Goal: Task Accomplishment & Management: Use online tool/utility

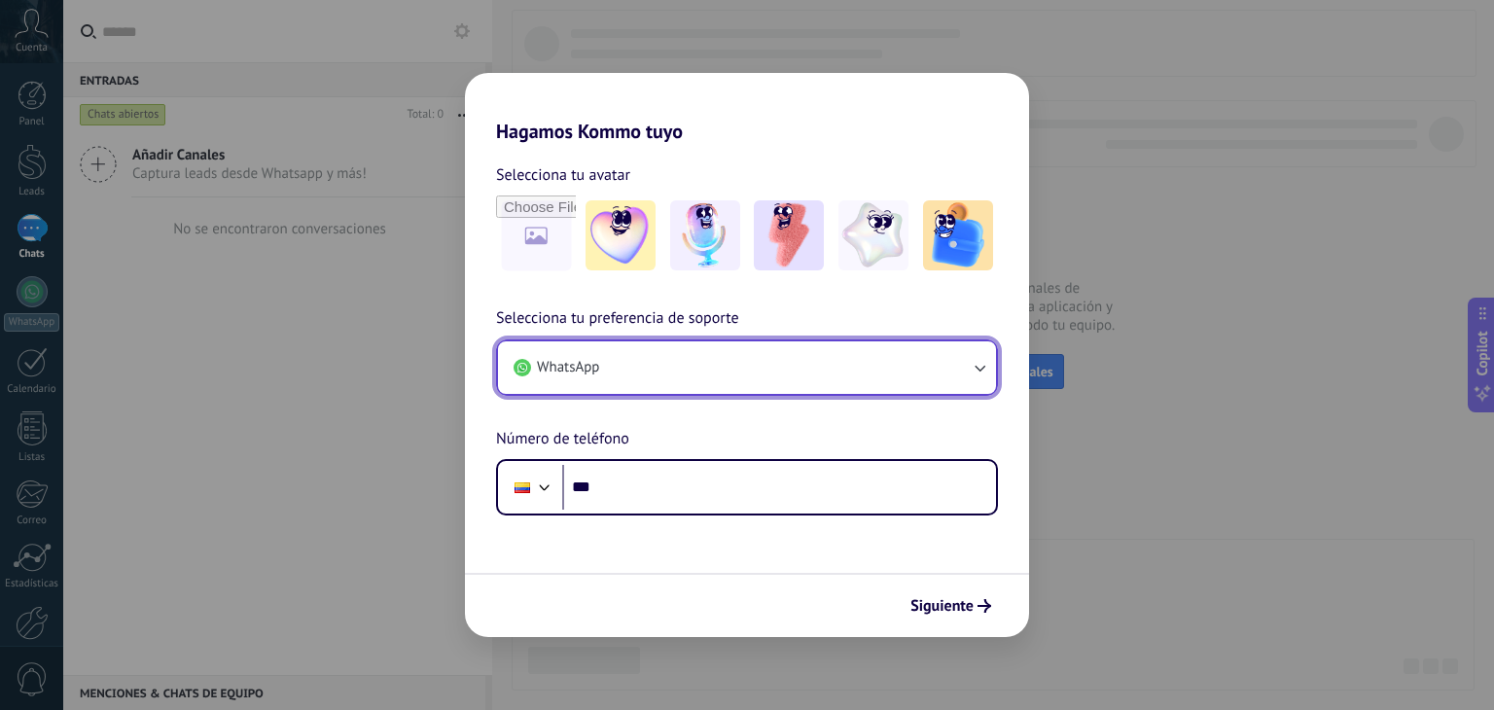
click at [753, 371] on button "WhatsApp" at bounding box center [747, 367] width 498 height 53
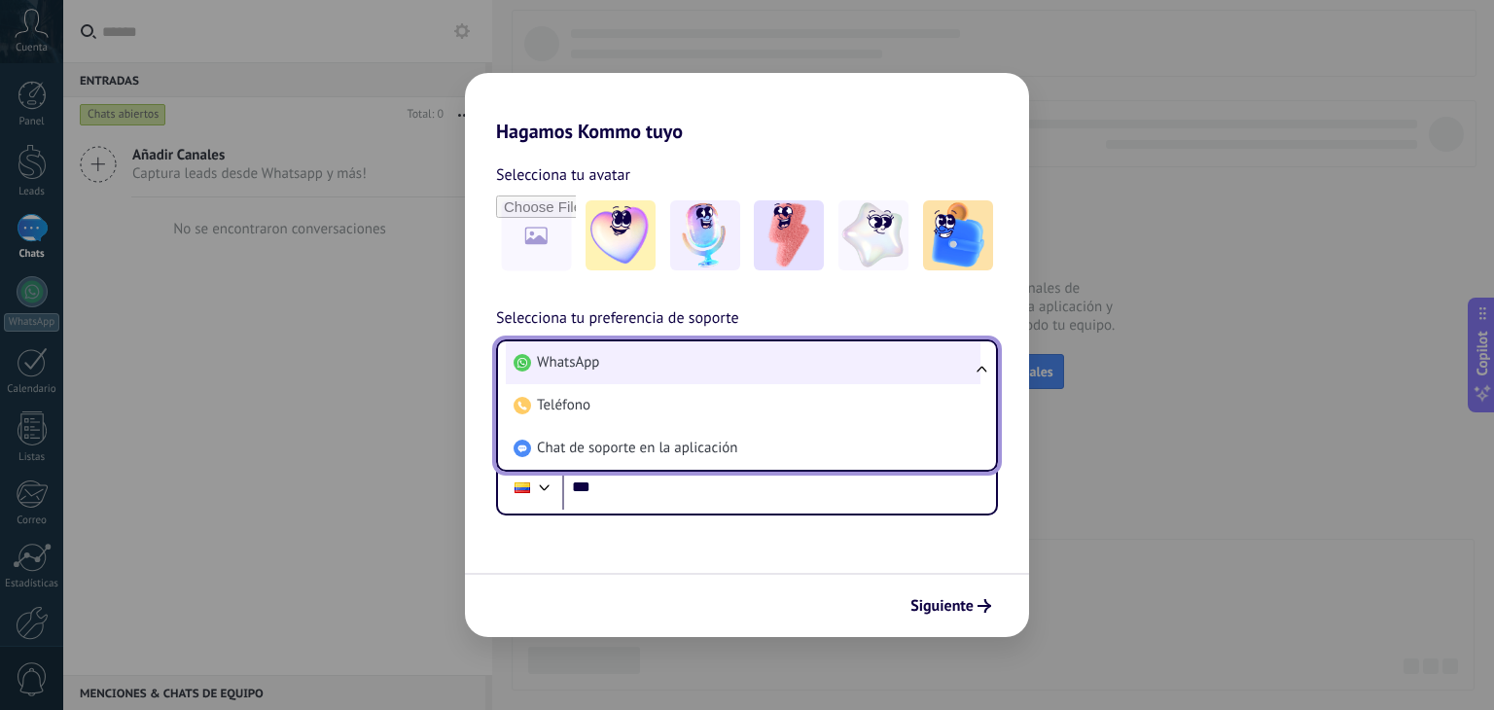
click at [763, 378] on li "WhatsApp" at bounding box center [743, 362] width 475 height 43
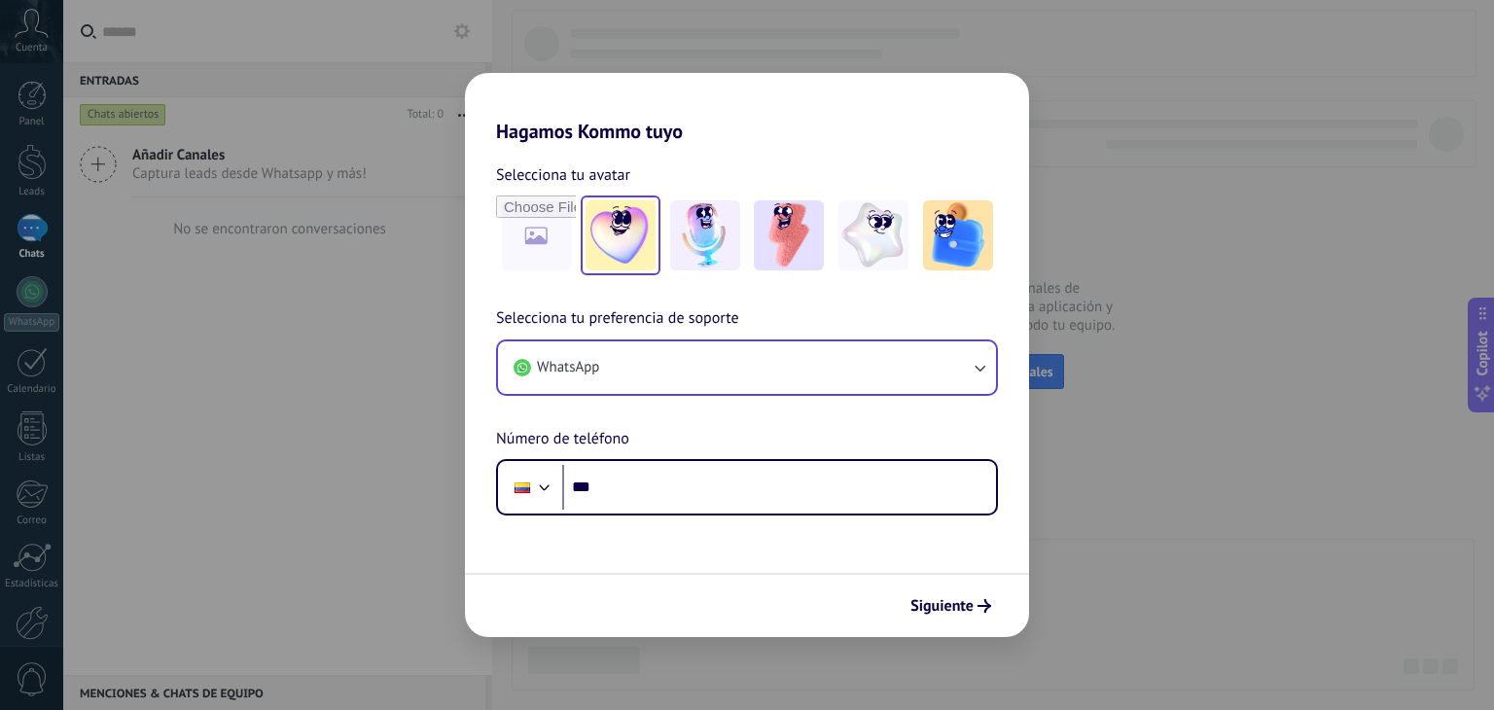
click at [625, 248] on img at bounding box center [621, 235] width 70 height 70
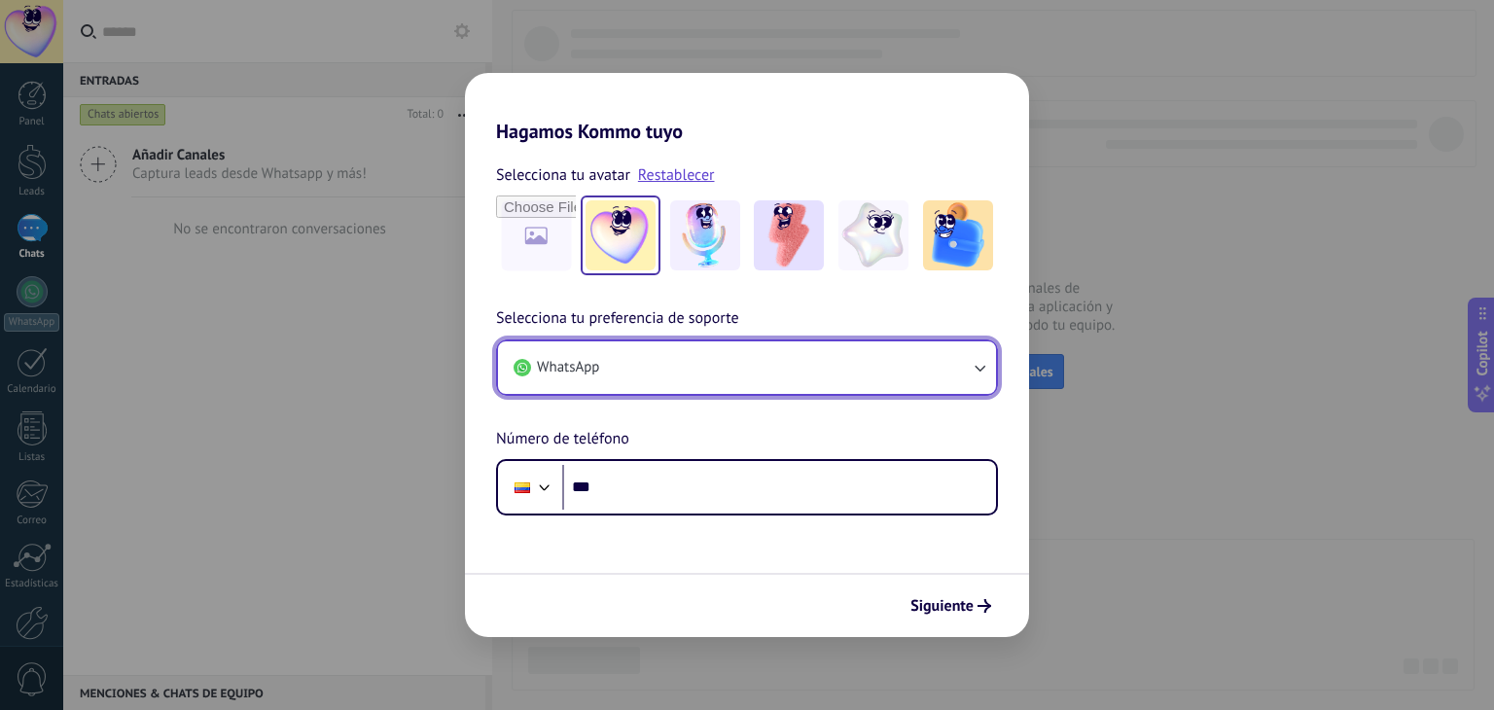
click at [883, 386] on button "WhatsApp" at bounding box center [747, 367] width 498 height 53
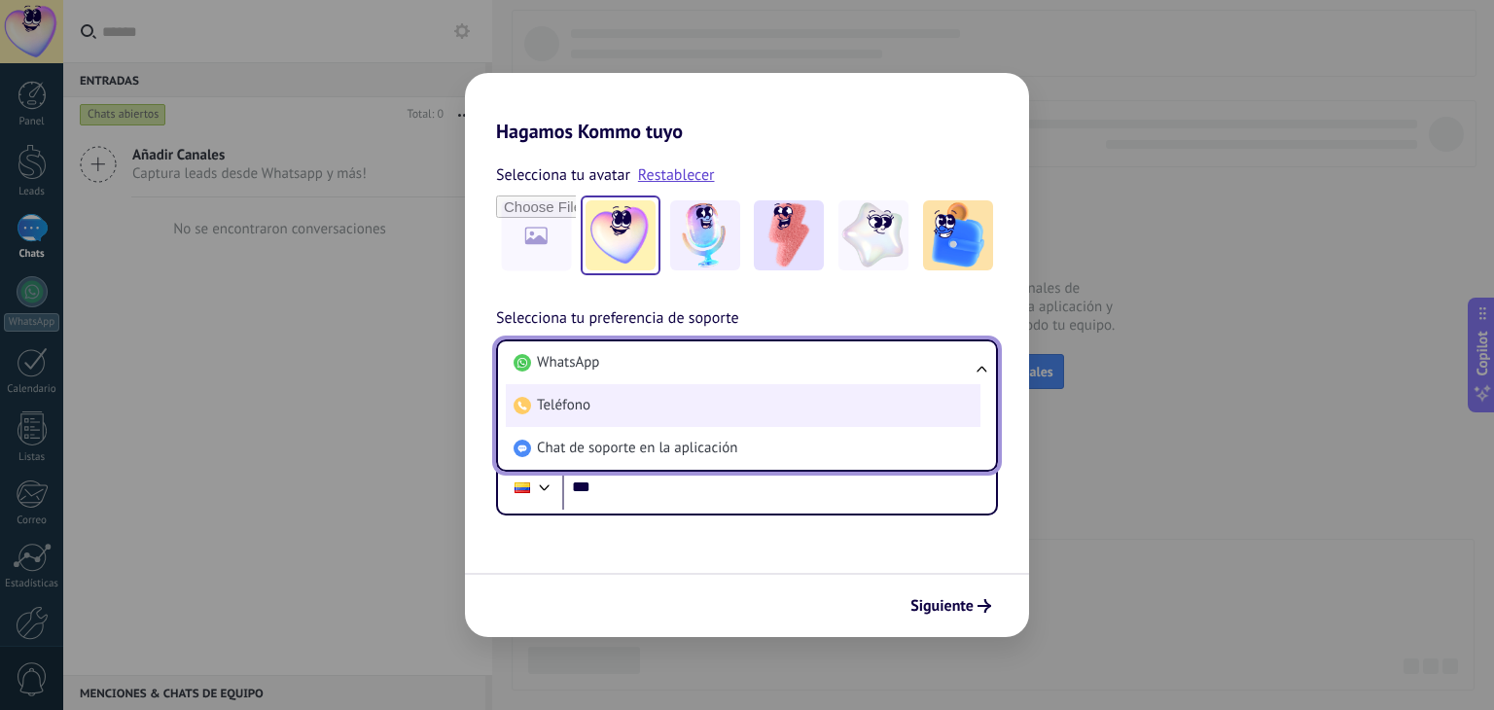
click at [788, 413] on li "Teléfono" at bounding box center [743, 405] width 475 height 43
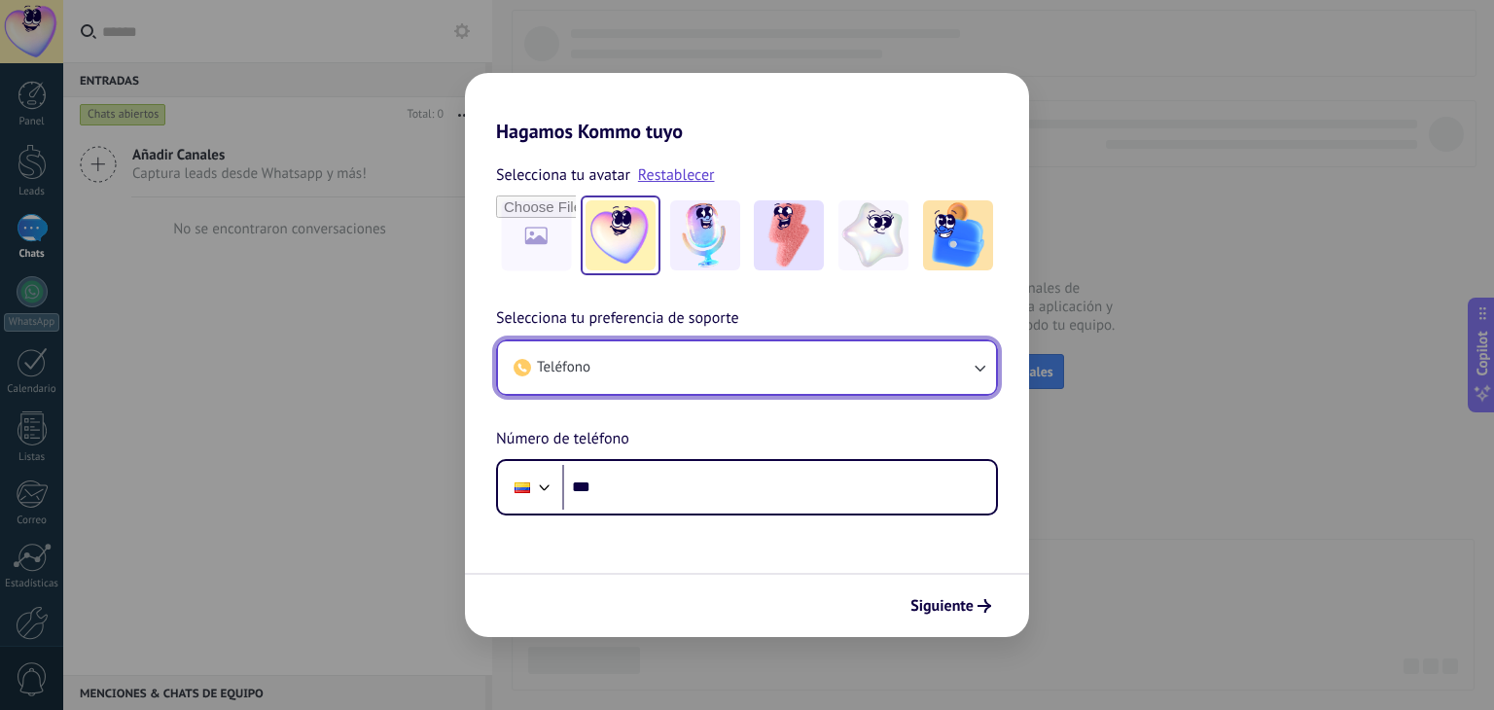
click at [774, 371] on button "Teléfono" at bounding box center [747, 367] width 498 height 53
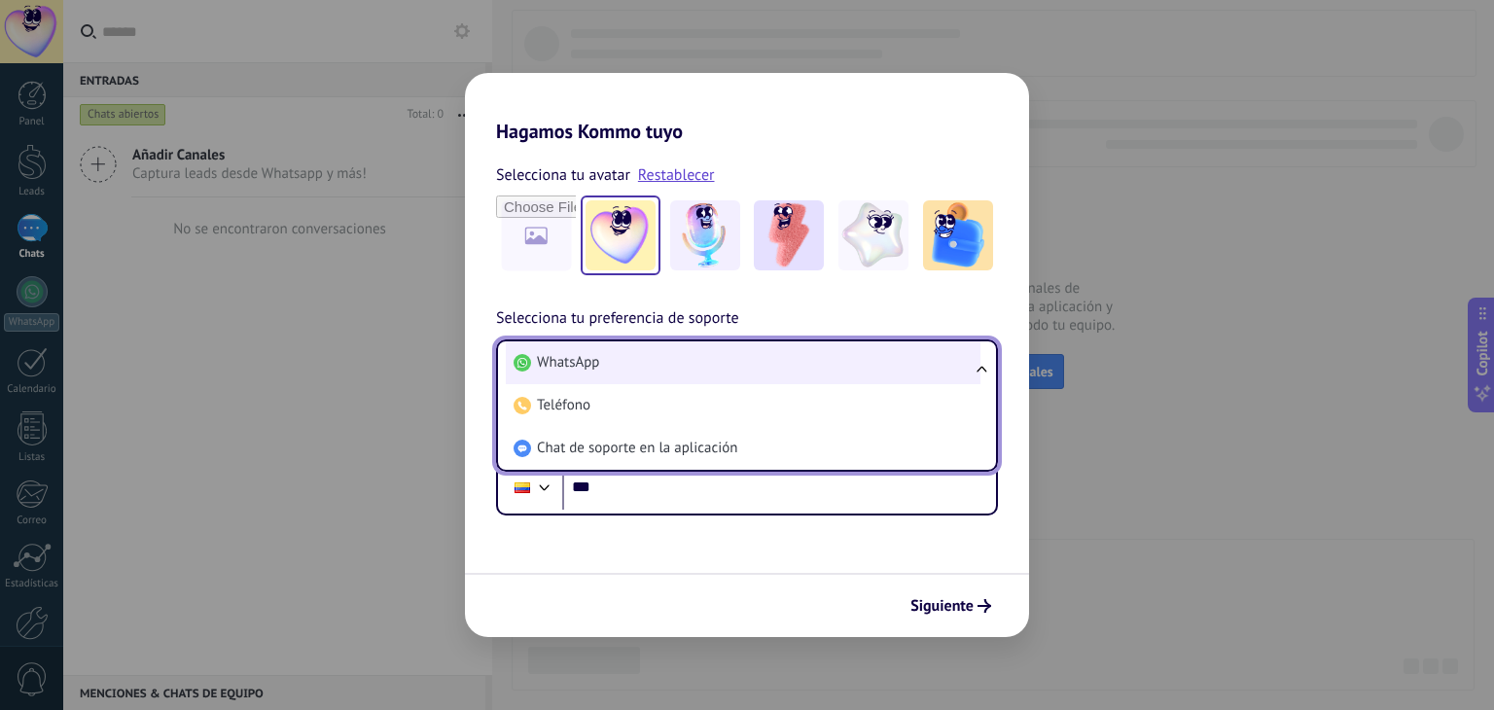
click at [637, 372] on li "WhatsApp" at bounding box center [743, 362] width 475 height 43
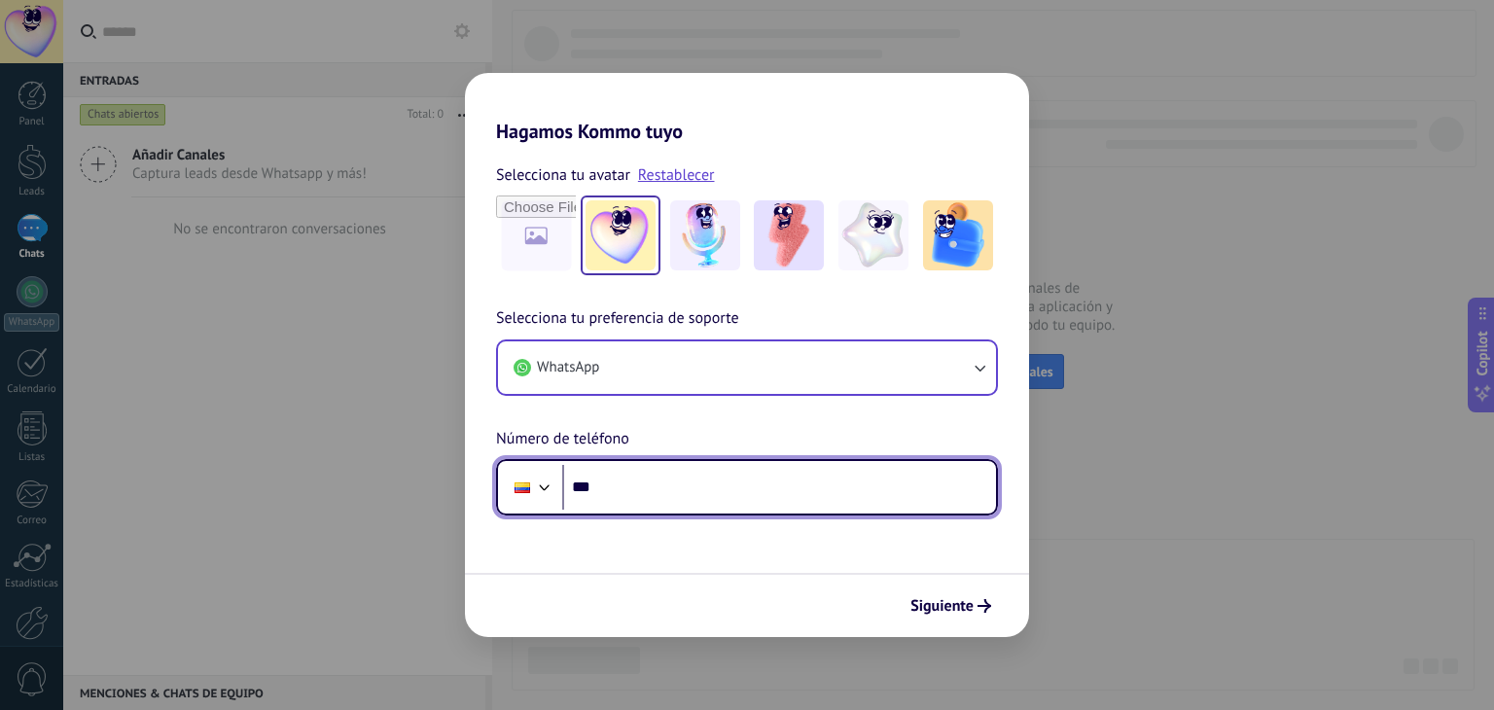
click at [654, 487] on input "***" at bounding box center [779, 487] width 434 height 45
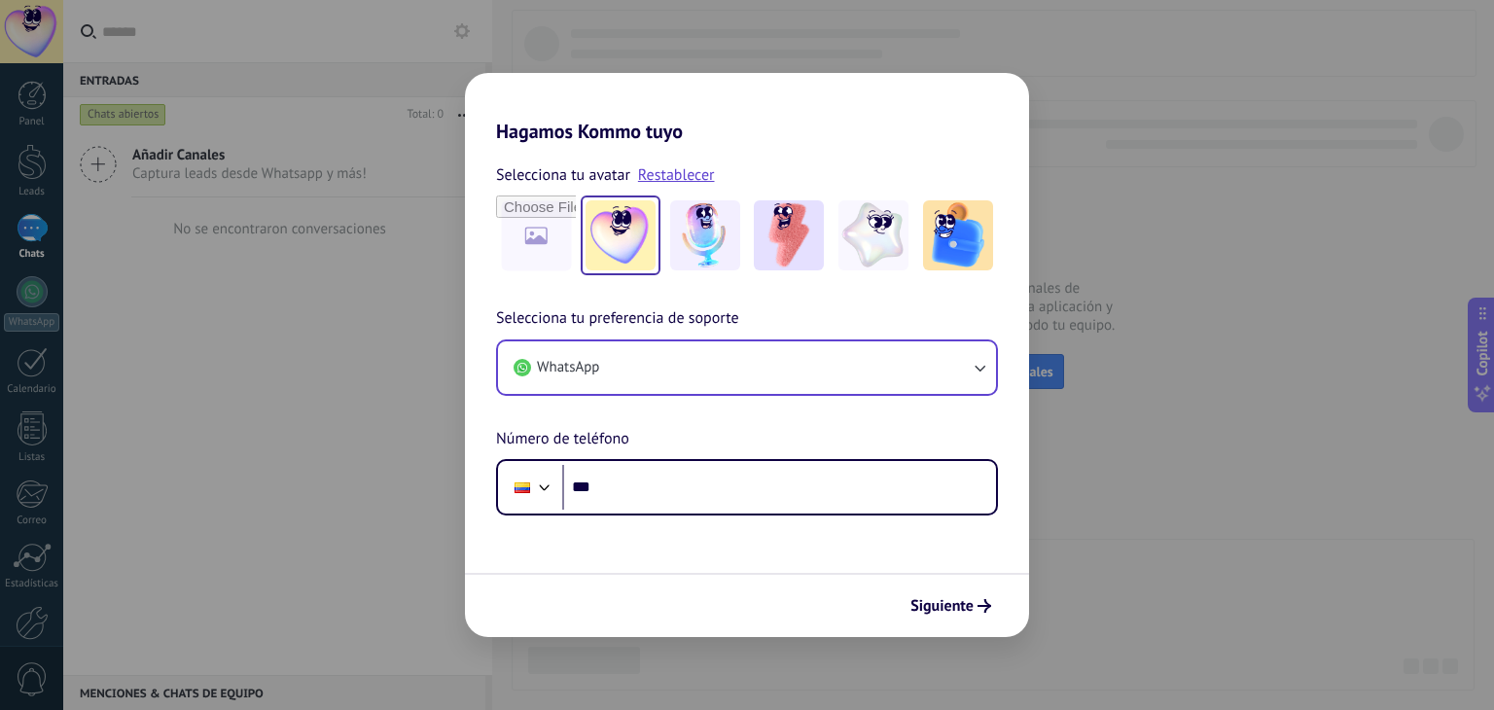
click at [1142, 578] on div "Hagamos Kommo tuyo Selecciona tu avatar Restablecer Selecciona tu preferencia d…" at bounding box center [747, 355] width 1494 height 710
click at [1146, 572] on div "Hagamos Kommo tuyo Selecciona tu avatar Restablecer Selecciona tu preferencia d…" at bounding box center [747, 355] width 1494 height 710
click at [1120, 106] on div "Hagamos Kommo tuyo Selecciona tu avatar Restablecer Selecciona tu preferencia d…" at bounding box center [747, 355] width 1494 height 710
drag, startPoint x: 468, startPoint y: 269, endPoint x: 465, endPoint y: 346, distance: 76.9
click at [468, 276] on div "Selecciona tu avatar Restablecer Selecciona tu preferencia de soporte WhatsApp …" at bounding box center [747, 329] width 564 height 373
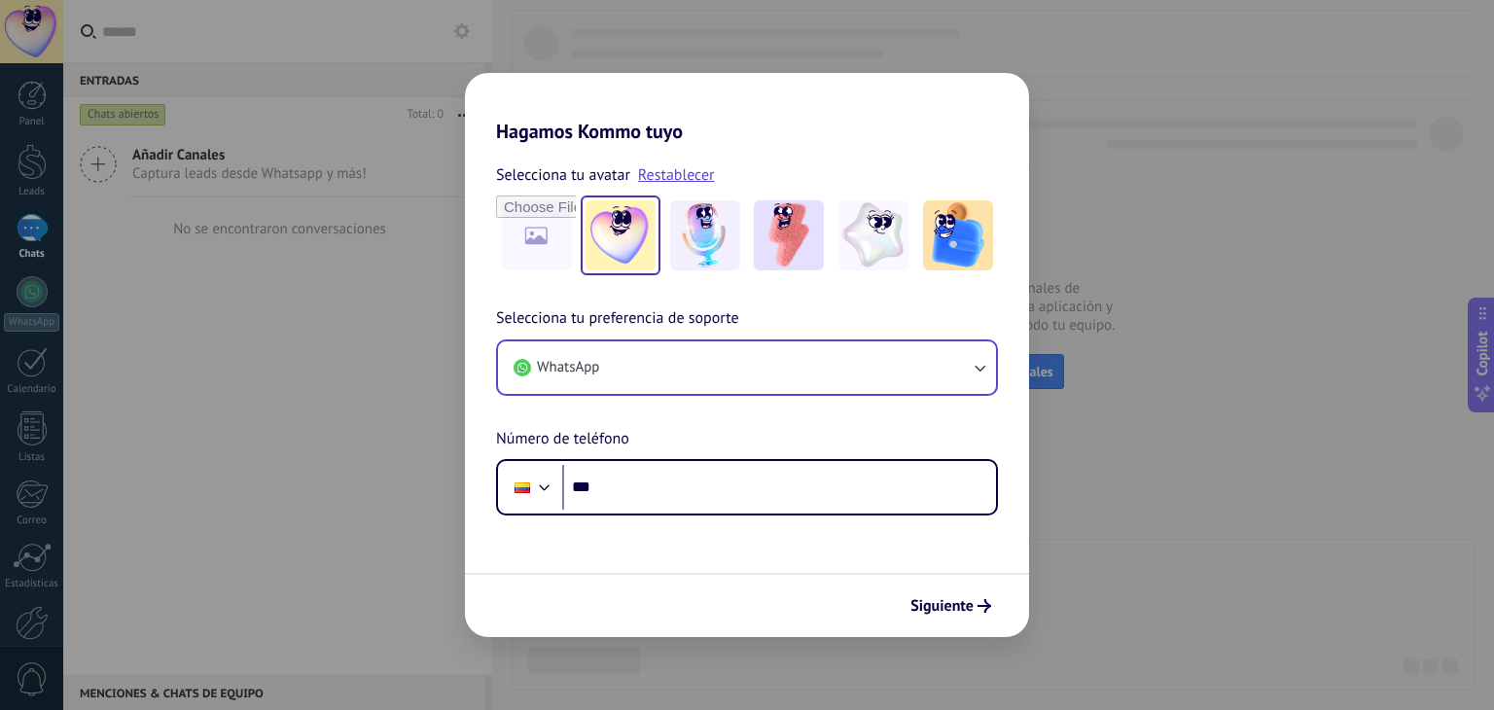
drag, startPoint x: 535, startPoint y: 551, endPoint x: 610, endPoint y: 546, distance: 75.1
click at [538, 553] on form "Selecciona tu avatar Restablecer Selecciona tu preferencia de soporte WhatsApp …" at bounding box center [747, 390] width 564 height 494
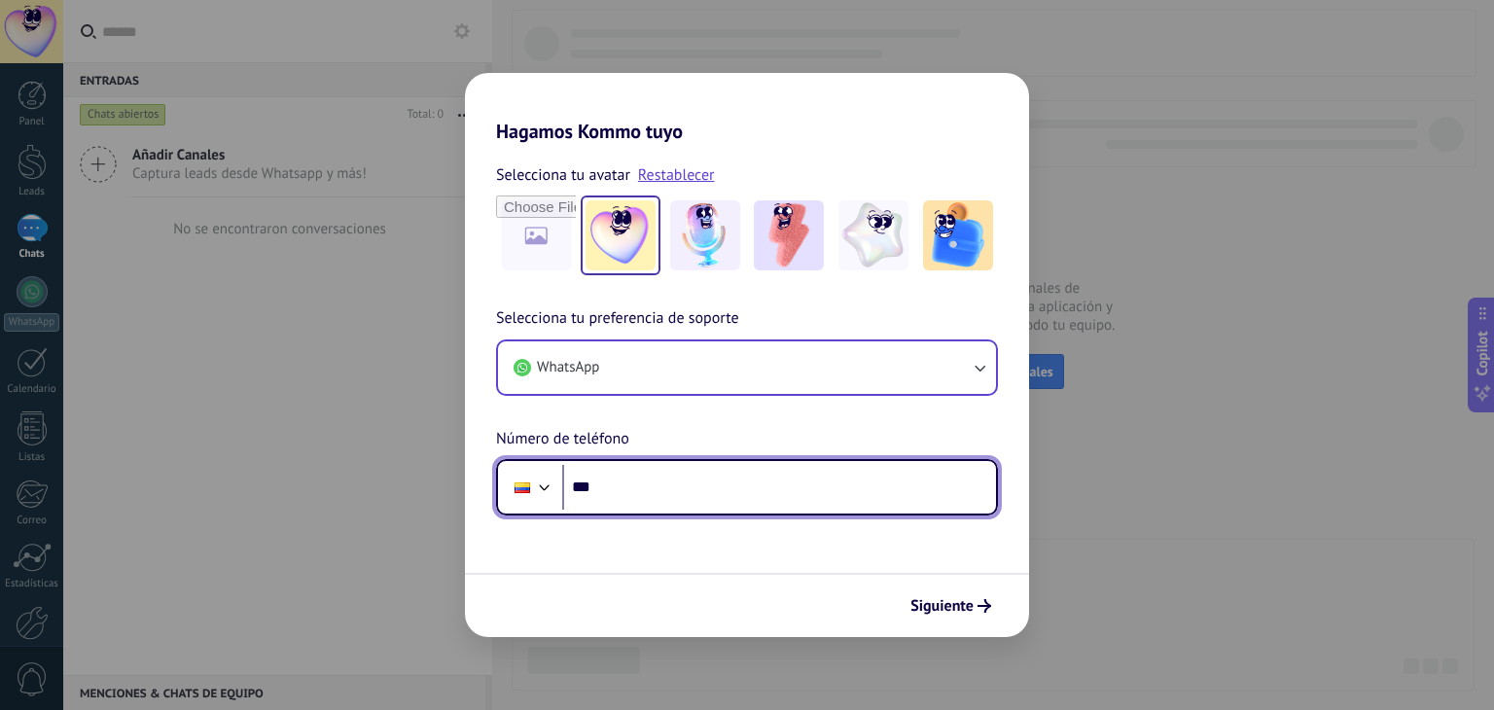
click at [649, 491] on input "***" at bounding box center [779, 487] width 434 height 45
type input "**********"
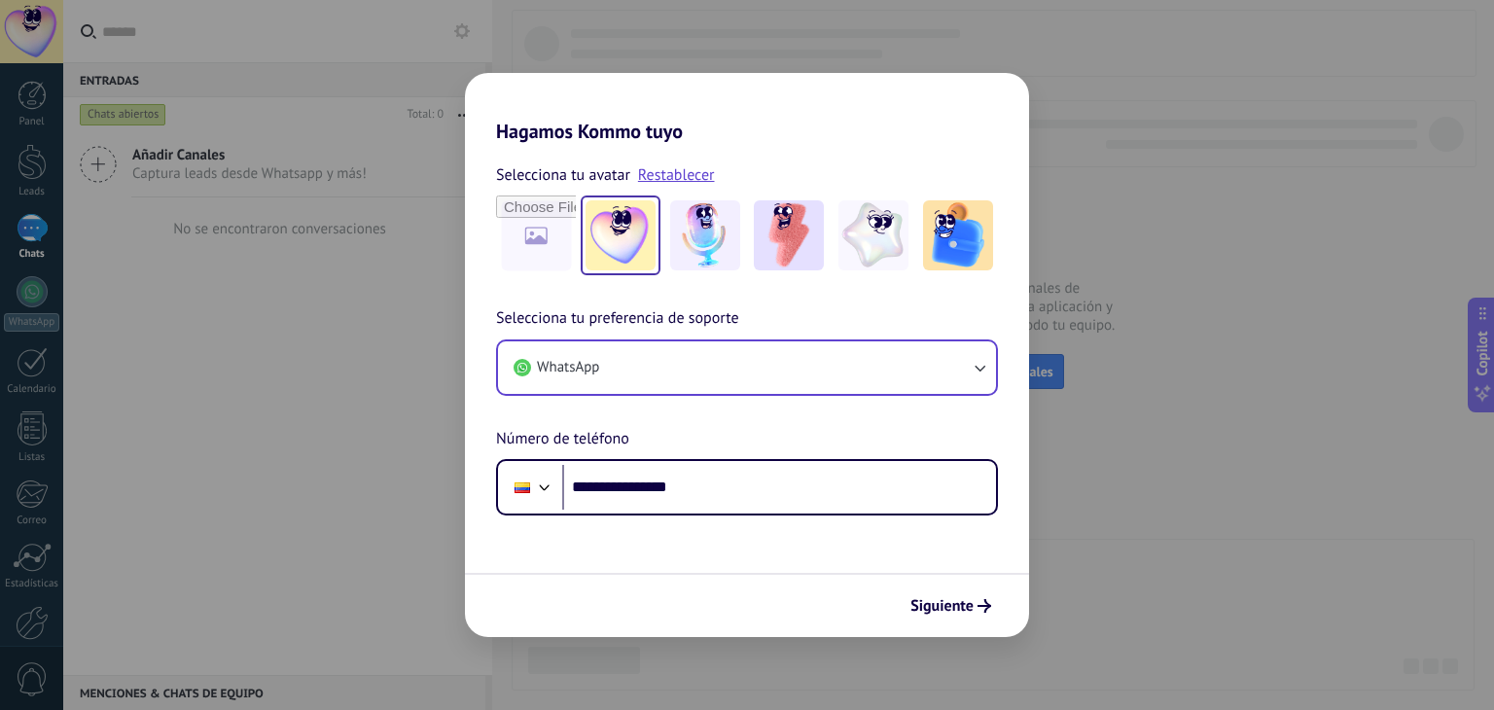
click at [938, 623] on div "Siguiente" at bounding box center [747, 605] width 564 height 64
click at [955, 608] on span "Siguiente" at bounding box center [941, 606] width 63 height 14
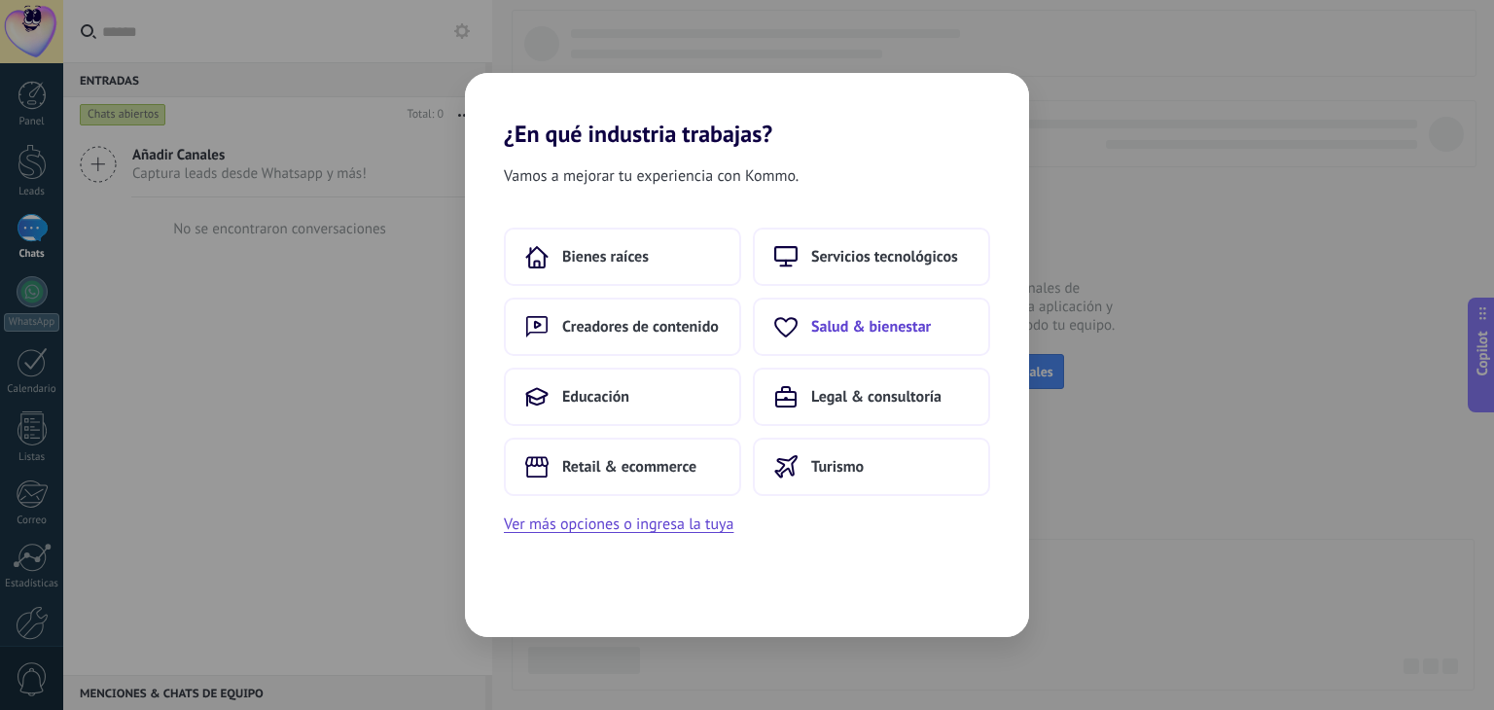
click at [822, 336] on button "Salud & bienestar" at bounding box center [871, 327] width 237 height 58
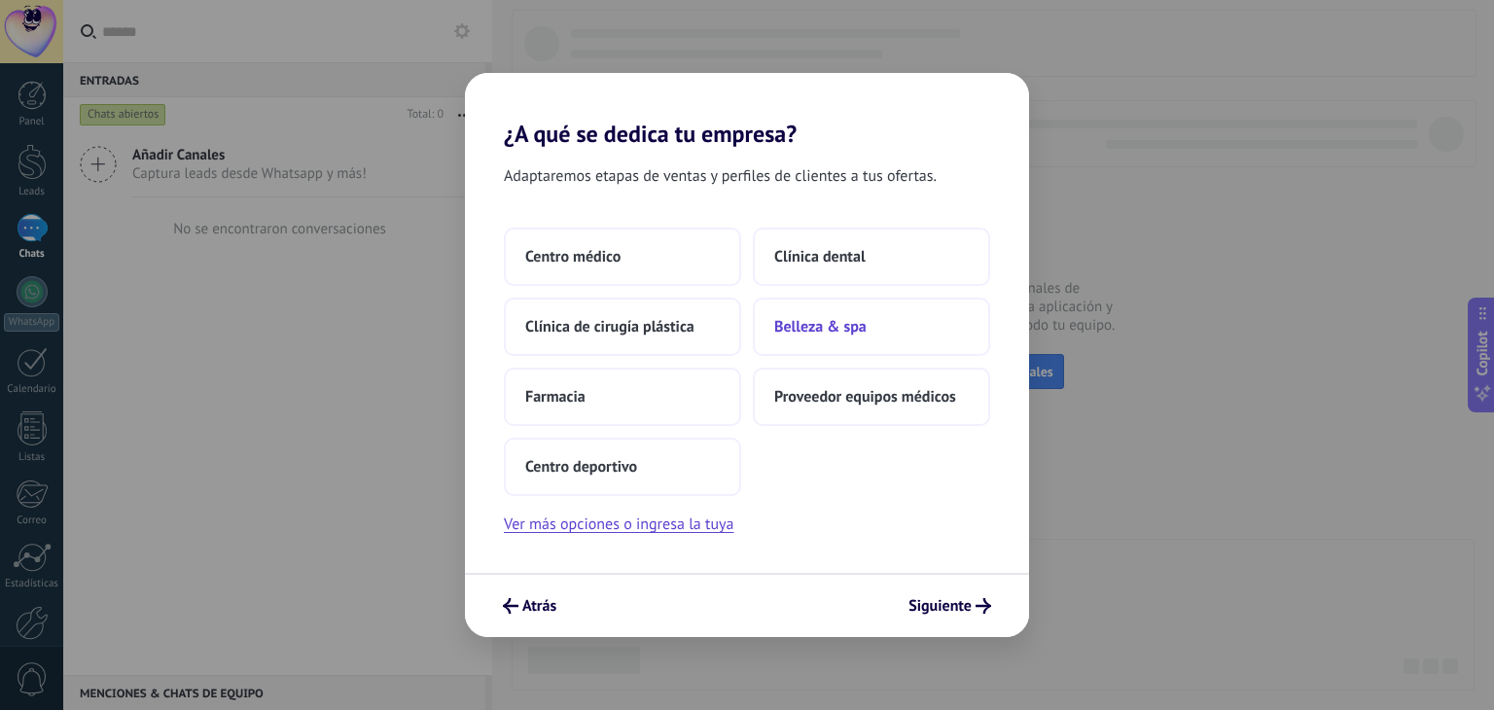
click at [821, 343] on button "Belleza & spa" at bounding box center [871, 327] width 237 height 58
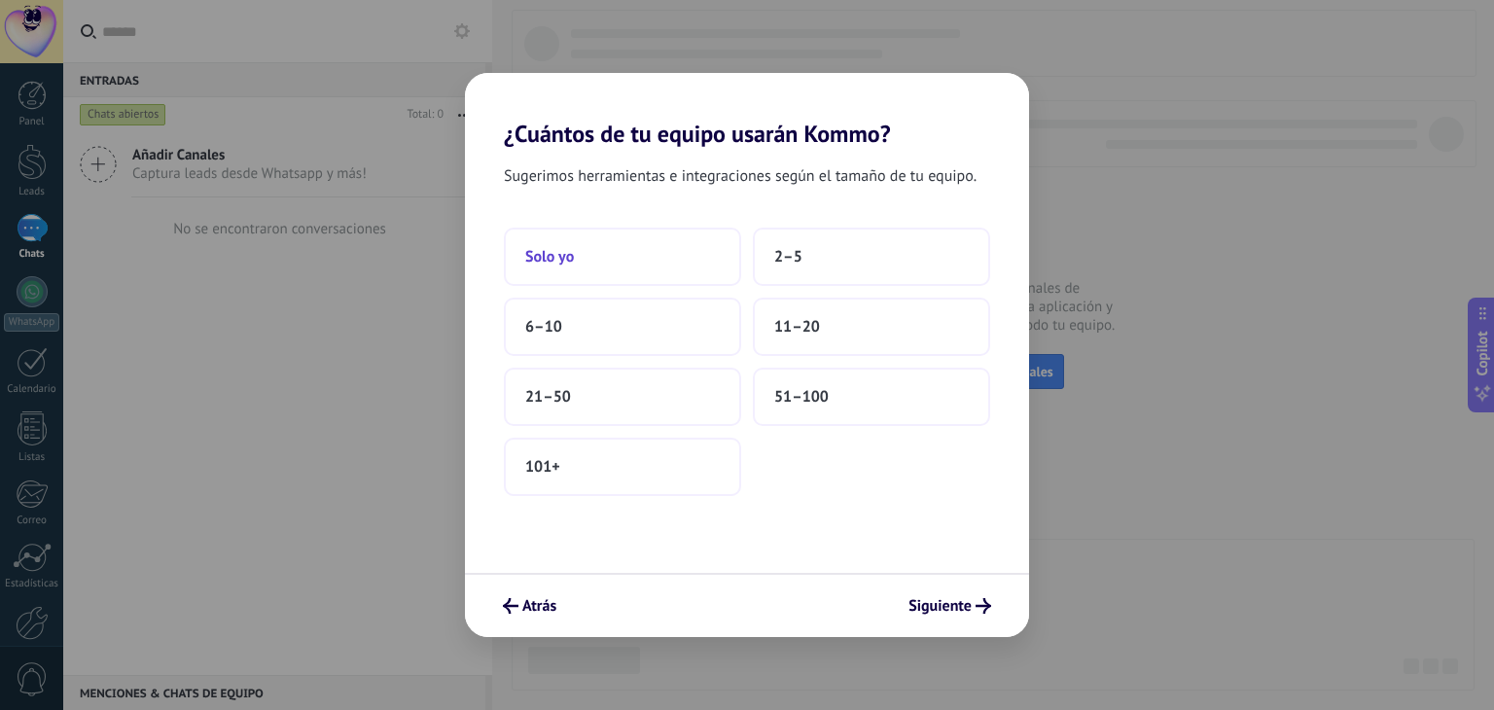
click at [576, 250] on button "Solo yo" at bounding box center [622, 257] width 237 height 58
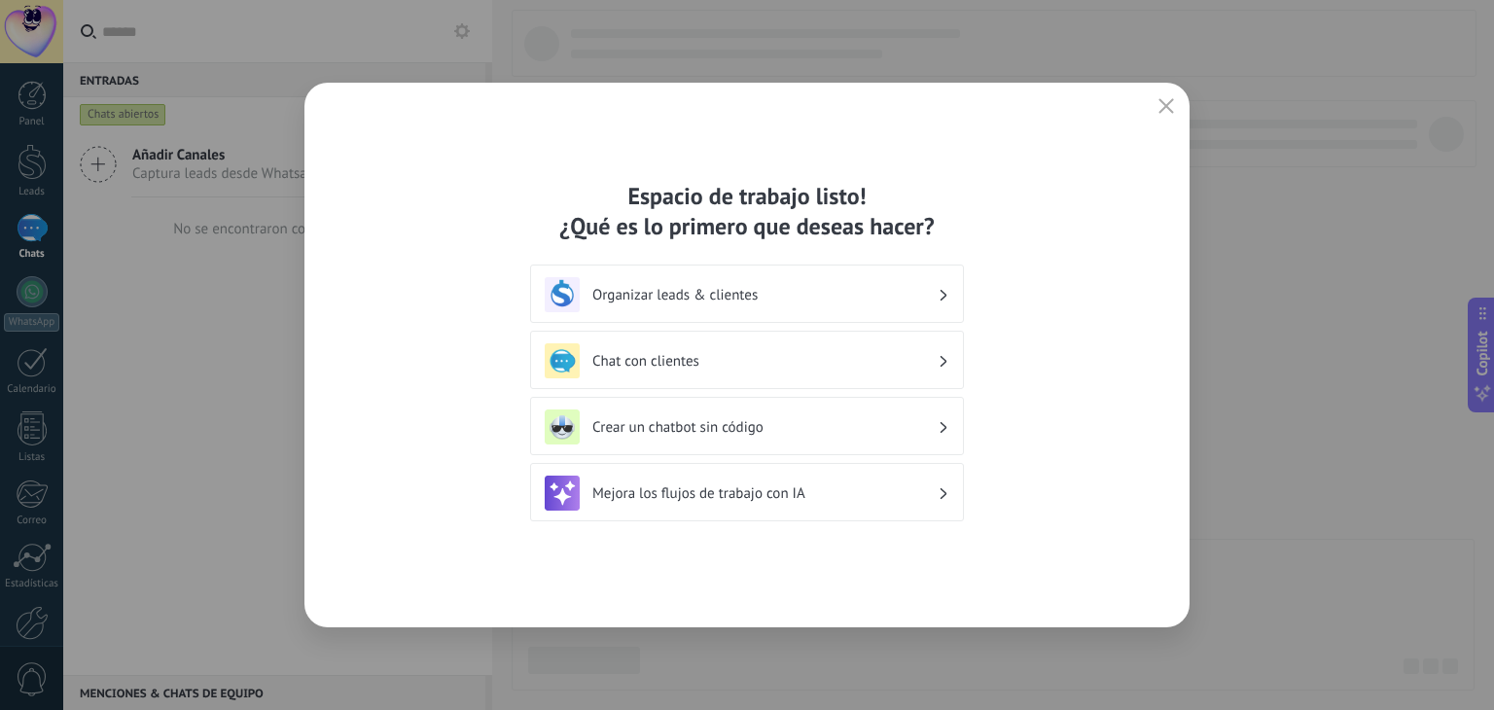
click at [773, 304] on div "Organizar leads & clientes" at bounding box center [747, 294] width 405 height 35
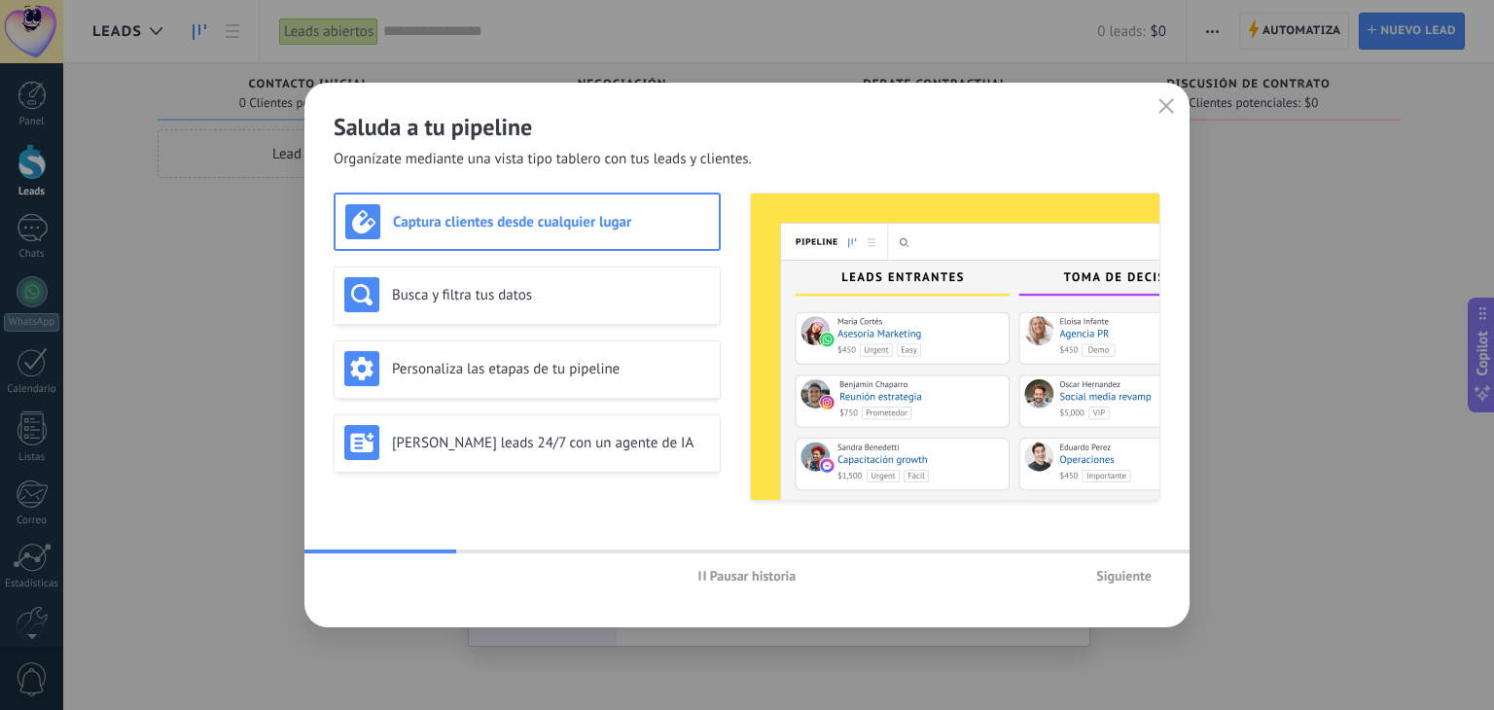
click at [541, 235] on div "Captura clientes desde cualquier lugar" at bounding box center [527, 221] width 364 height 35
click at [1127, 583] on span "Siguiente" at bounding box center [1123, 576] width 55 height 14
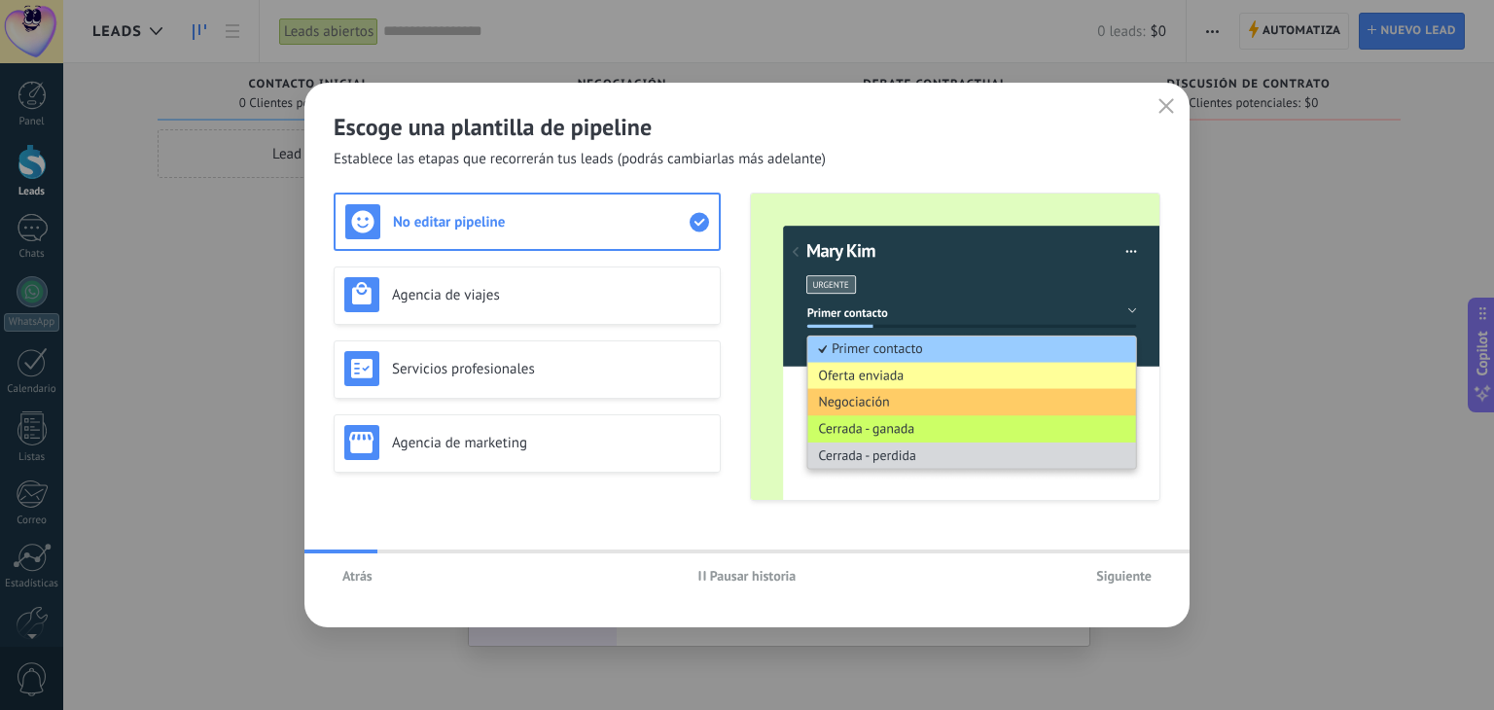
click at [1126, 581] on span "Siguiente" at bounding box center [1123, 576] width 55 height 14
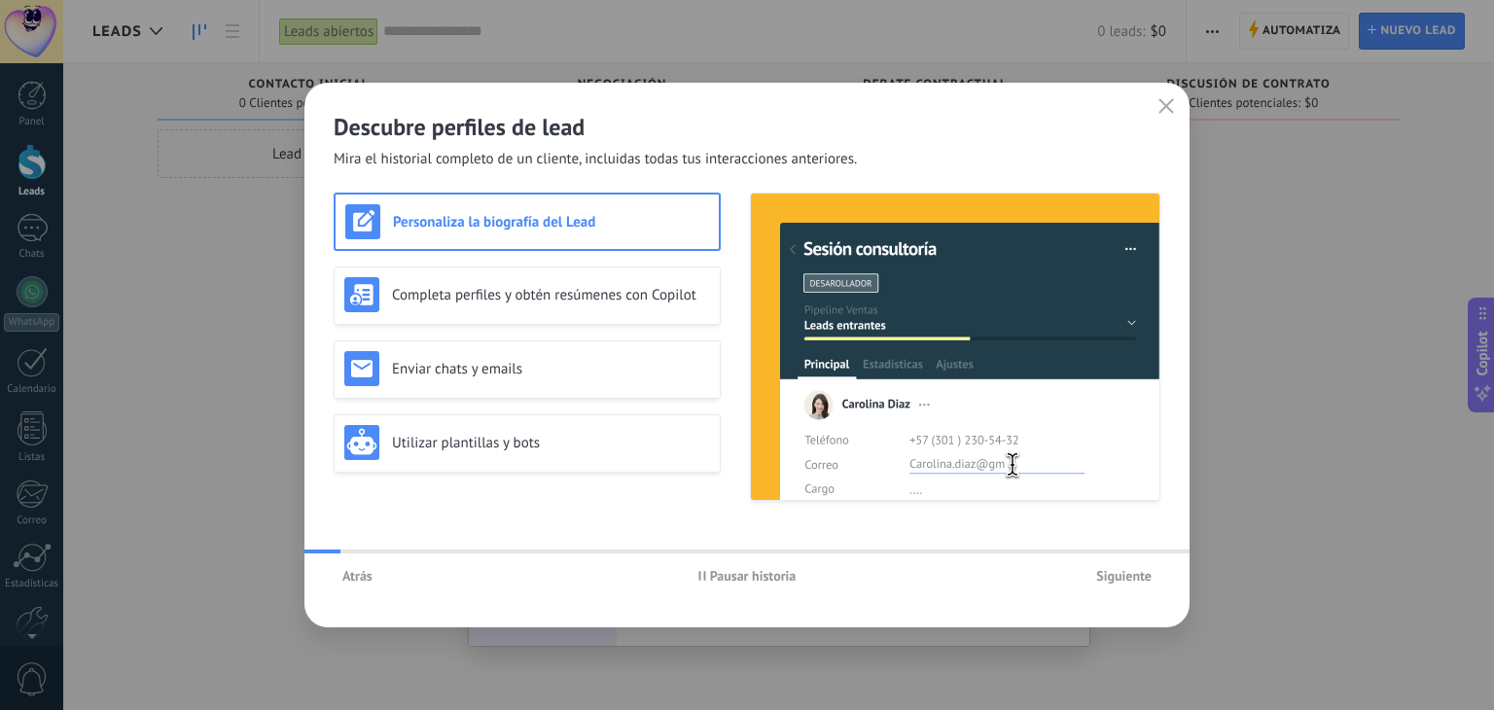
click at [1126, 581] on span "Siguiente" at bounding box center [1123, 576] width 55 height 14
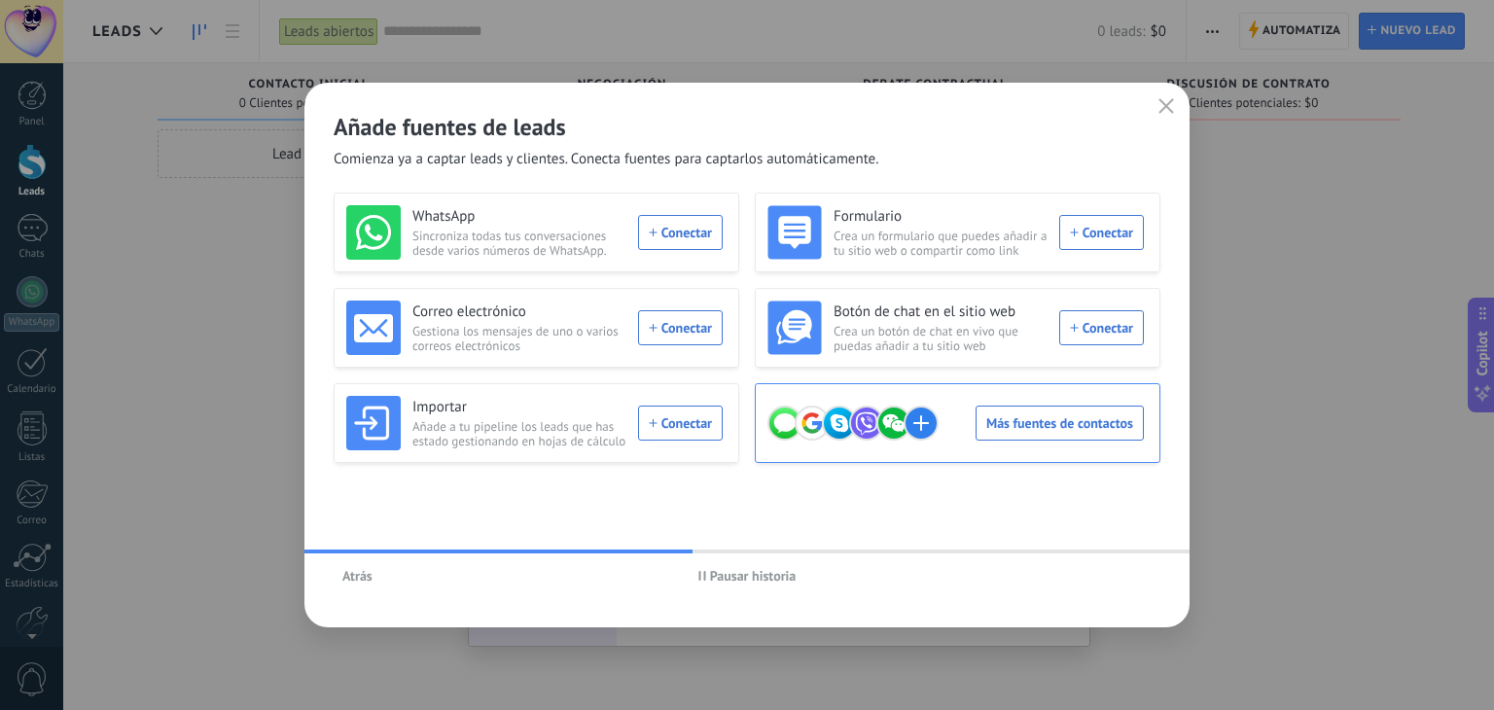
click at [1031, 439] on div "Más fuentes de contactos" at bounding box center [955, 423] width 376 height 54
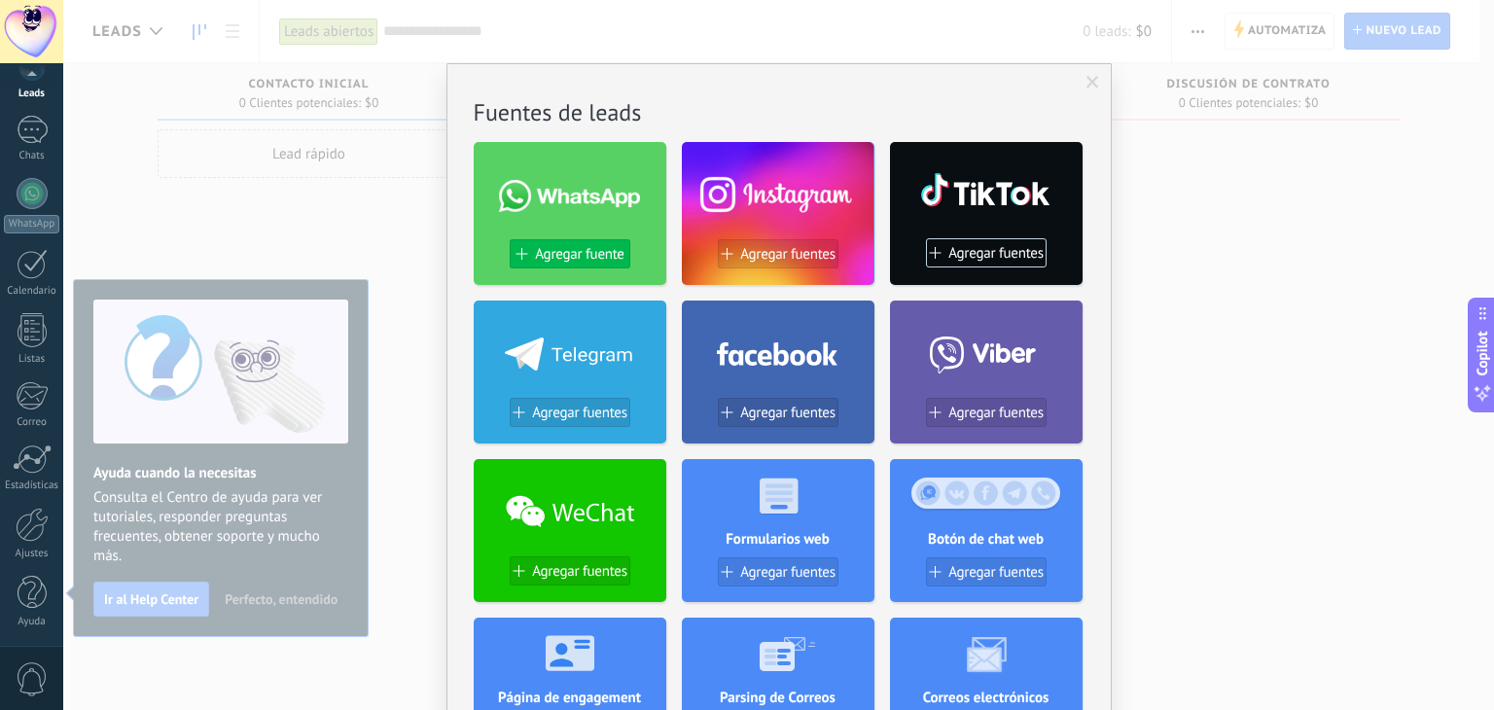
click at [583, 261] on span "Agregar fuente" at bounding box center [579, 254] width 89 height 17
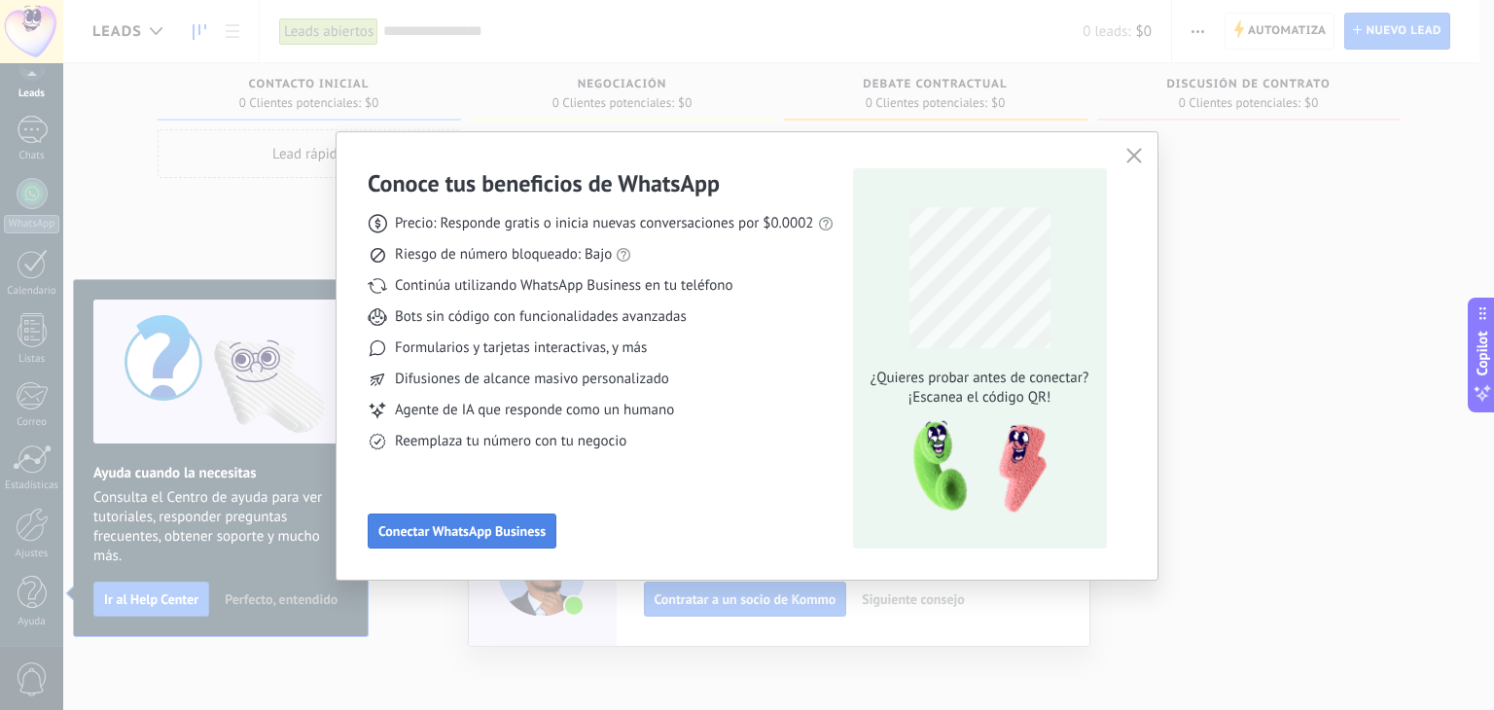
click at [526, 538] on span "Conectar WhatsApp Business" at bounding box center [461, 531] width 167 height 14
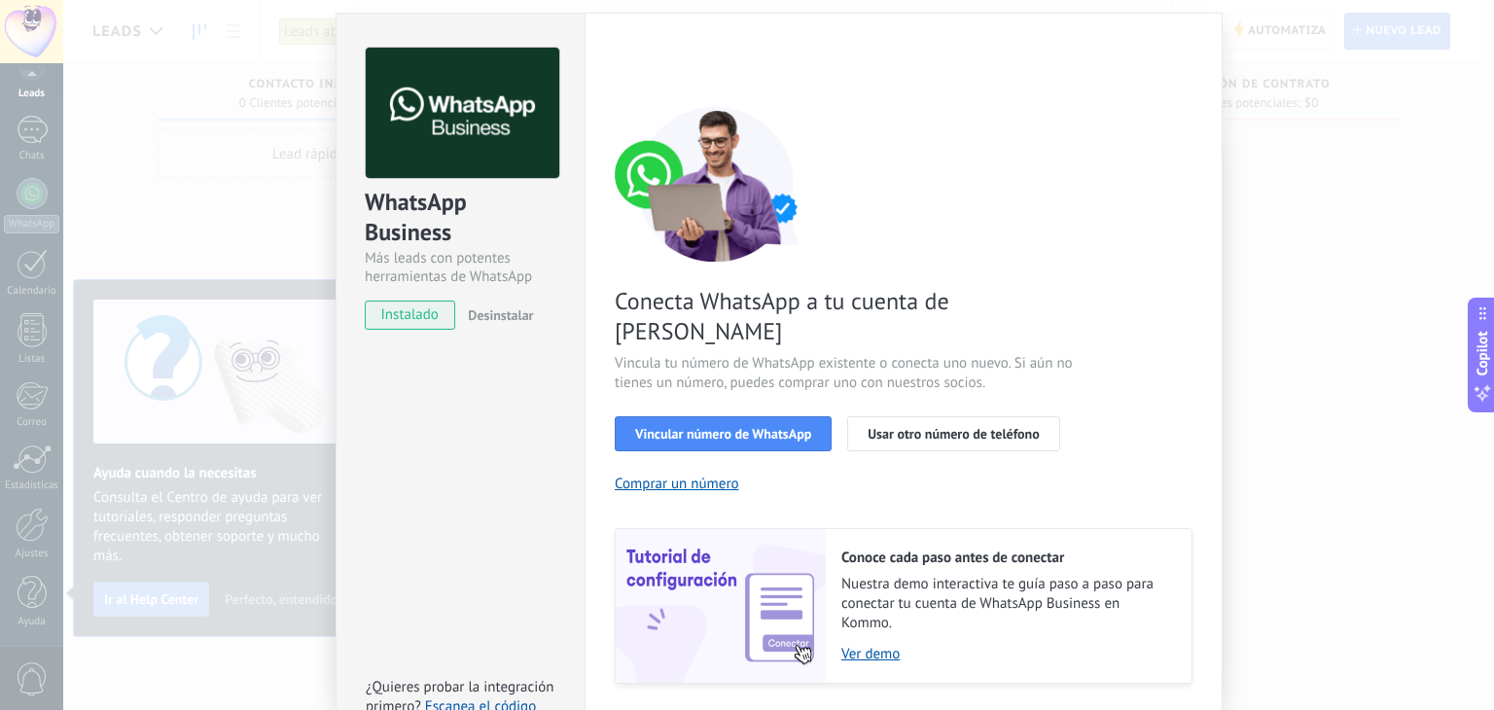
scroll to position [84, 0]
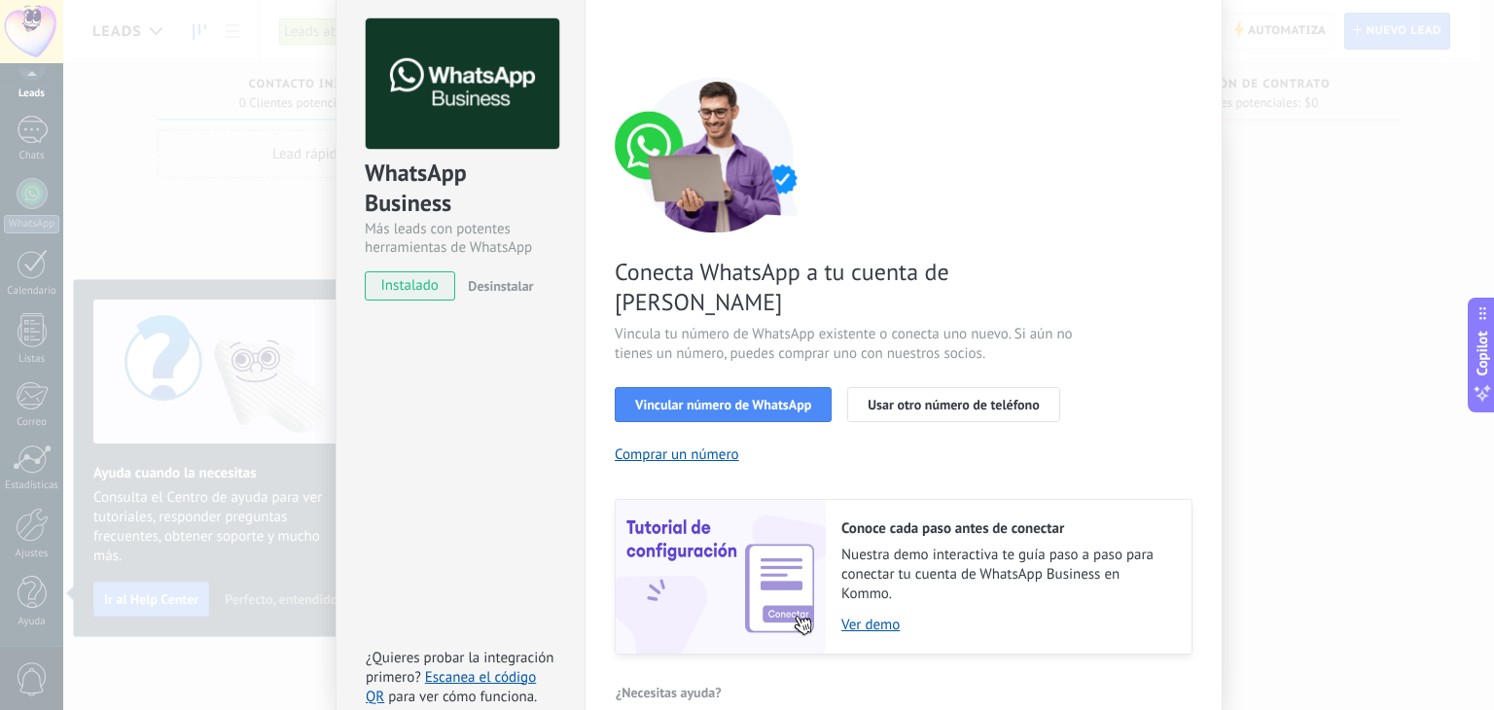
click at [412, 286] on span "instalado" at bounding box center [410, 285] width 89 height 29
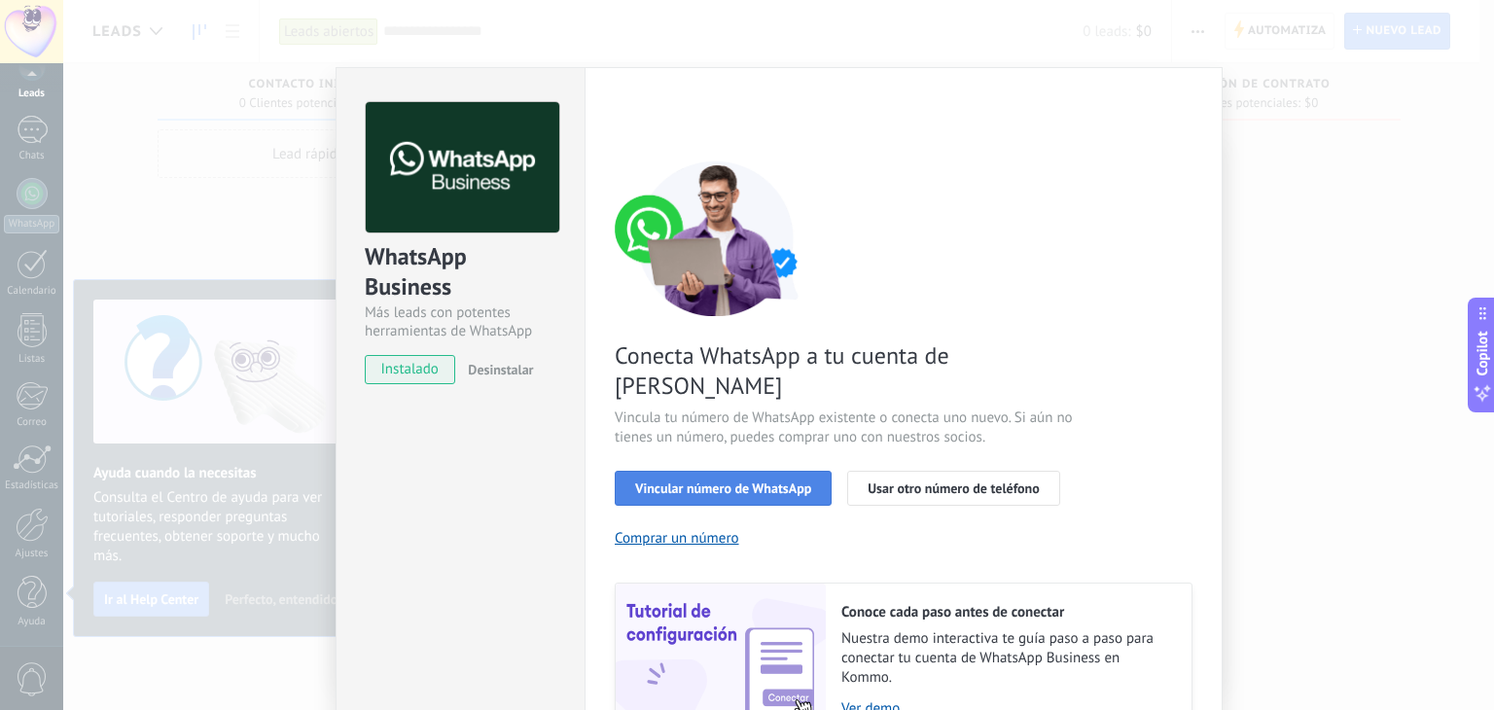
click at [728, 482] on span "Vincular número de WhatsApp" at bounding box center [723, 489] width 176 height 14
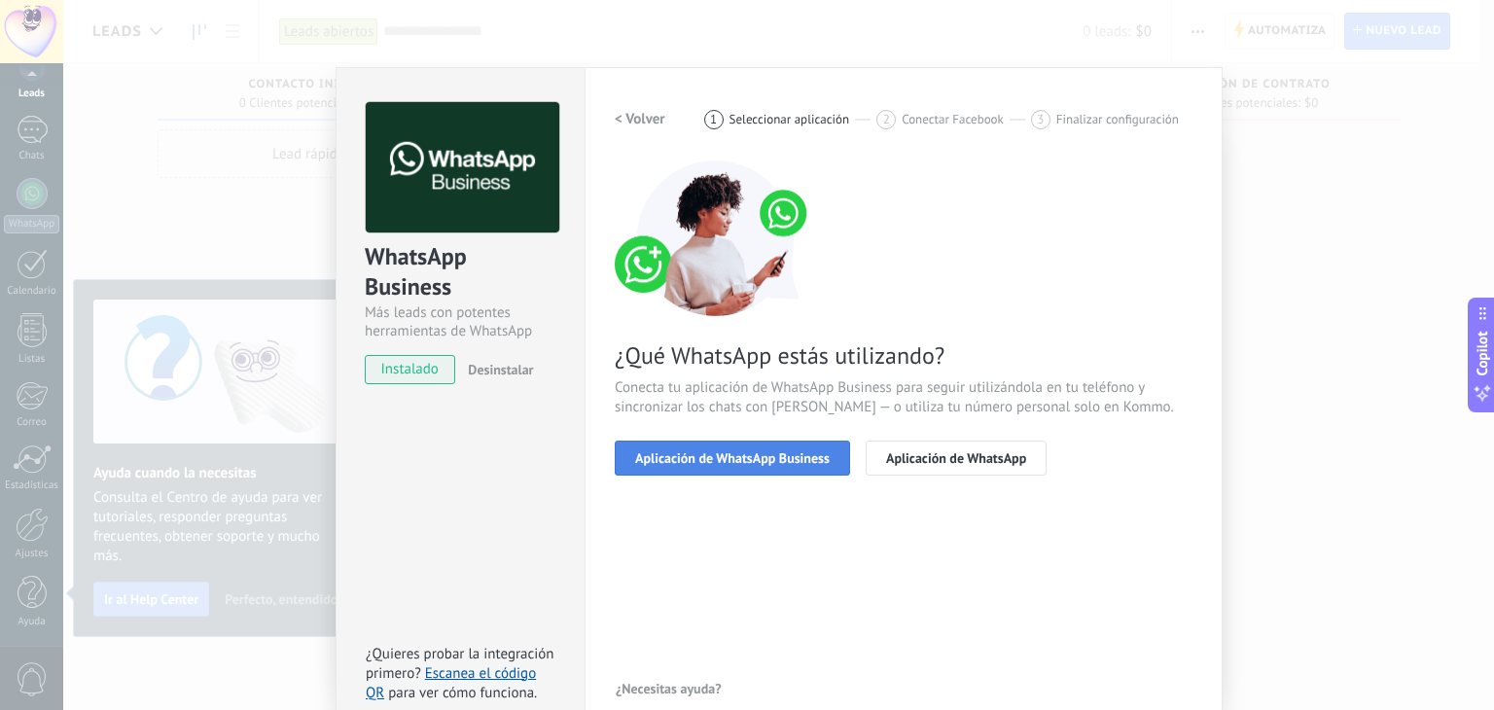
click at [738, 462] on span "Aplicación de WhatsApp Business" at bounding box center [732, 458] width 195 height 14
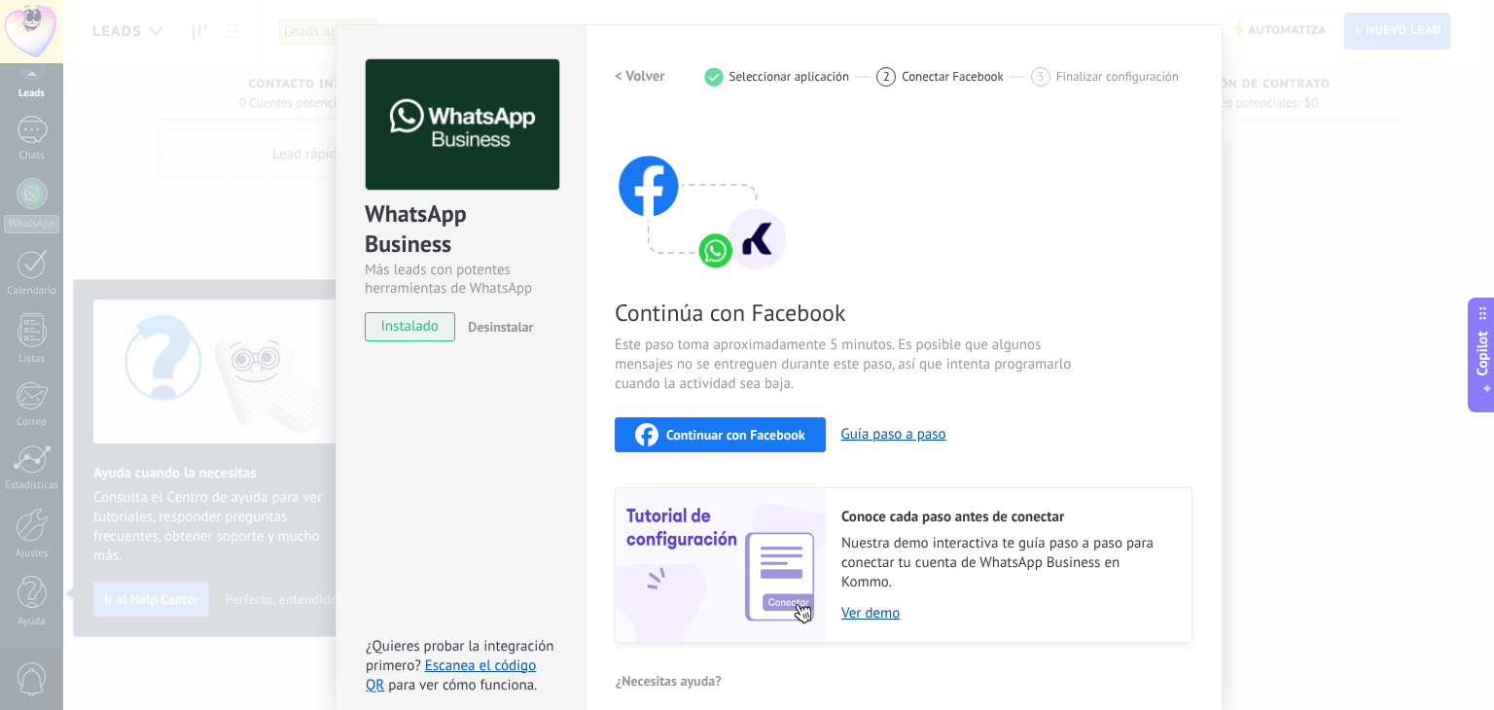
scroll to position [61, 0]
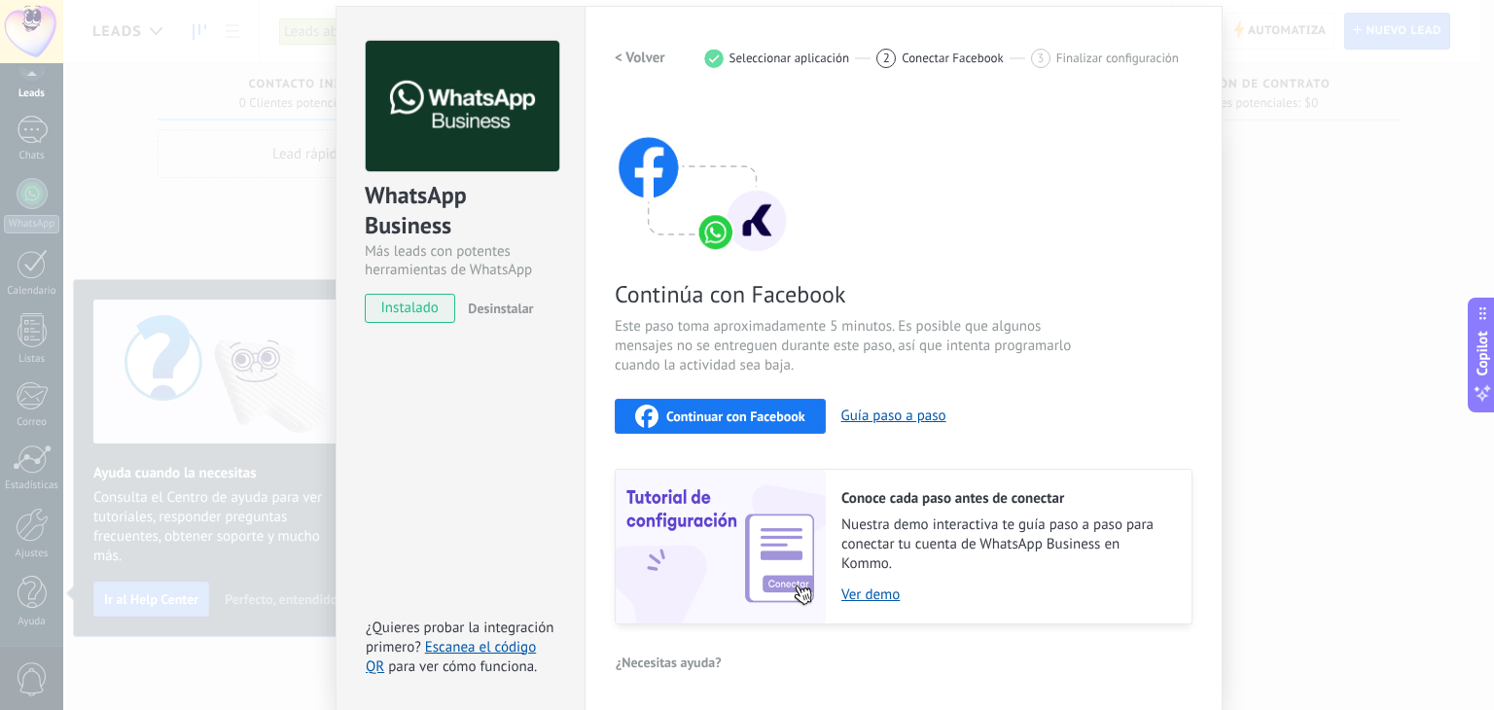
click at [733, 421] on span "Continuar con Facebook" at bounding box center [735, 417] width 139 height 14
click at [723, 416] on span "Continuar con Facebook" at bounding box center [735, 417] width 139 height 14
click at [890, 417] on button "Guía paso a paso" at bounding box center [893, 416] width 105 height 18
click at [706, 418] on span "Continuar con Facebook" at bounding box center [735, 417] width 139 height 14
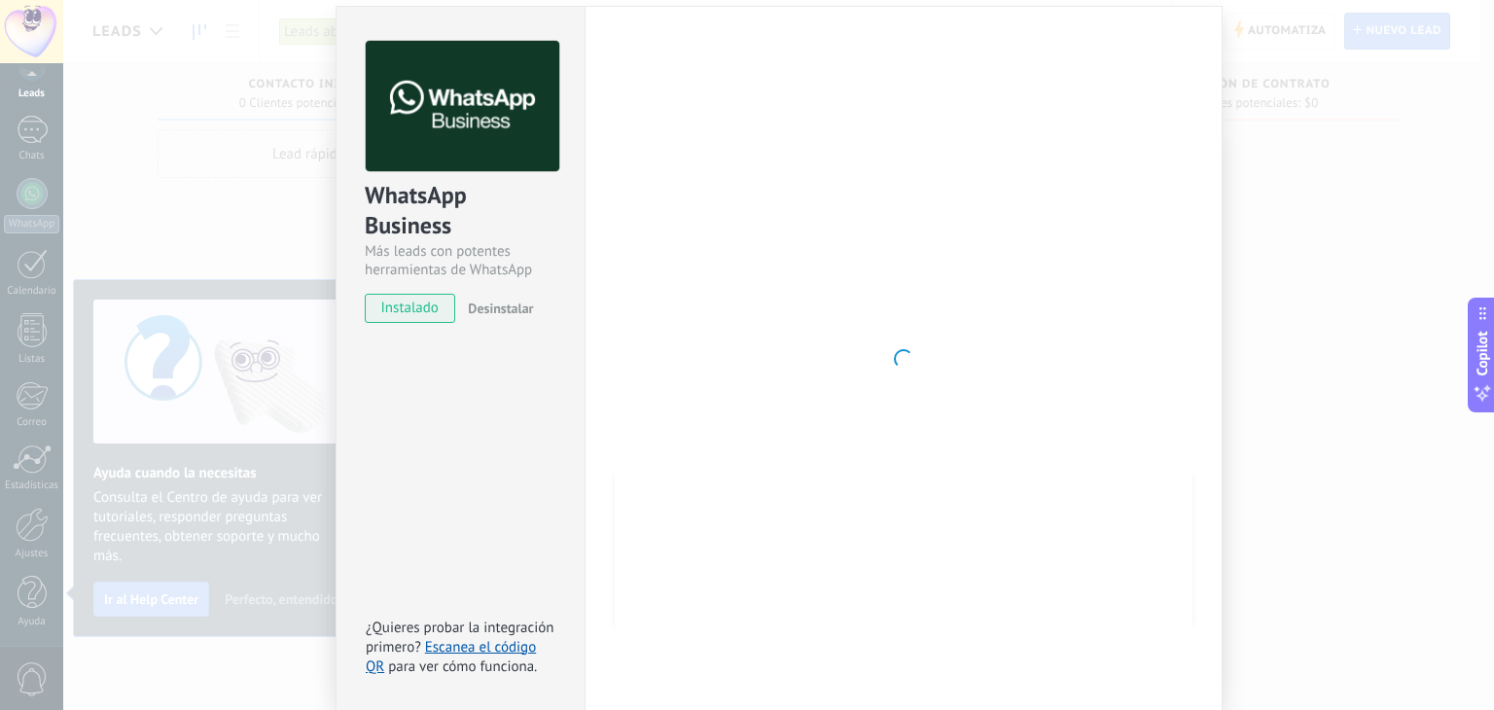
click at [475, 425] on div "WhatsApp Business Más leads con potentes herramientas de WhatsApp instalado Des…" at bounding box center [460, 359] width 249 height 706
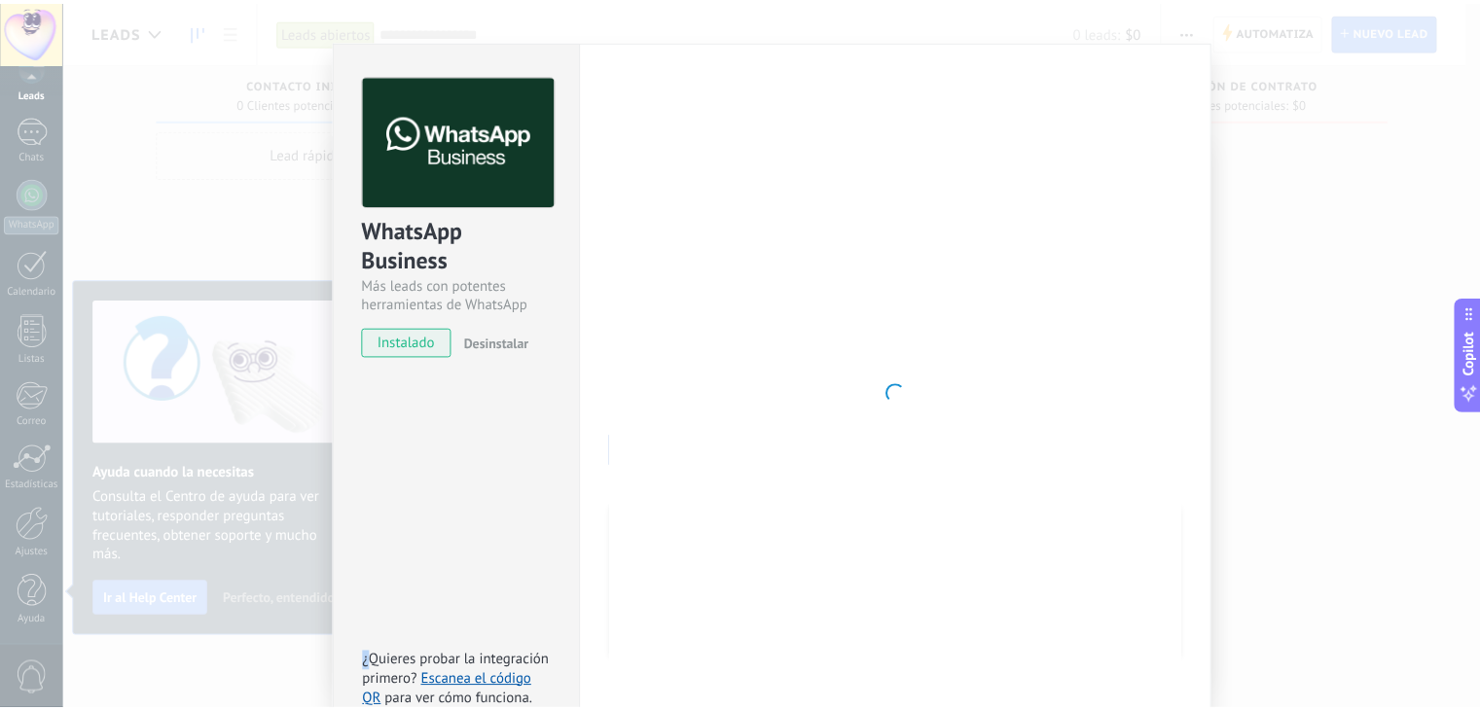
scroll to position [0, 0]
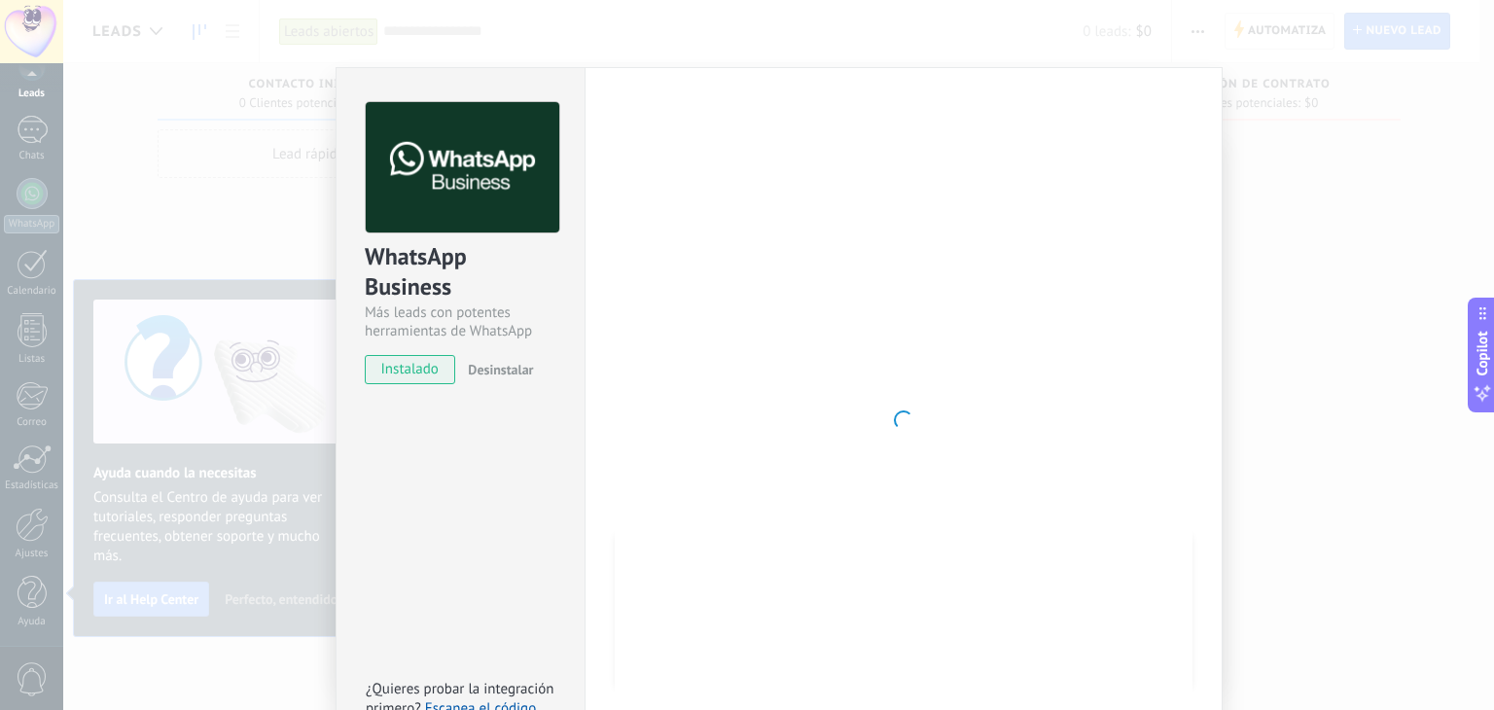
click at [1316, 211] on div "WhatsApp Business Más leads con potentes herramientas de WhatsApp instalado Des…" at bounding box center [778, 355] width 1431 height 710
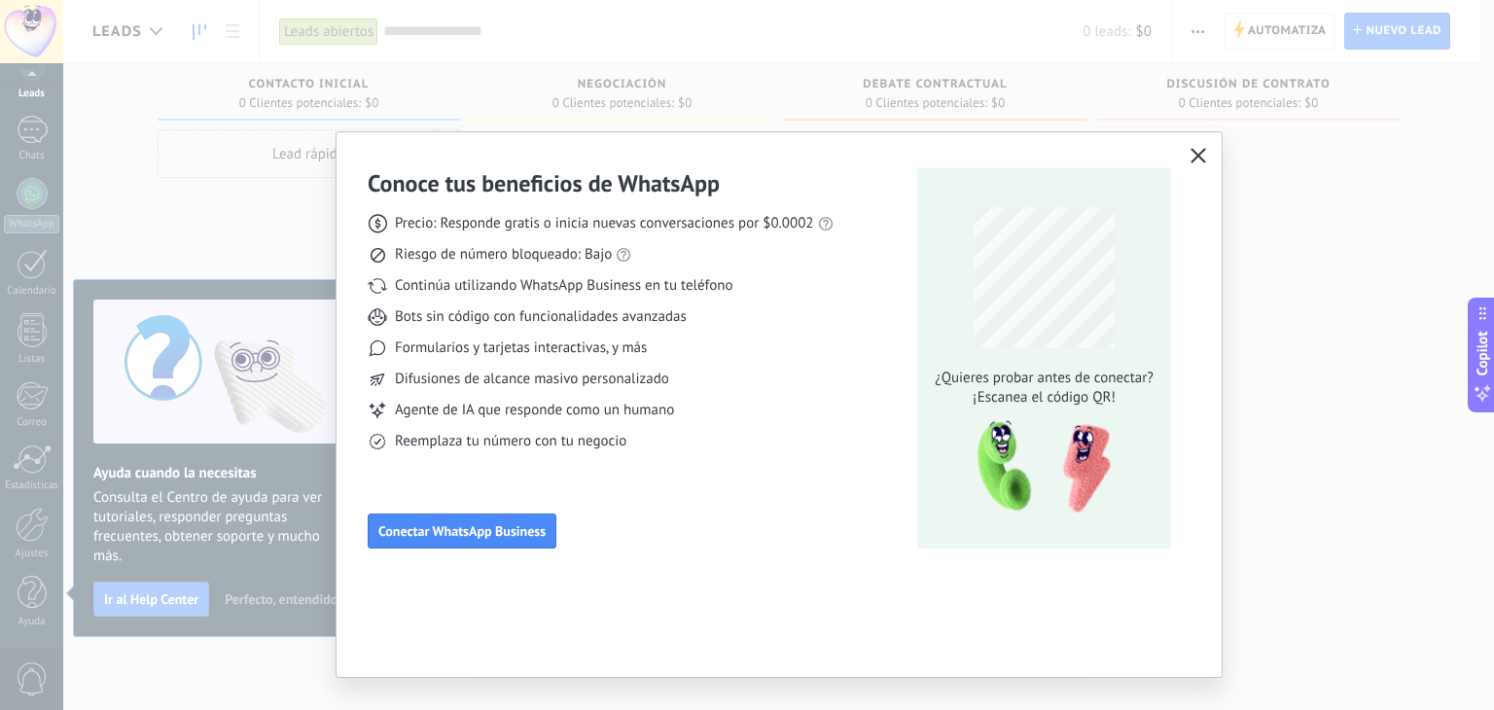
click at [1201, 156] on icon "button" at bounding box center [1199, 156] width 16 height 16
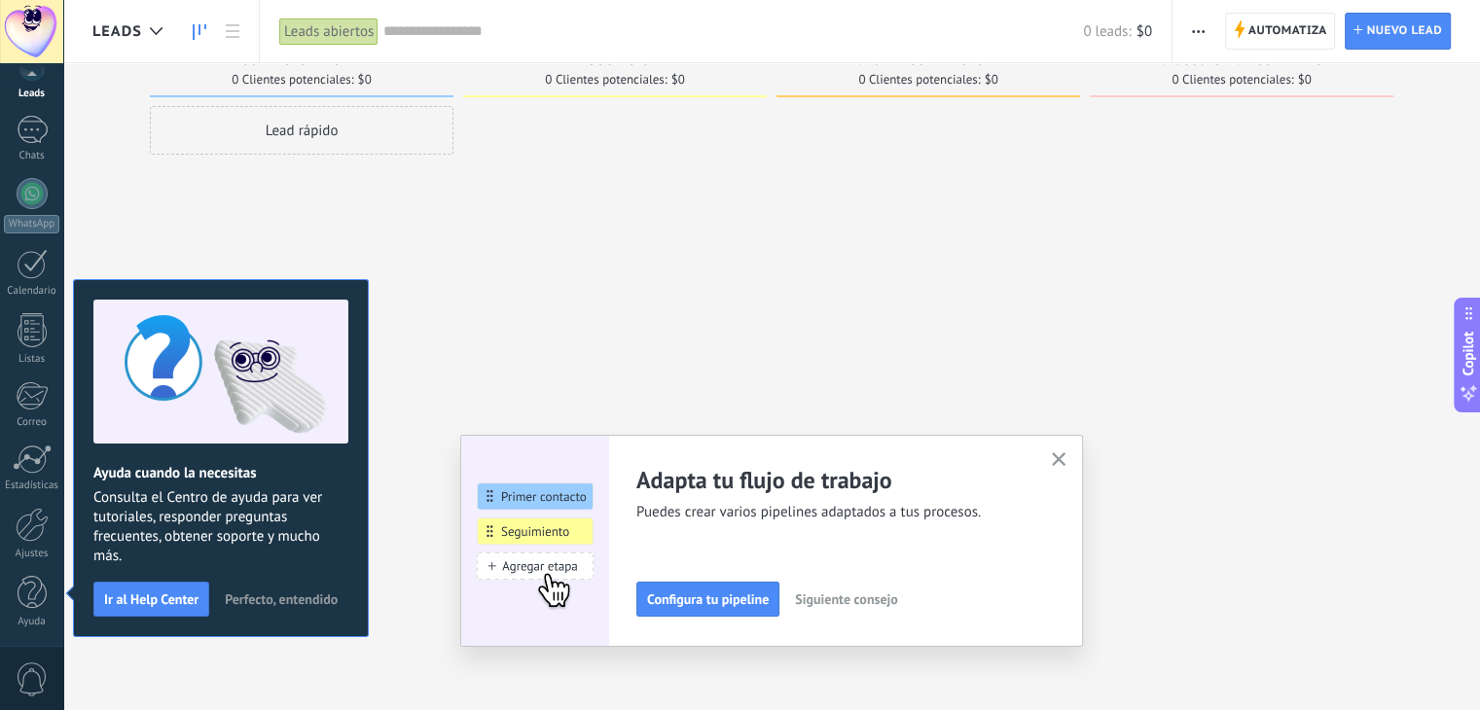
scroll to position [33, 0]
click at [1066, 443] on div "Adapta tu flujo de trabajo Puedes crear varios pipelines adaptados a tus proces…" at bounding box center [771, 541] width 623 height 212
click at [1056, 460] on button "button" at bounding box center [1059, 460] width 24 height 26
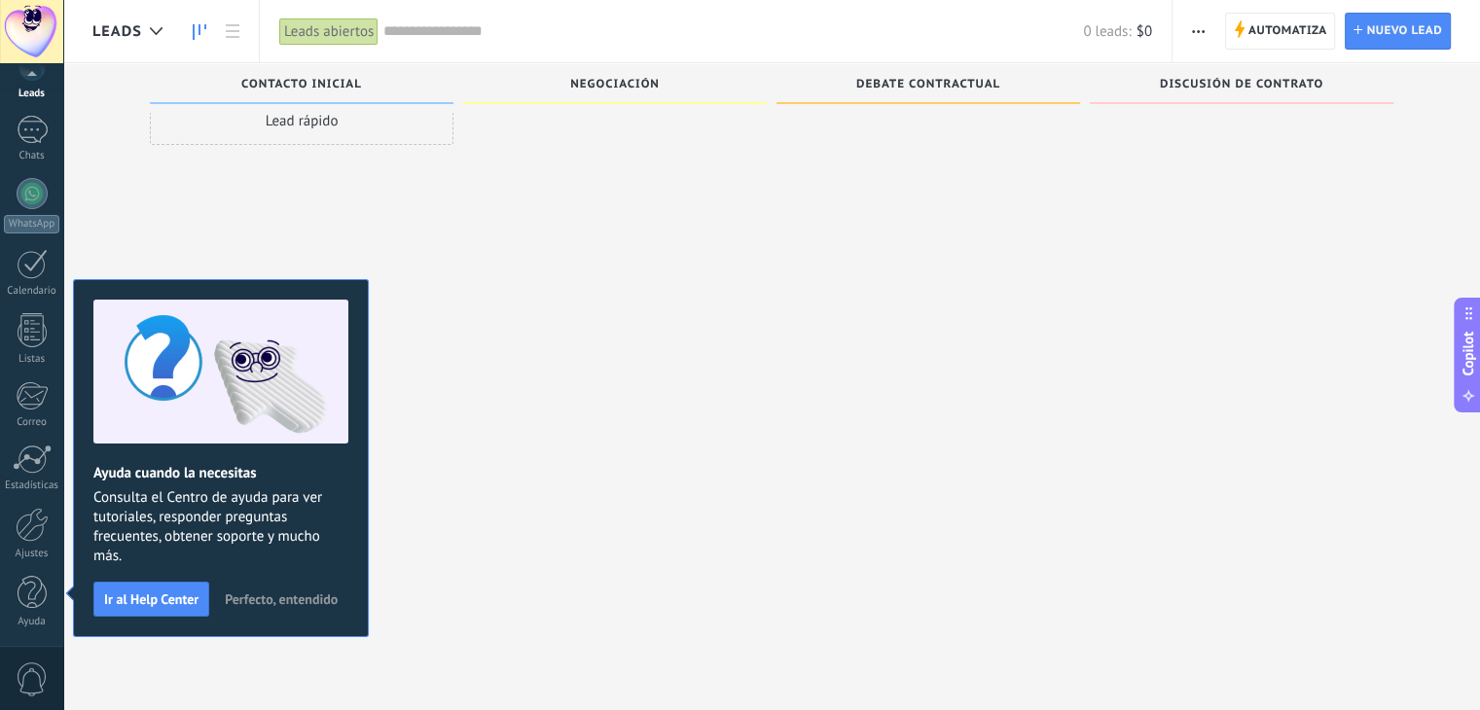
drag, startPoint x: 846, startPoint y: 320, endPoint x: 813, endPoint y: 325, distance: 33.4
click at [845, 320] on div at bounding box center [927, 324] width 303 height 456
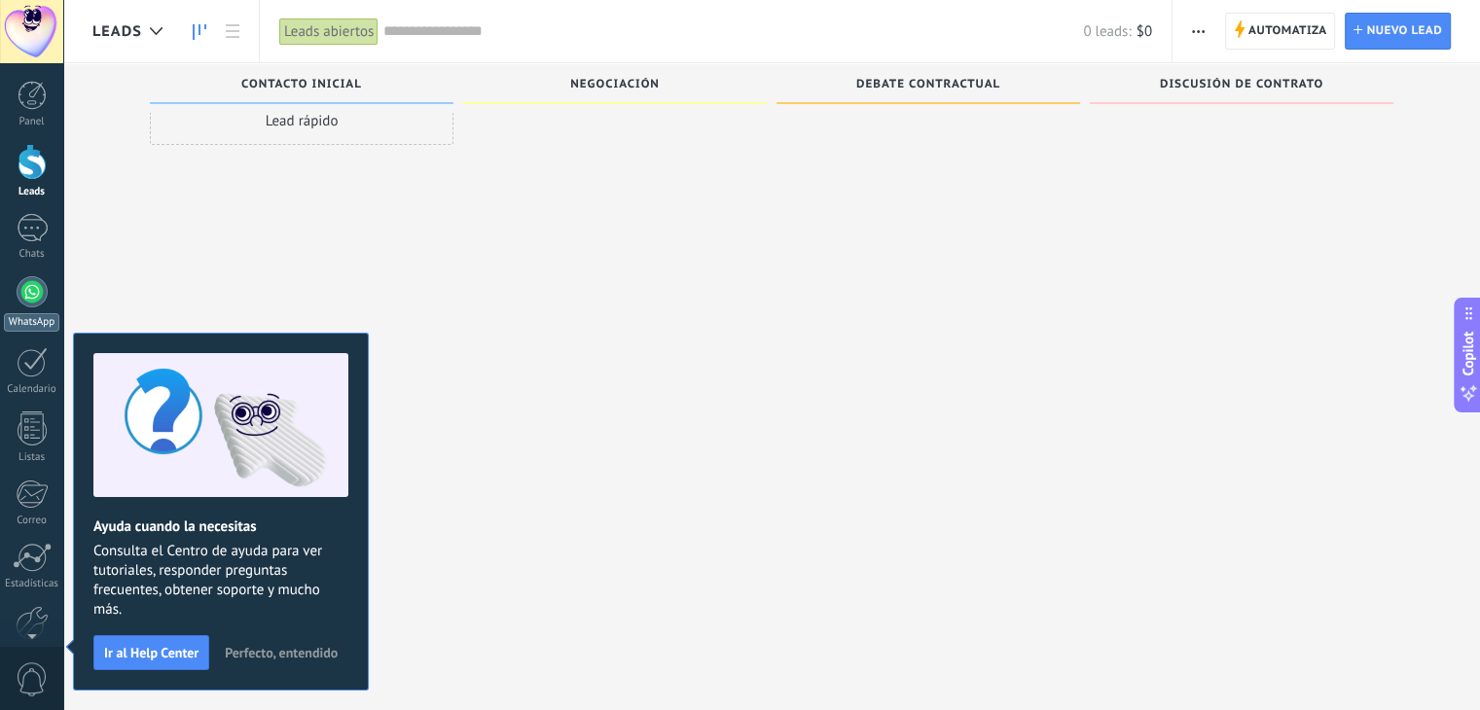
click at [33, 298] on div at bounding box center [32, 291] width 31 height 31
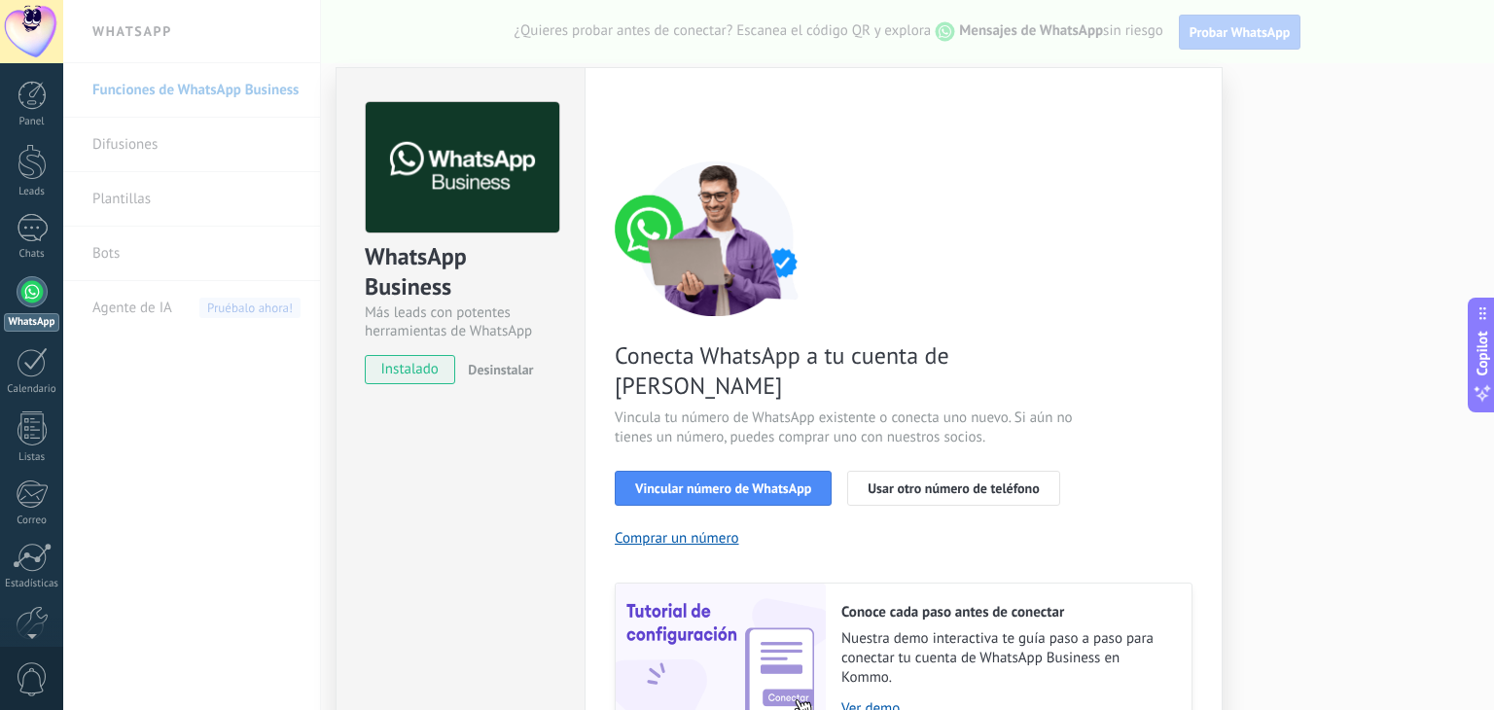
click at [520, 211] on img at bounding box center [463, 167] width 194 height 131
click at [696, 482] on span "Vincular número de WhatsApp" at bounding box center [723, 489] width 176 height 14
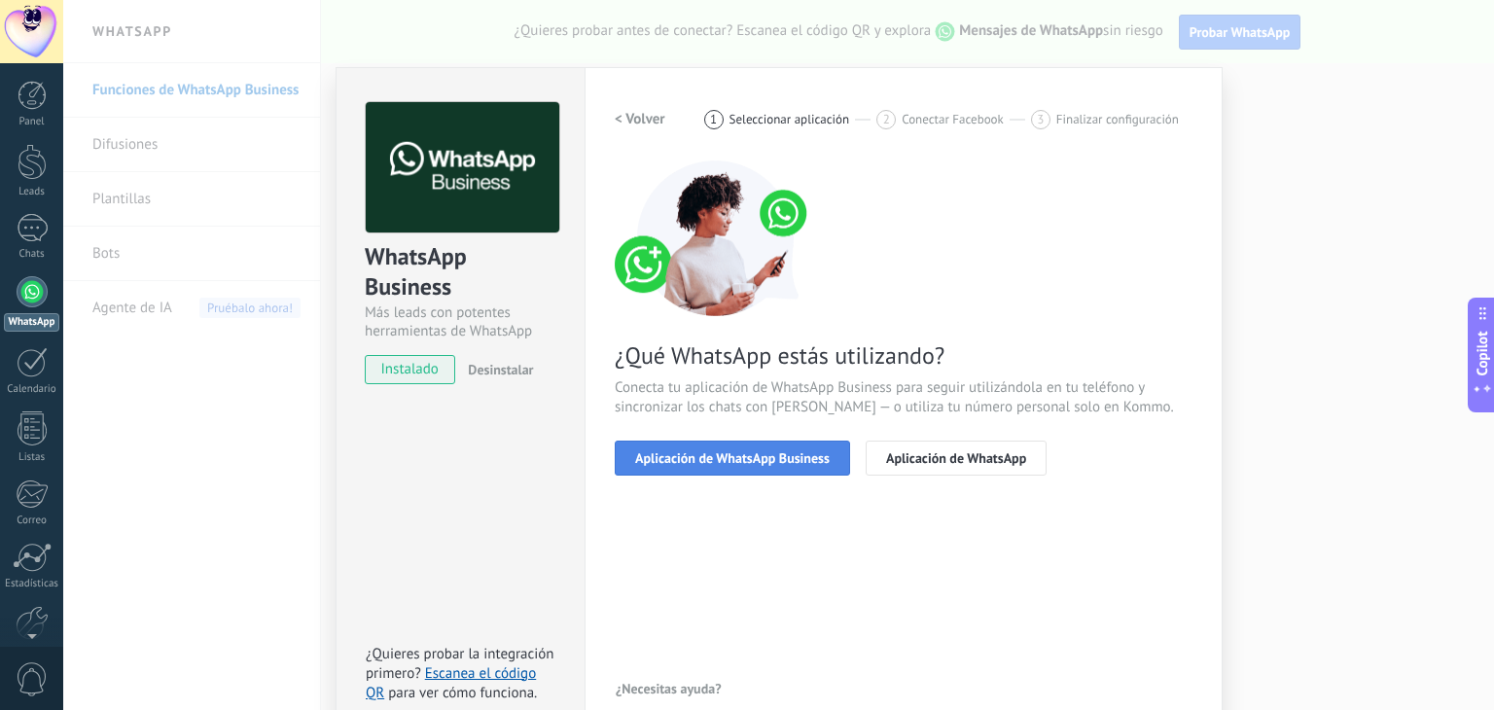
click at [729, 460] on span "Aplicación de WhatsApp Business" at bounding box center [732, 458] width 195 height 14
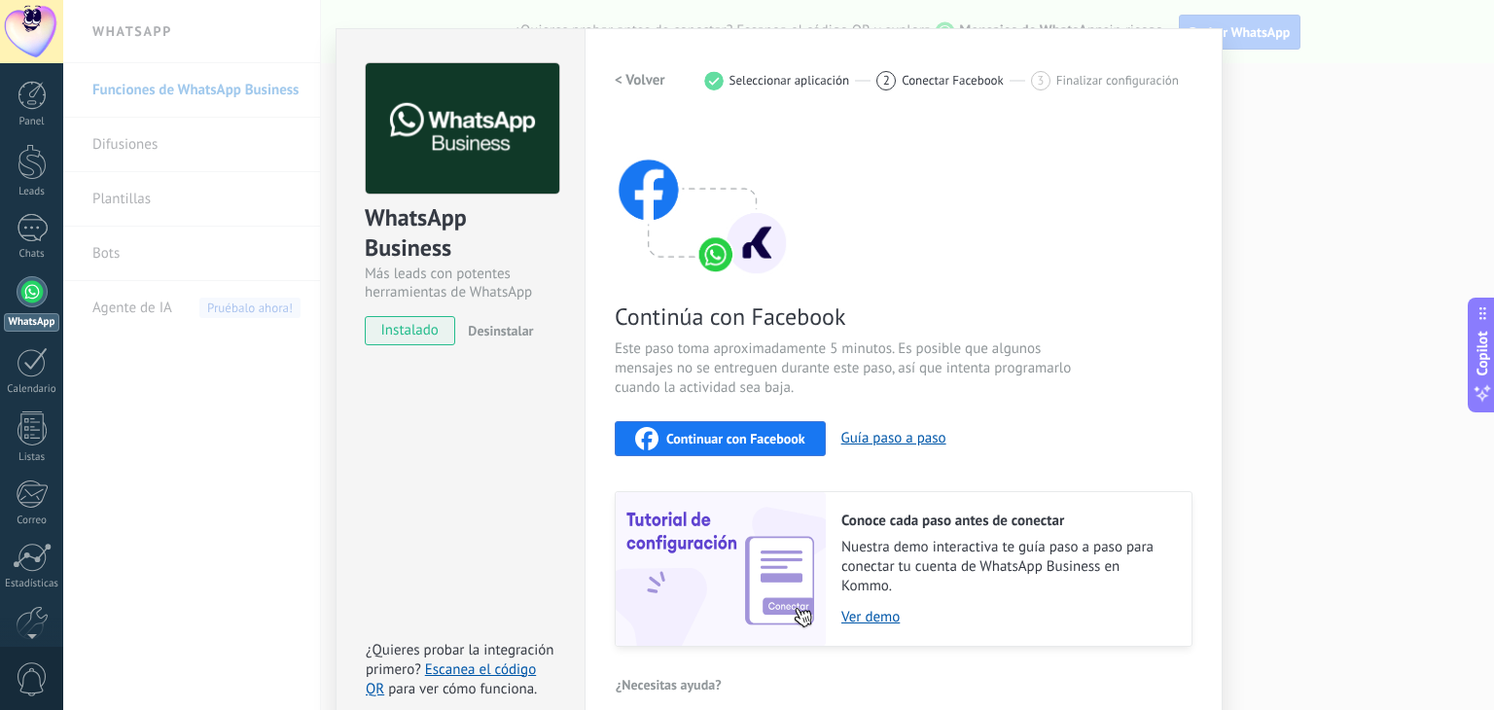
scroll to position [61, 0]
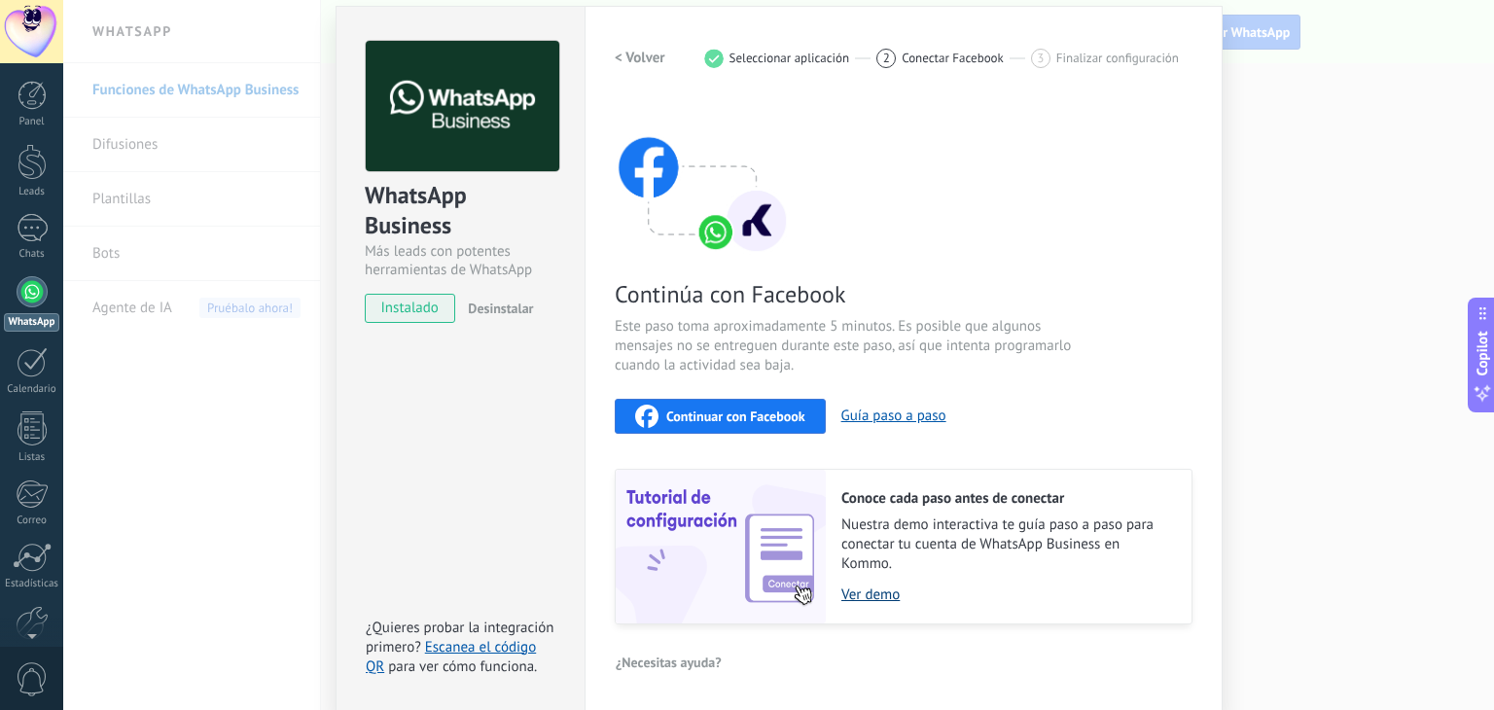
click at [873, 600] on link "Ver demo" at bounding box center [1006, 595] width 331 height 18
click at [872, 589] on link "Ver demo" at bounding box center [1006, 595] width 331 height 18
click at [733, 430] on button "Continuar con Facebook" at bounding box center [720, 416] width 211 height 35
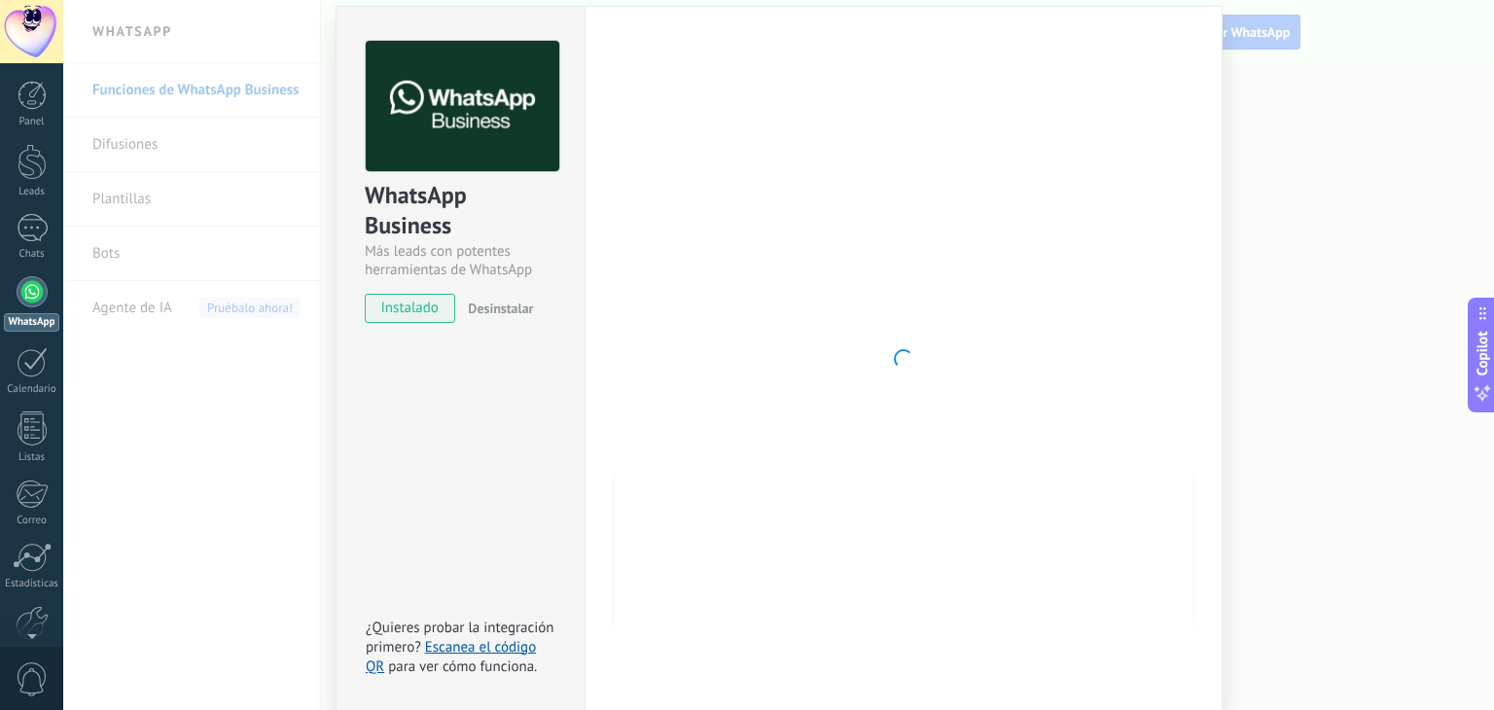
scroll to position [0, 0]
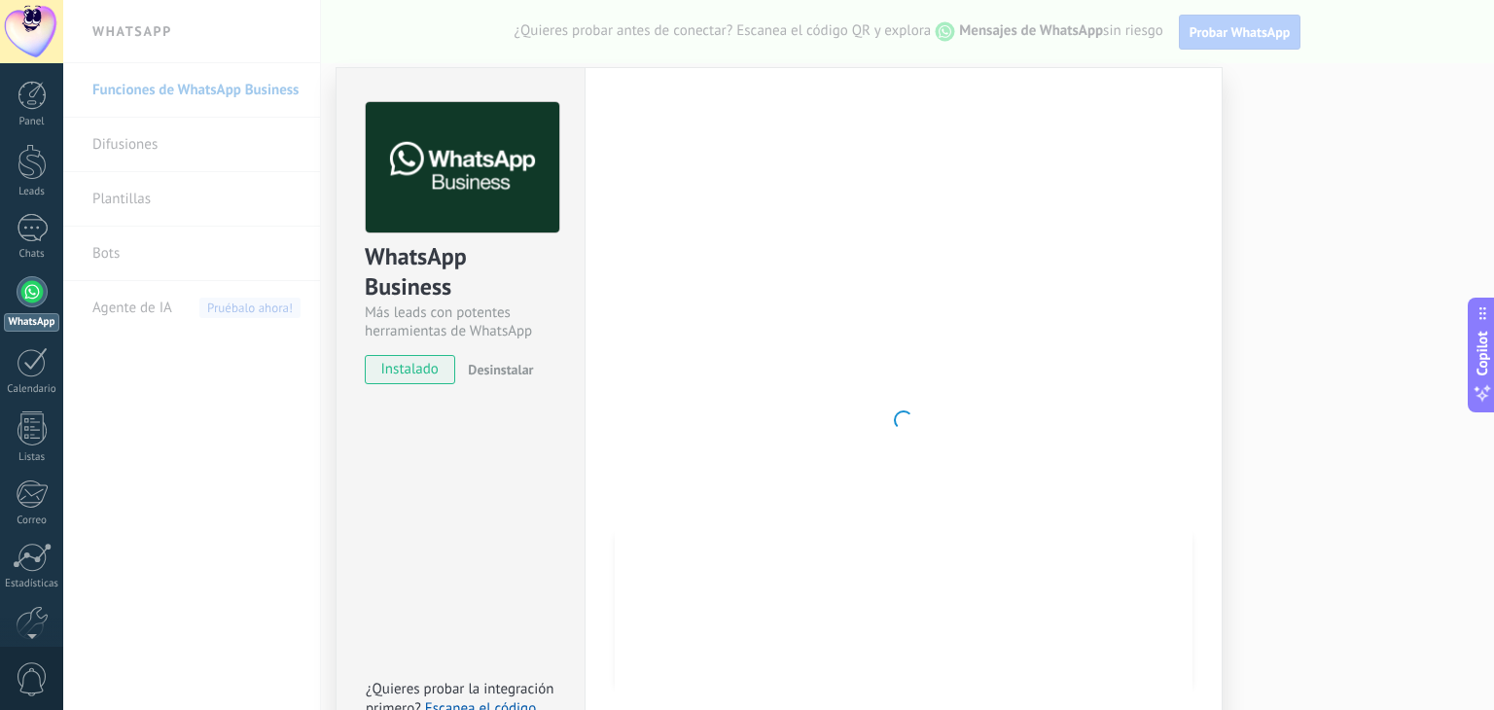
click at [912, 435] on div at bounding box center [904, 420] width 578 height 636
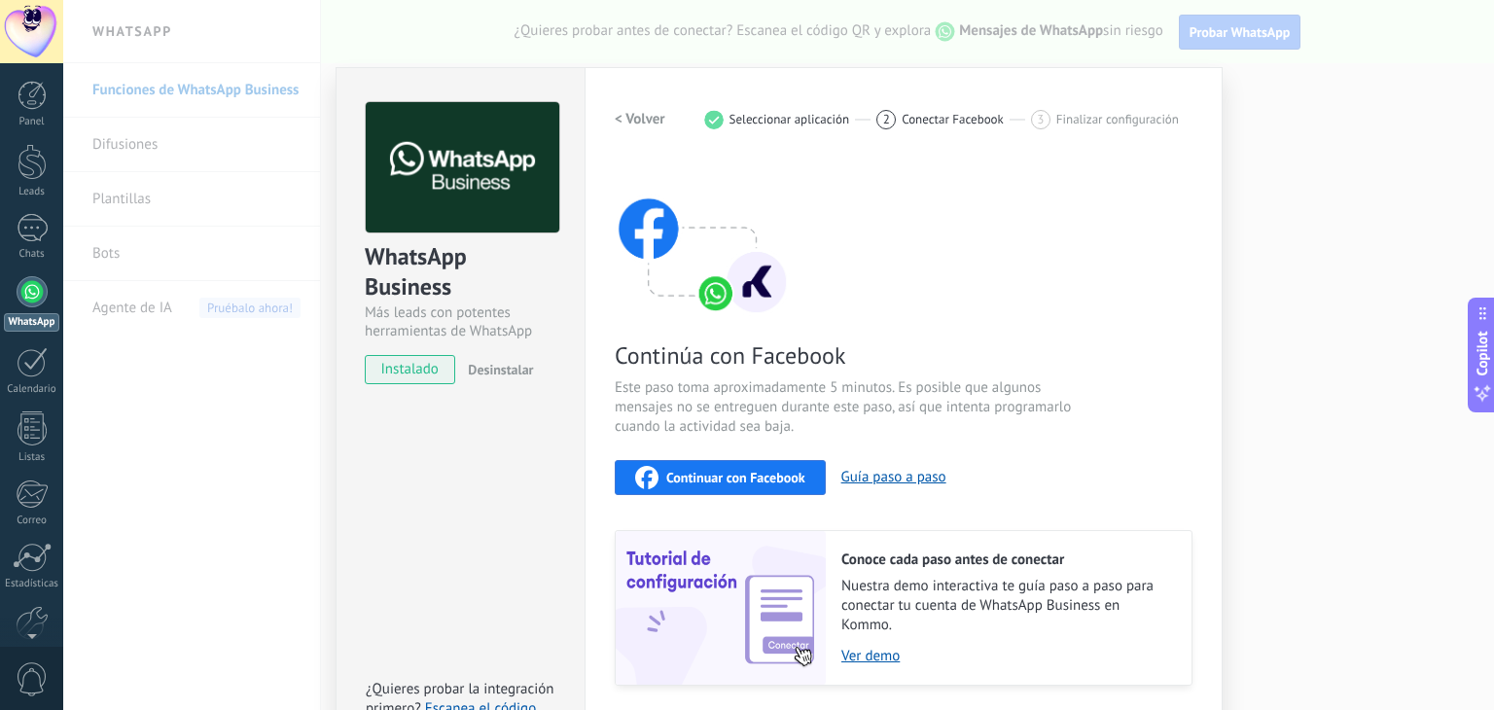
click at [704, 471] on span "Continuar con Facebook" at bounding box center [735, 478] width 139 height 14
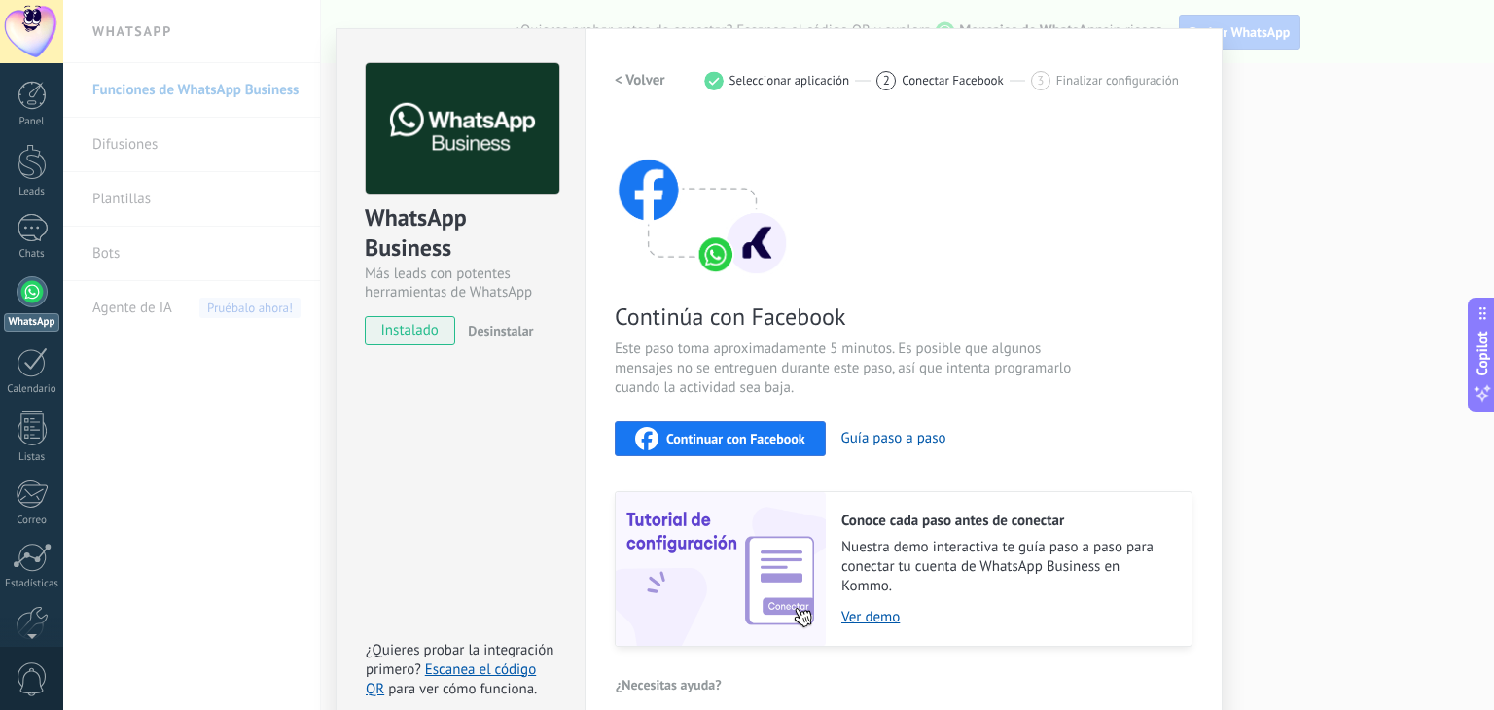
scroll to position [61, 0]
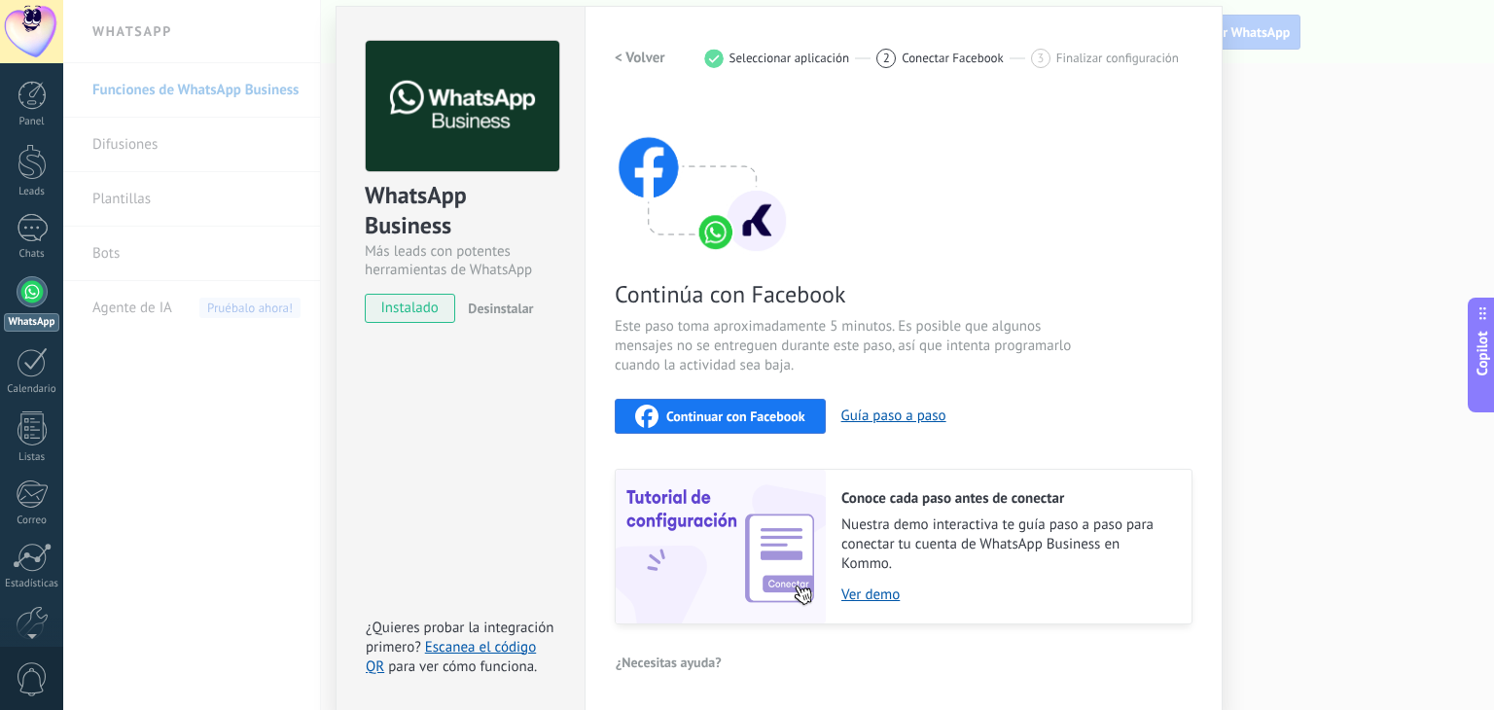
click at [794, 589] on img at bounding box center [721, 547] width 210 height 154
click at [871, 589] on link "Ver demo" at bounding box center [1006, 595] width 331 height 18
click at [709, 416] on span "Continuar con Facebook" at bounding box center [735, 417] width 139 height 14
click at [515, 305] on span "Desinstalar" at bounding box center [500, 309] width 65 height 18
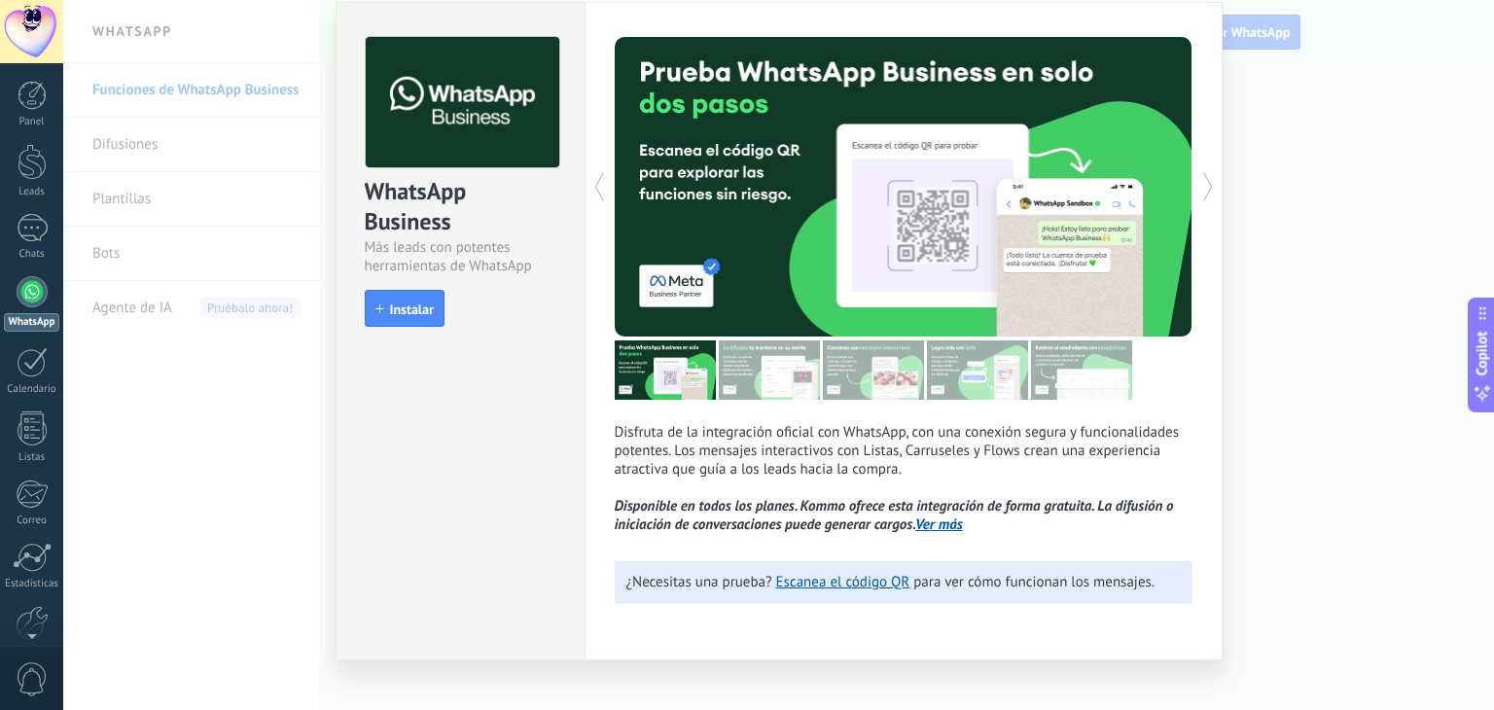
scroll to position [0, 0]
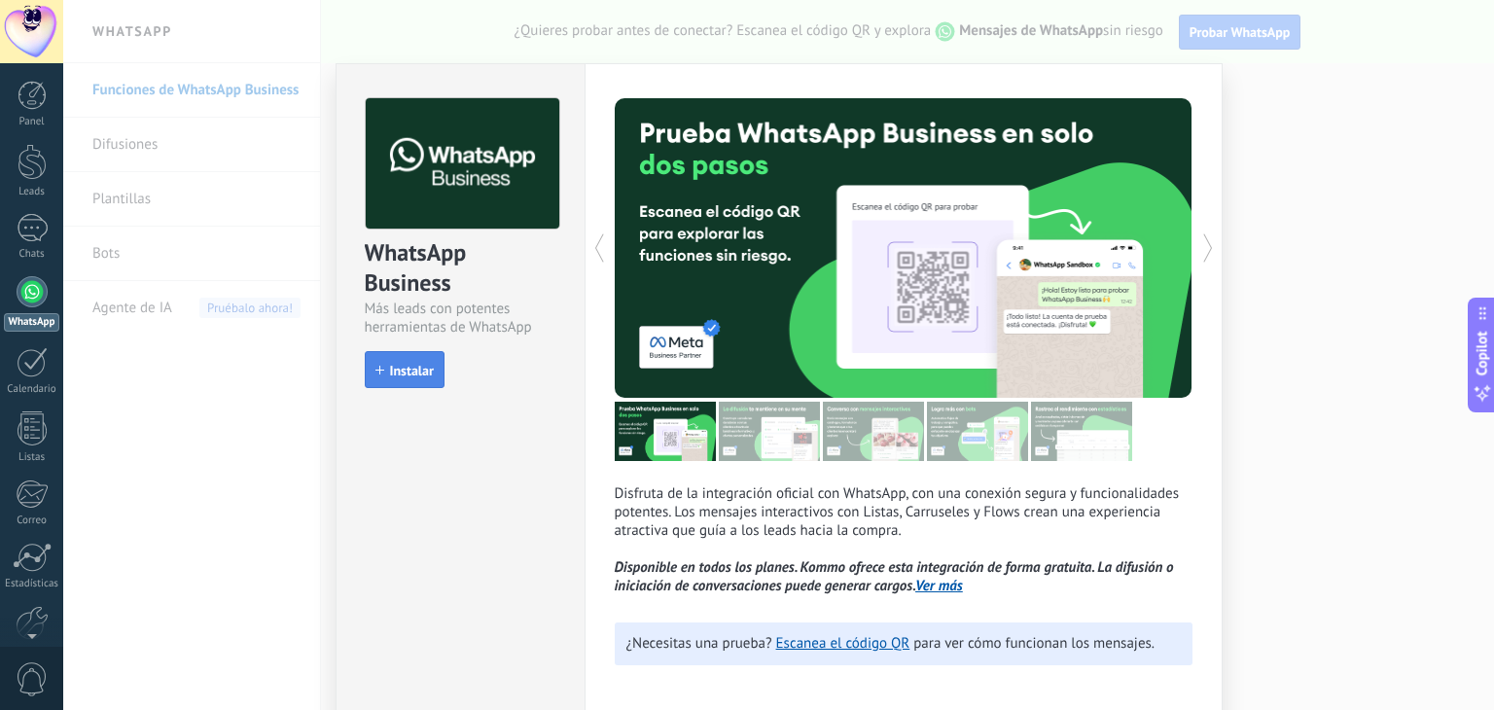
click at [416, 371] on span "Instalar" at bounding box center [412, 371] width 44 height 14
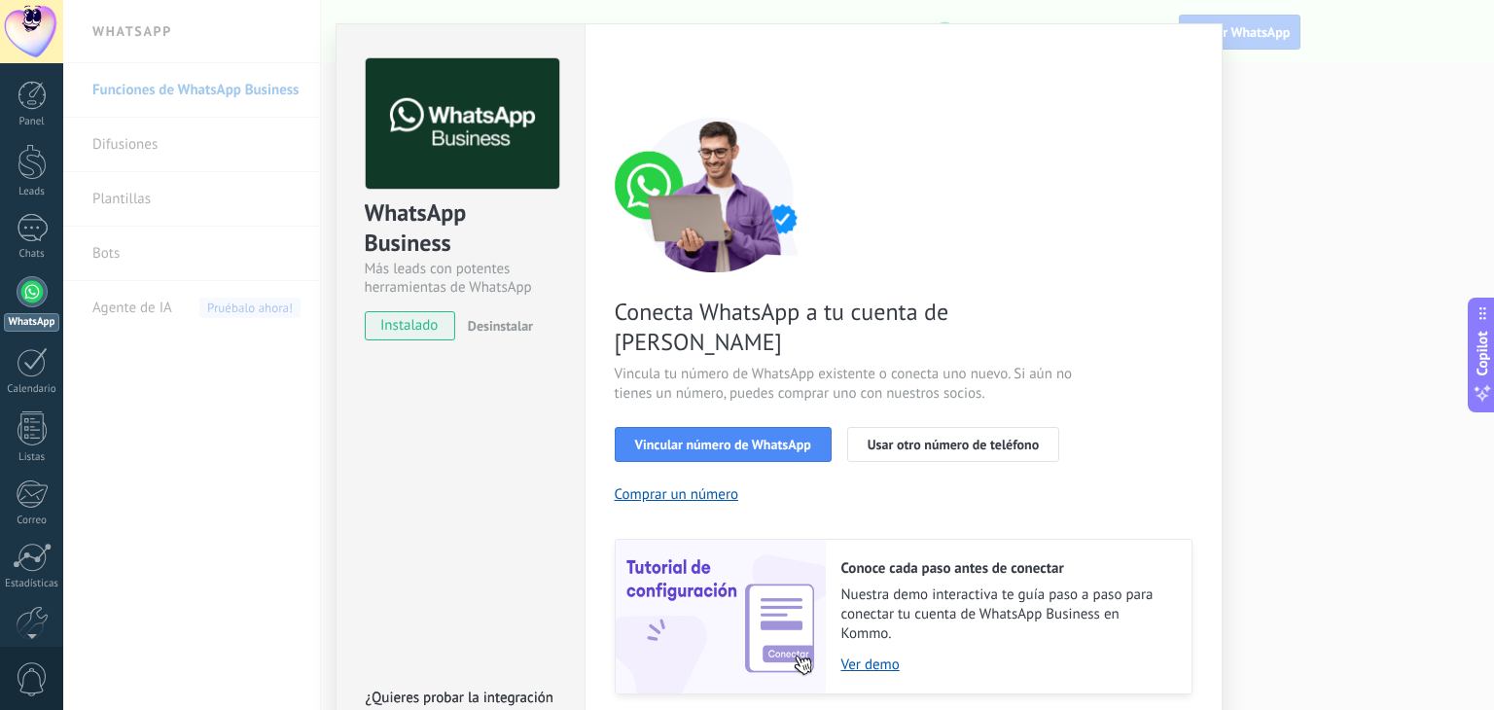
scroll to position [83, 0]
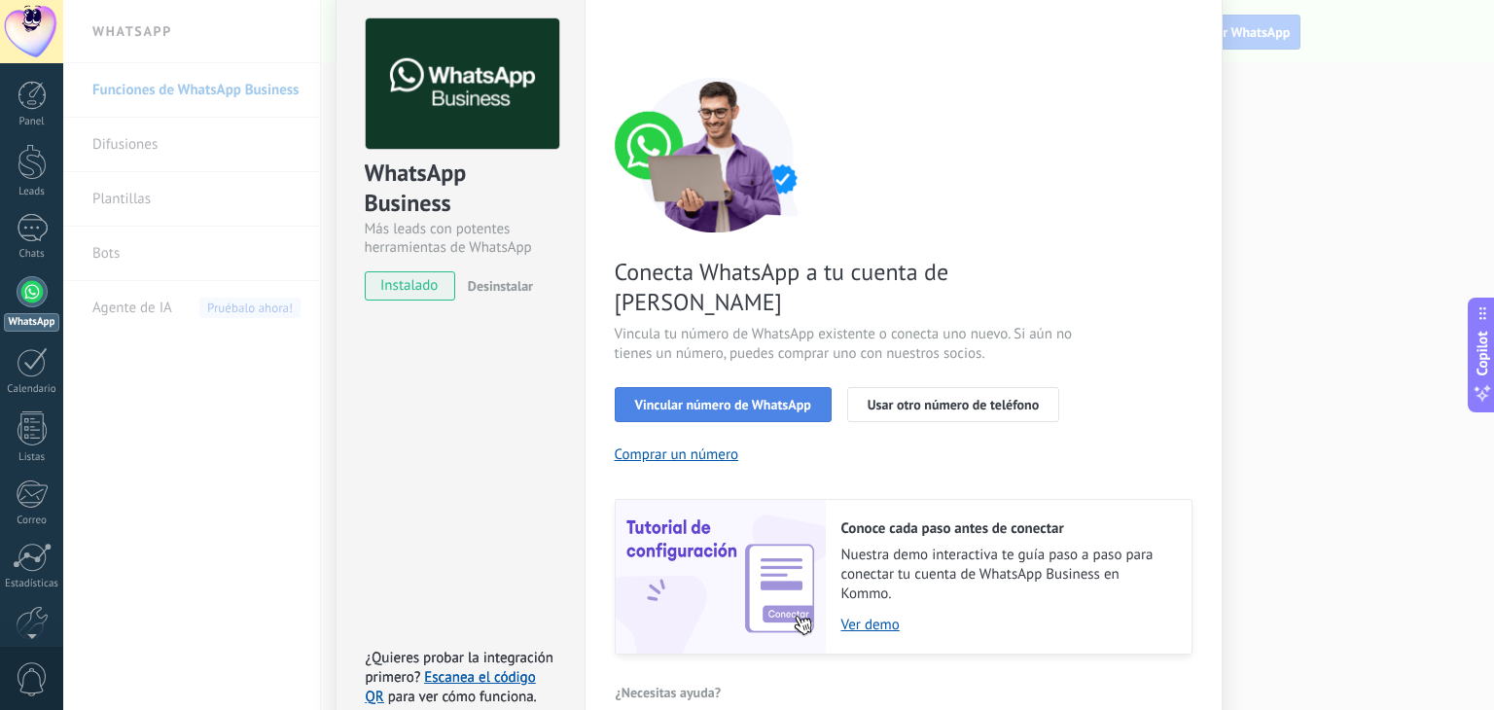
click at [763, 398] on span "Vincular número de WhatsApp" at bounding box center [723, 405] width 176 height 14
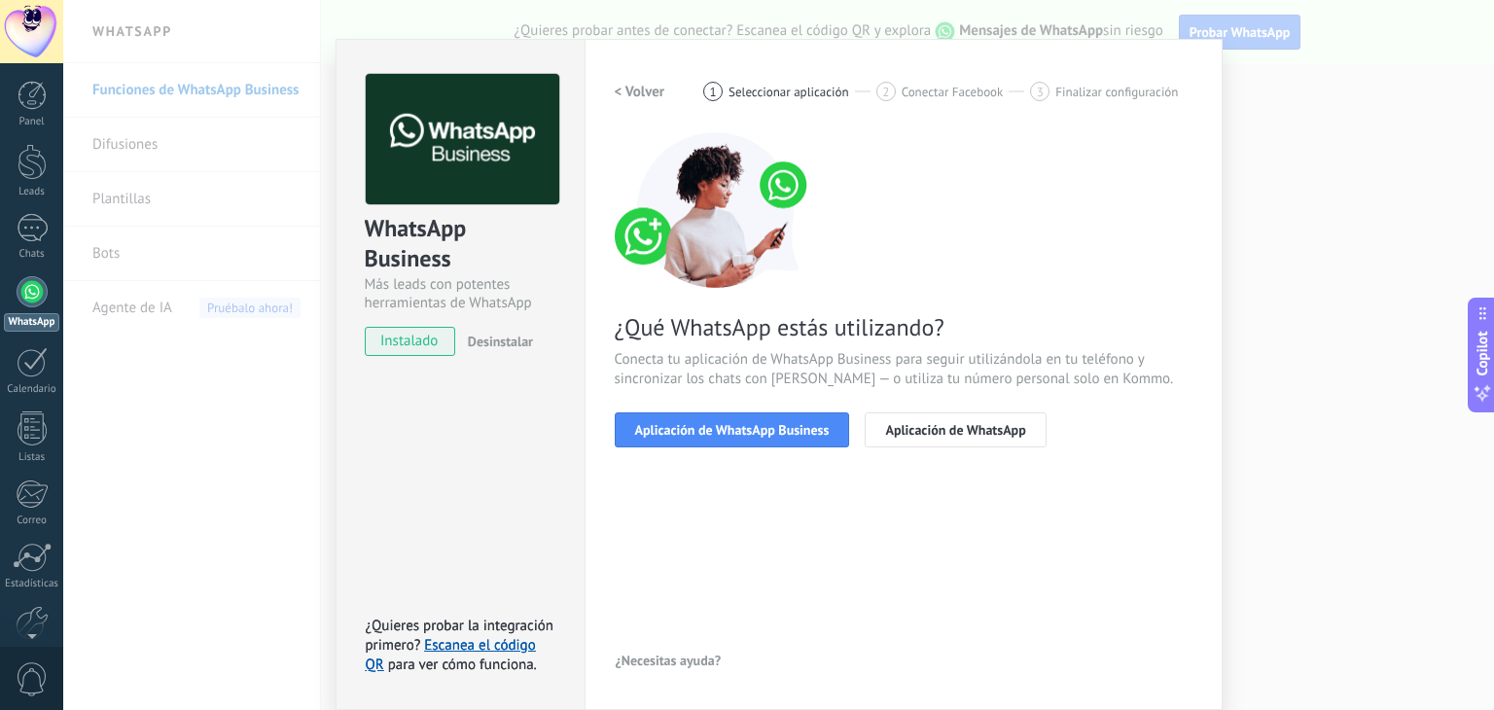
scroll to position [27, 0]
click at [742, 425] on span "Aplicación de WhatsApp Business" at bounding box center [732, 430] width 195 height 14
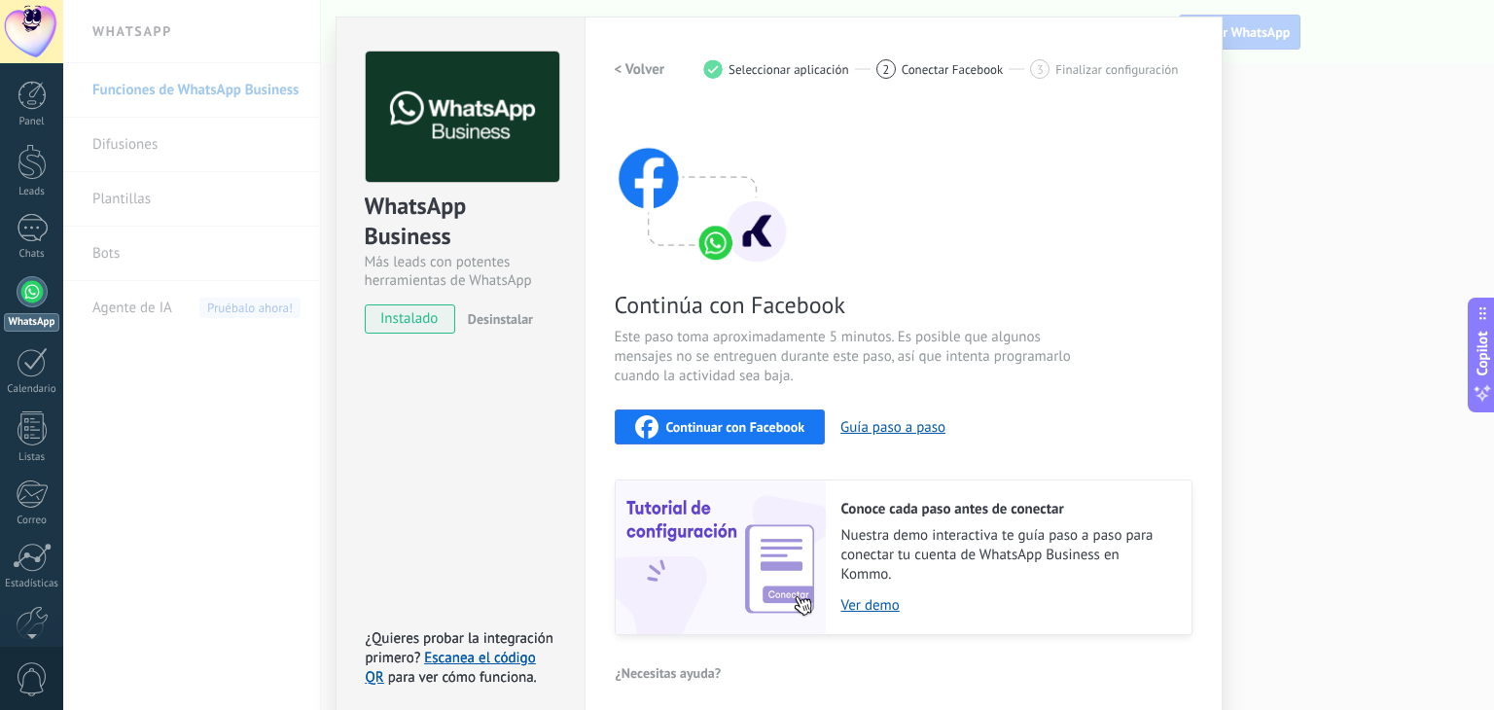
scroll to position [60, 0]
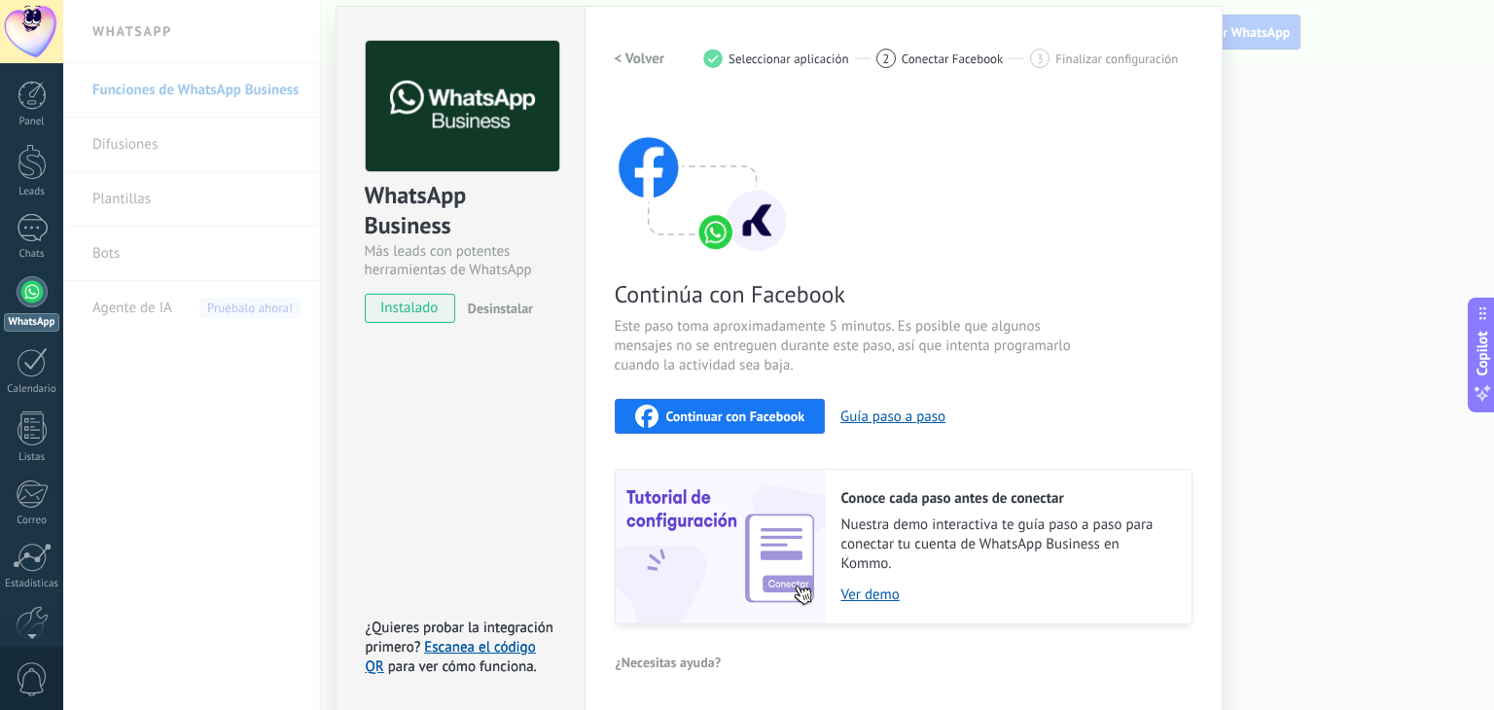
click at [708, 412] on span "Continuar con Facebook" at bounding box center [735, 417] width 139 height 14
click at [420, 308] on span "instalado" at bounding box center [410, 308] width 89 height 29
click at [759, 426] on button "Continuar con Facebook" at bounding box center [720, 416] width 211 height 35
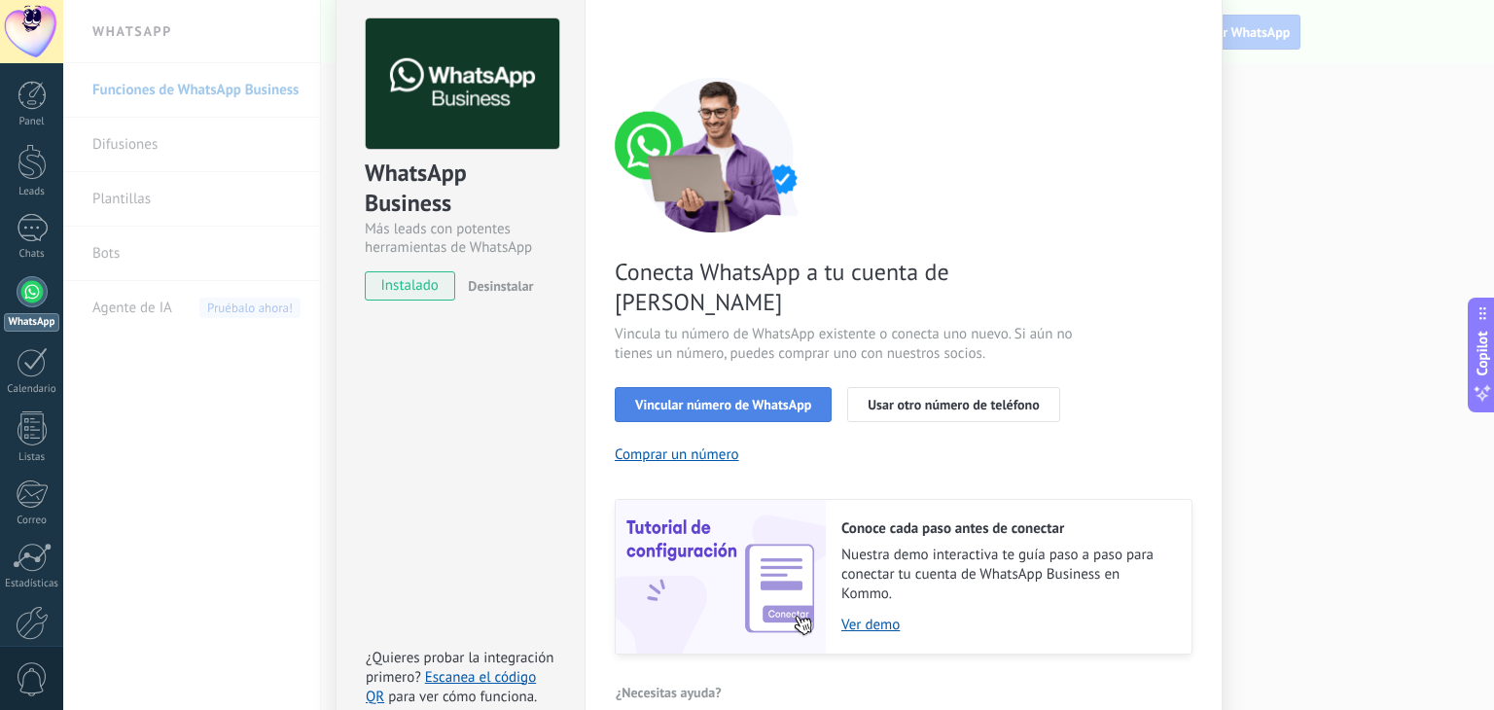
click at [743, 398] on span "Vincular número de WhatsApp" at bounding box center [723, 405] width 176 height 14
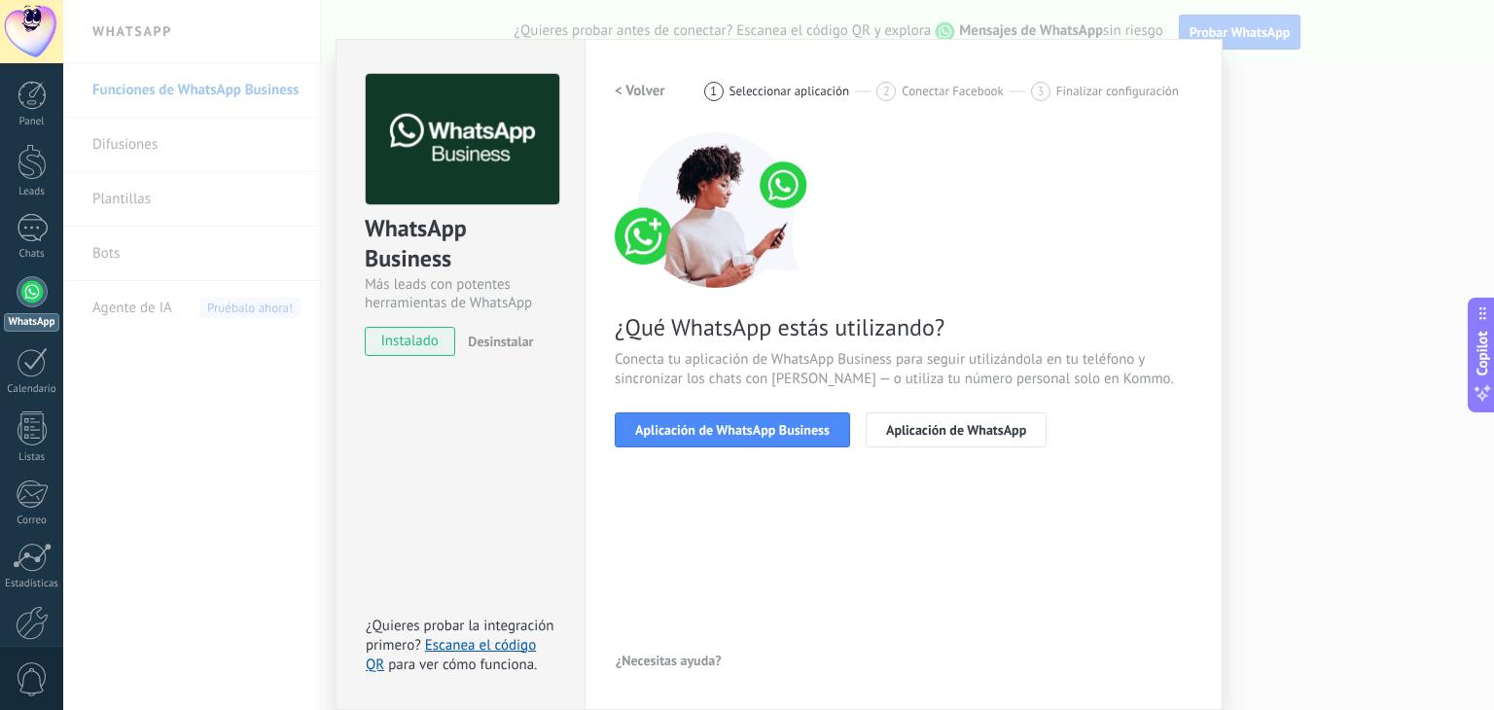
scroll to position [27, 0]
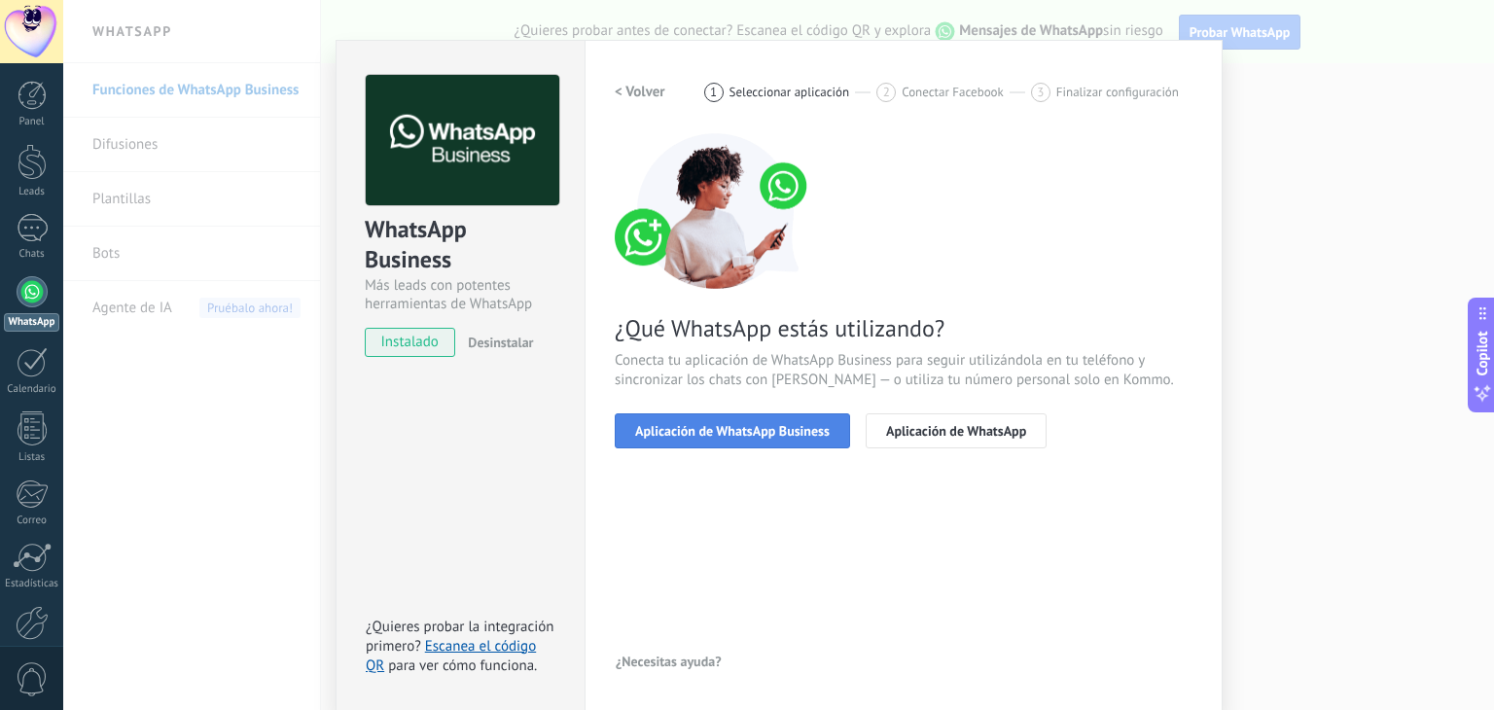
click at [752, 441] on button "Aplicación de WhatsApp Business" at bounding box center [732, 430] width 235 height 35
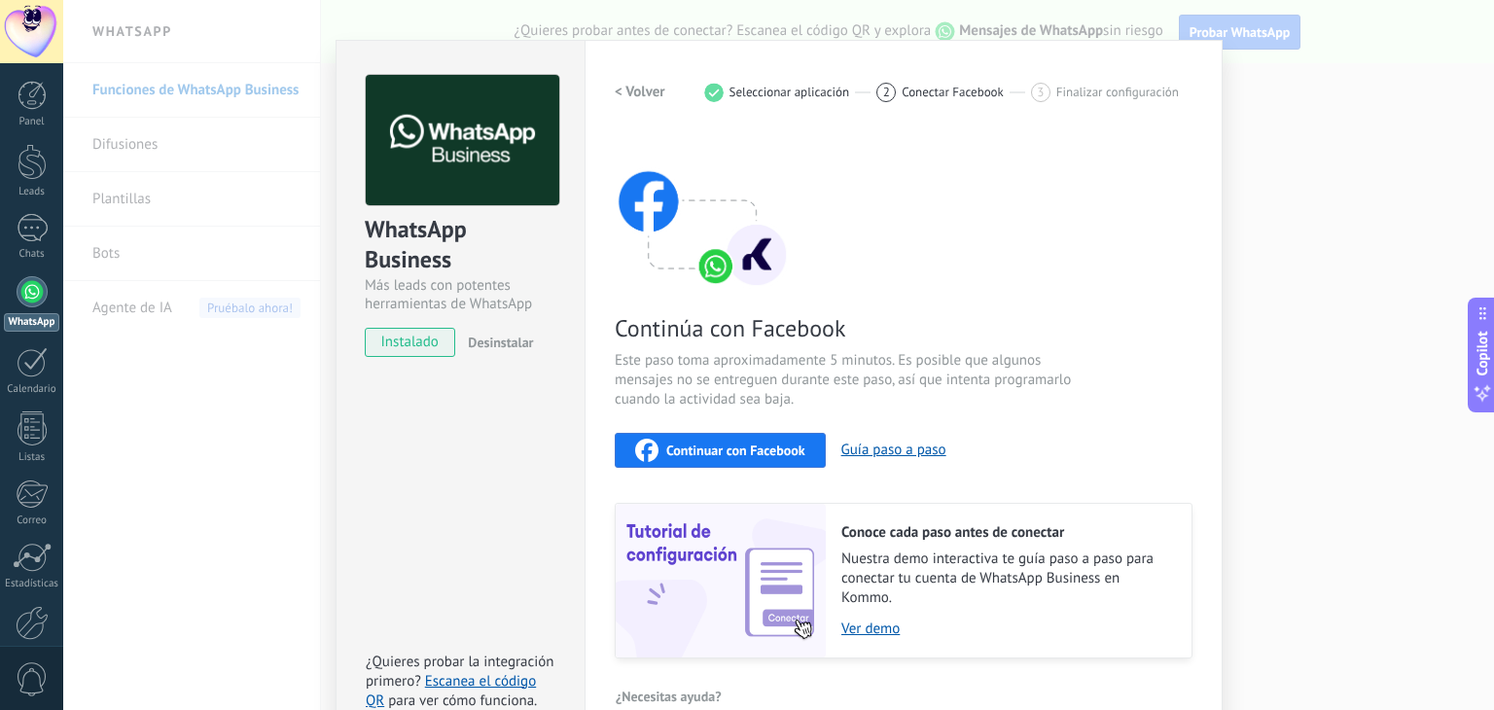
click at [732, 449] on span "Continuar con Facebook" at bounding box center [735, 451] width 139 height 14
click at [722, 448] on span "Continuar con Facebook" at bounding box center [735, 451] width 139 height 14
click at [278, 146] on div "WhatsApp Business Más leads con potentes herramientas de WhatsApp instalado Des…" at bounding box center [778, 355] width 1431 height 710
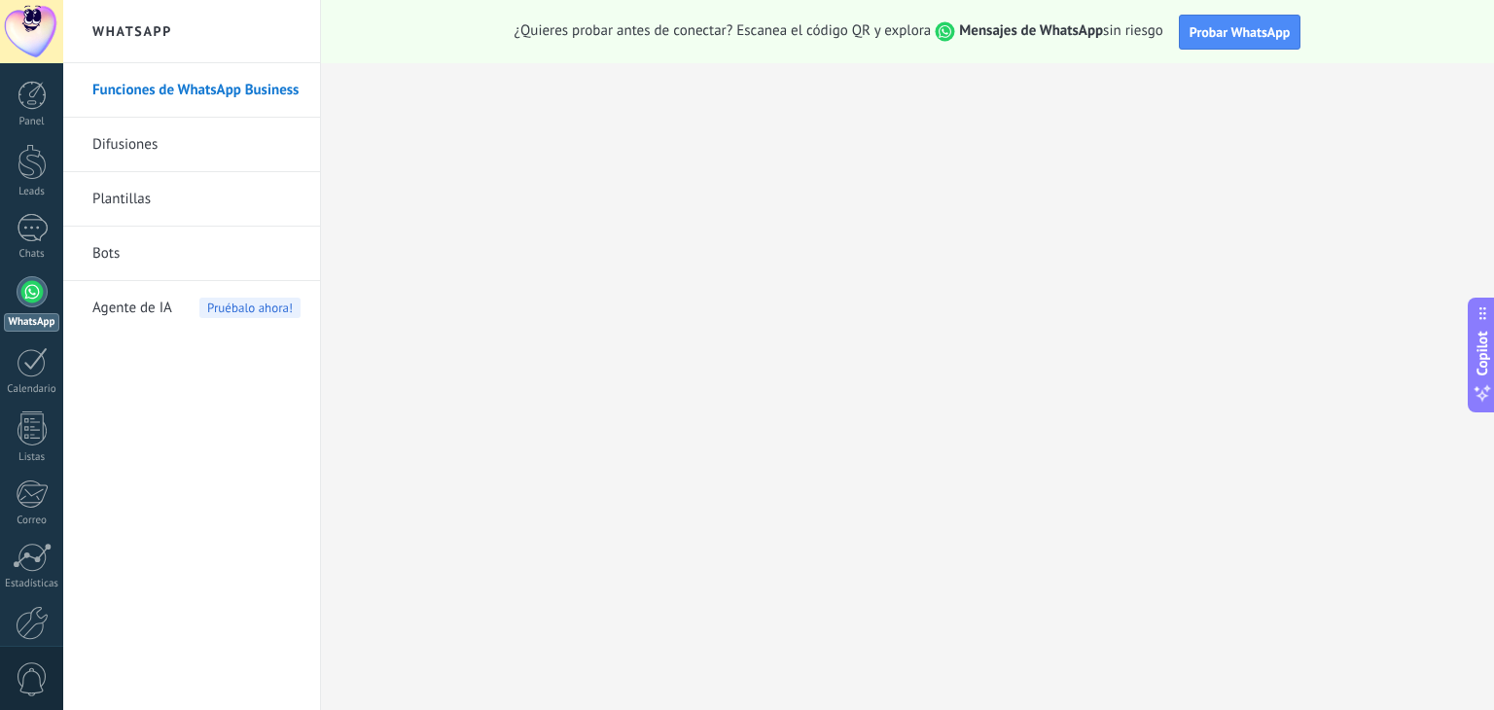
scroll to position [0, 0]
click at [247, 459] on div "Funciones de WhatsApp Business Difusiones [GEOGRAPHIC_DATA] Bots Agente de IA P…" at bounding box center [191, 386] width 257 height 647
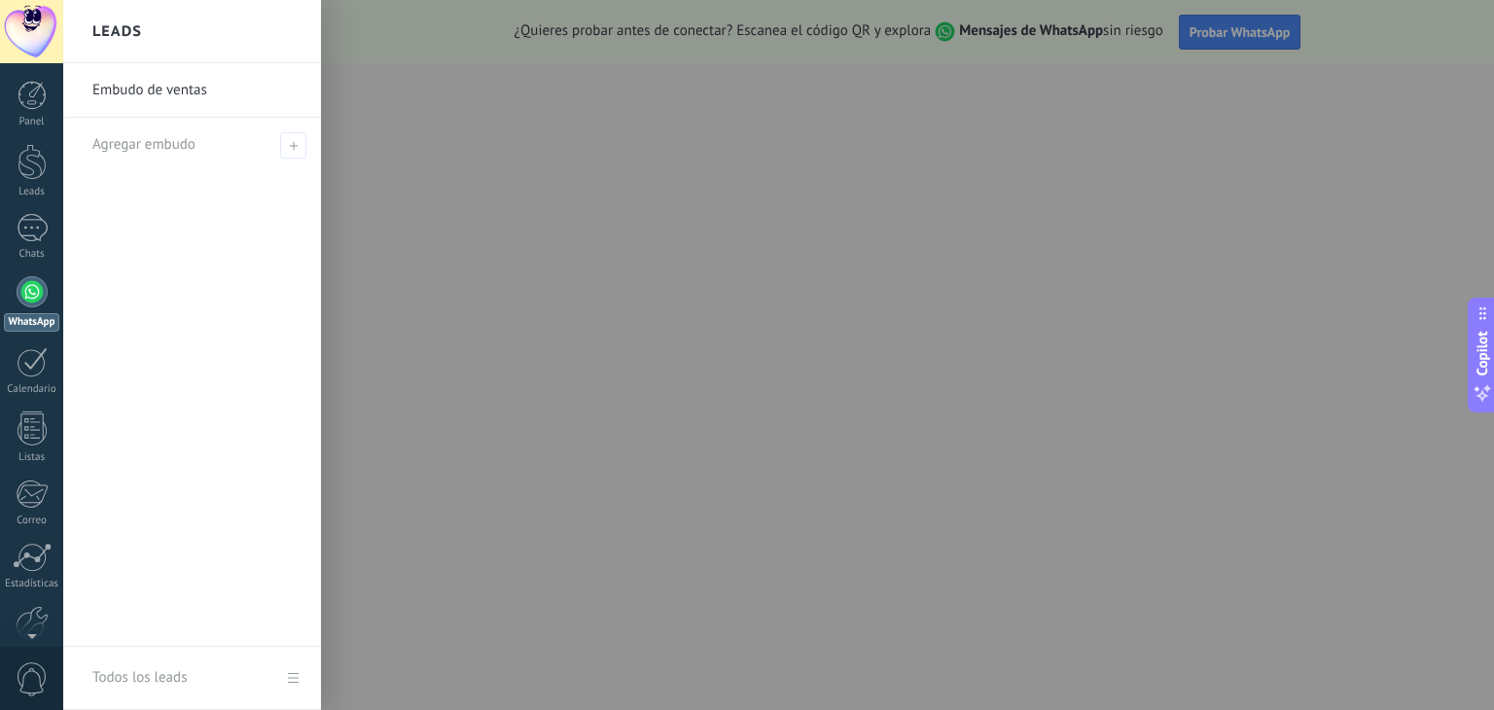
click at [911, 230] on div at bounding box center [810, 355] width 1494 height 710
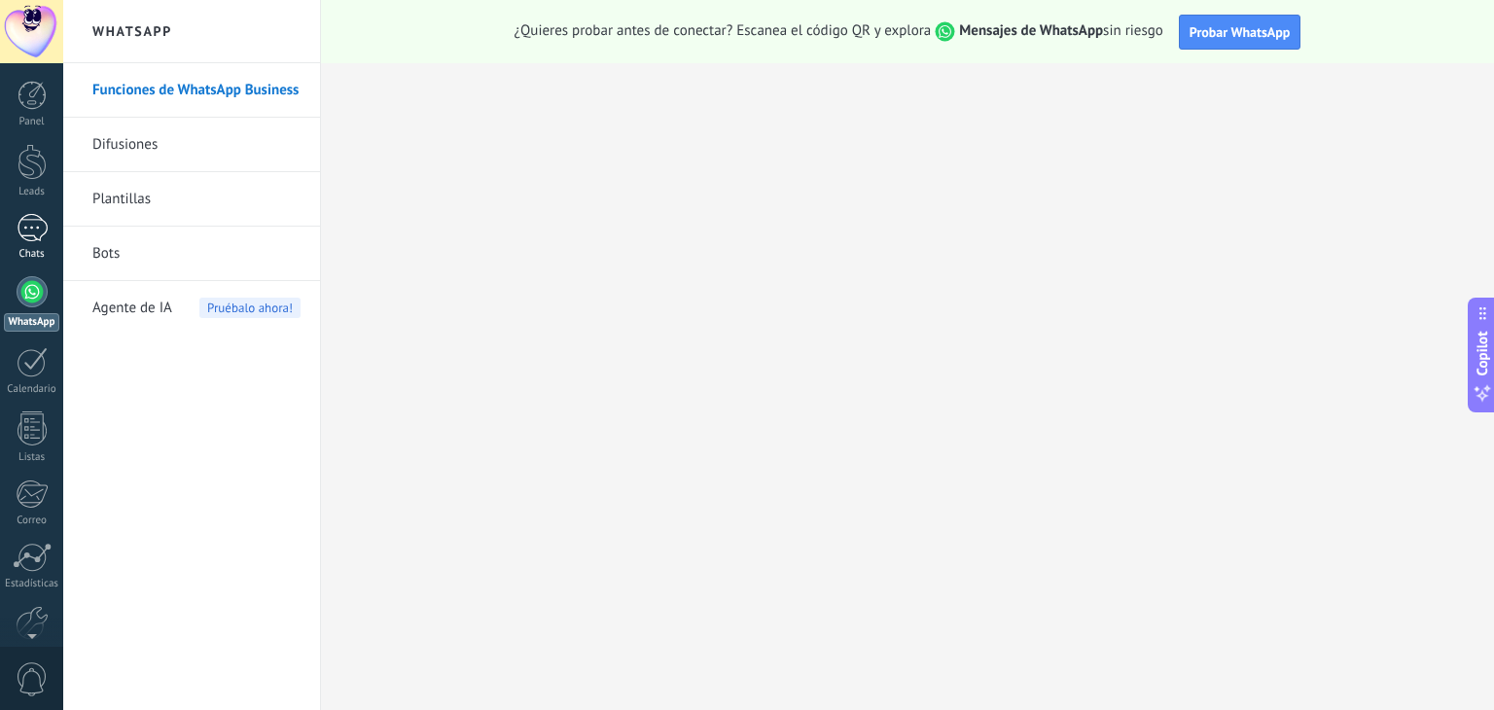
click at [46, 259] on div "Chats" at bounding box center [32, 254] width 56 height 13
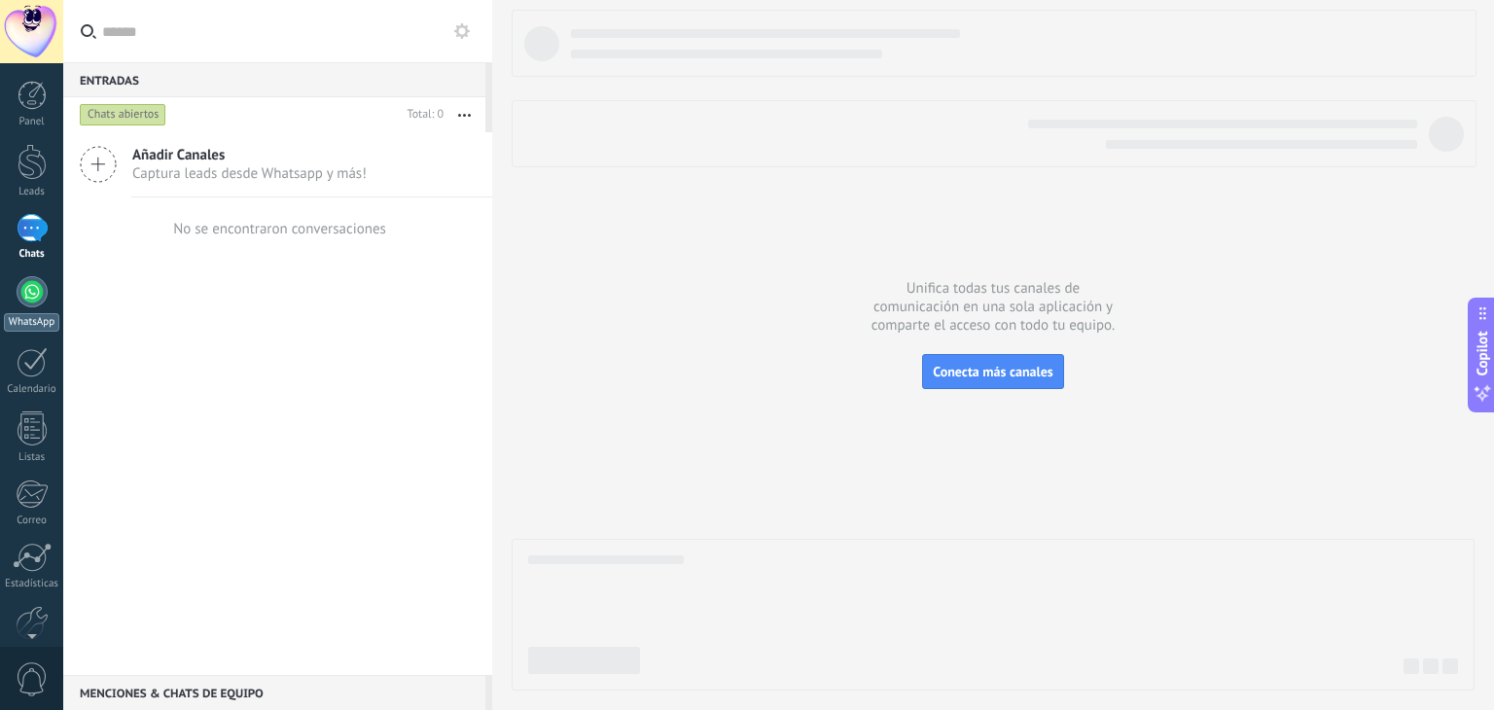
click at [40, 303] on div at bounding box center [32, 291] width 31 height 31
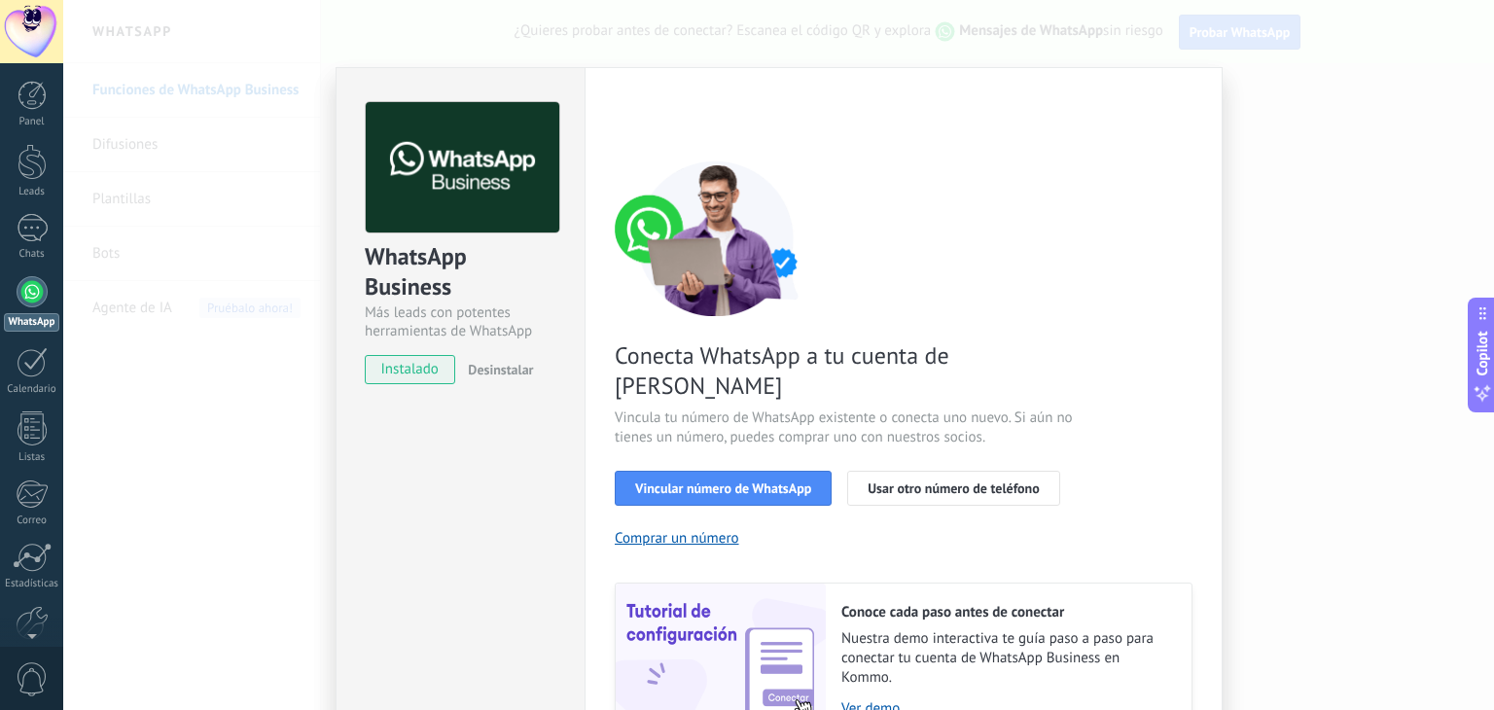
scroll to position [84, 0]
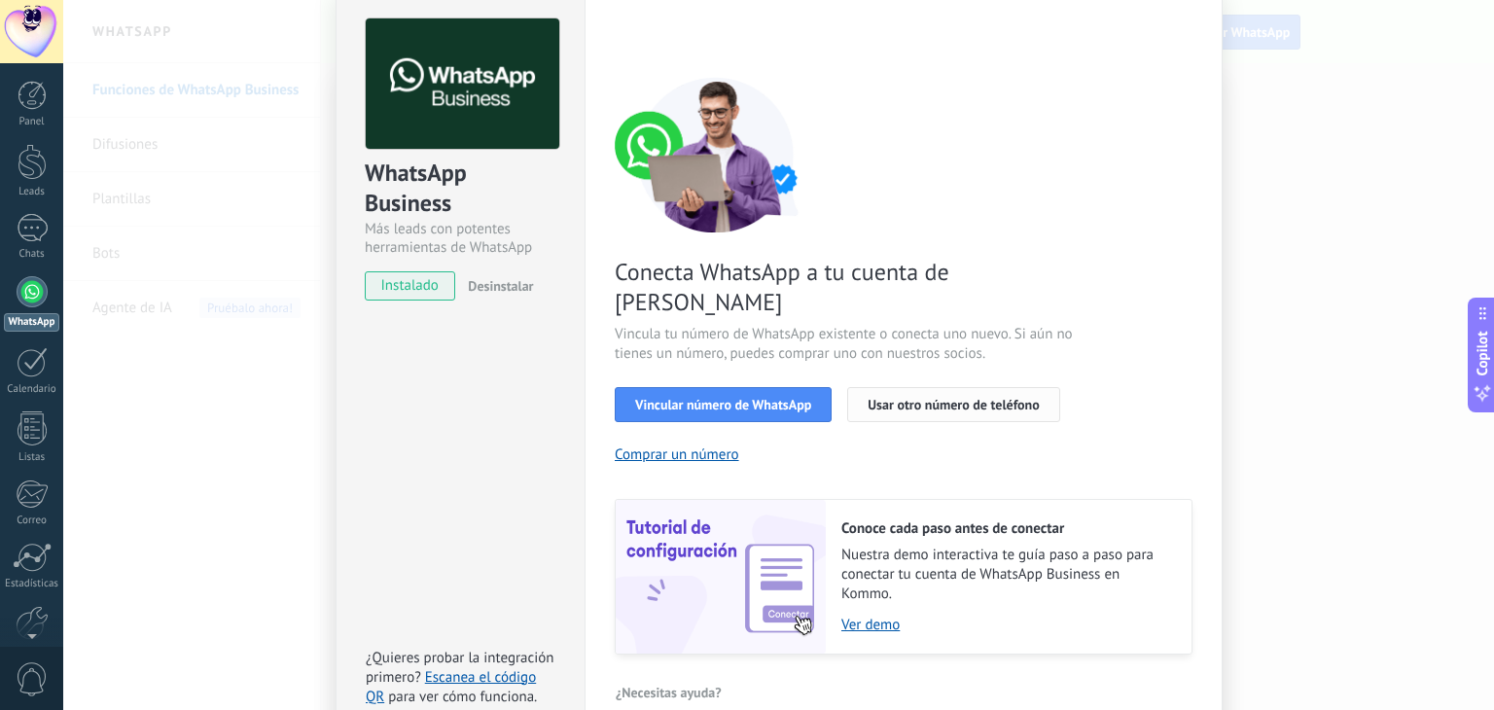
click at [954, 398] on span "Usar otro número de teléfono" at bounding box center [953, 405] width 171 height 14
click at [451, 472] on div "WhatsApp Business Más leads con potentes herramientas de WhatsApp instalado Des…" at bounding box center [460, 362] width 249 height 759
click at [502, 285] on span "Desinstalar" at bounding box center [500, 286] width 65 height 18
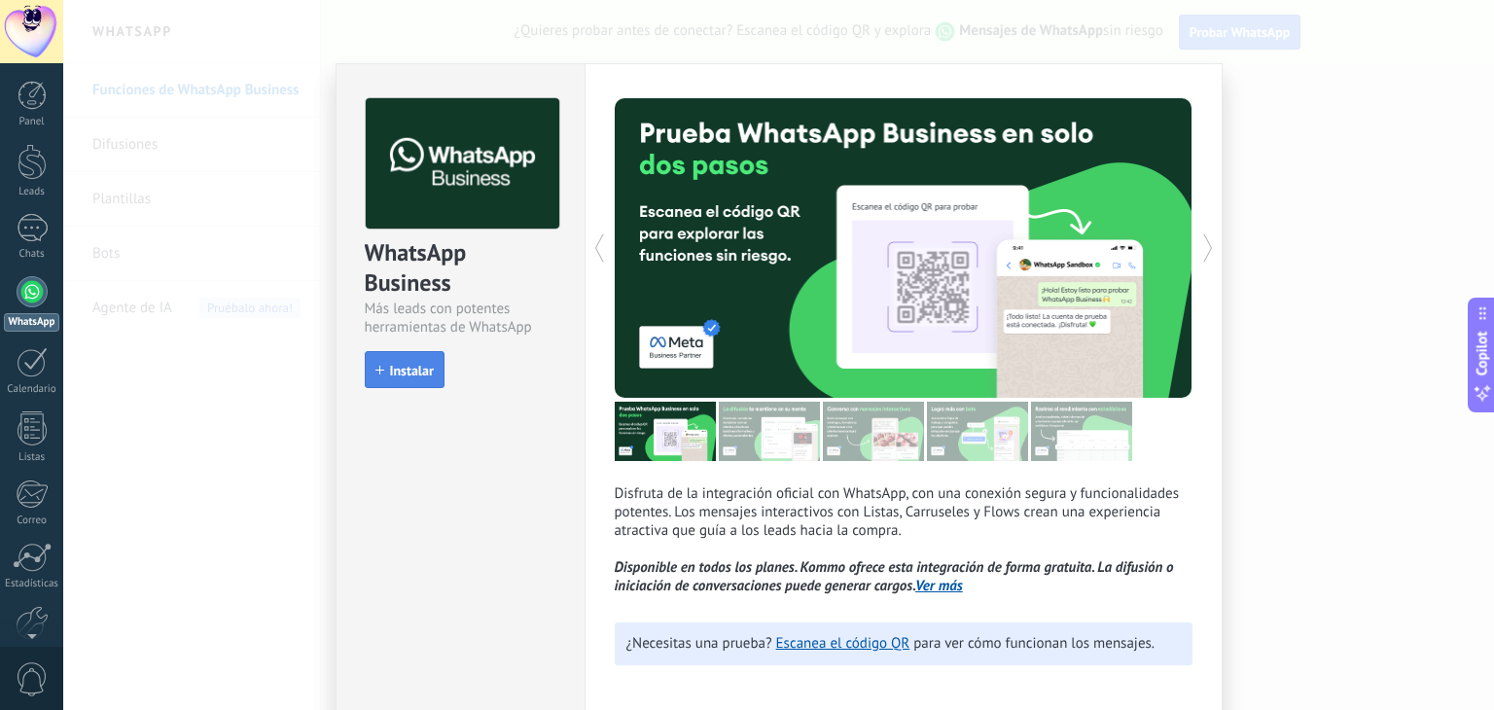
click at [405, 375] on span "Instalar" at bounding box center [412, 371] width 44 height 14
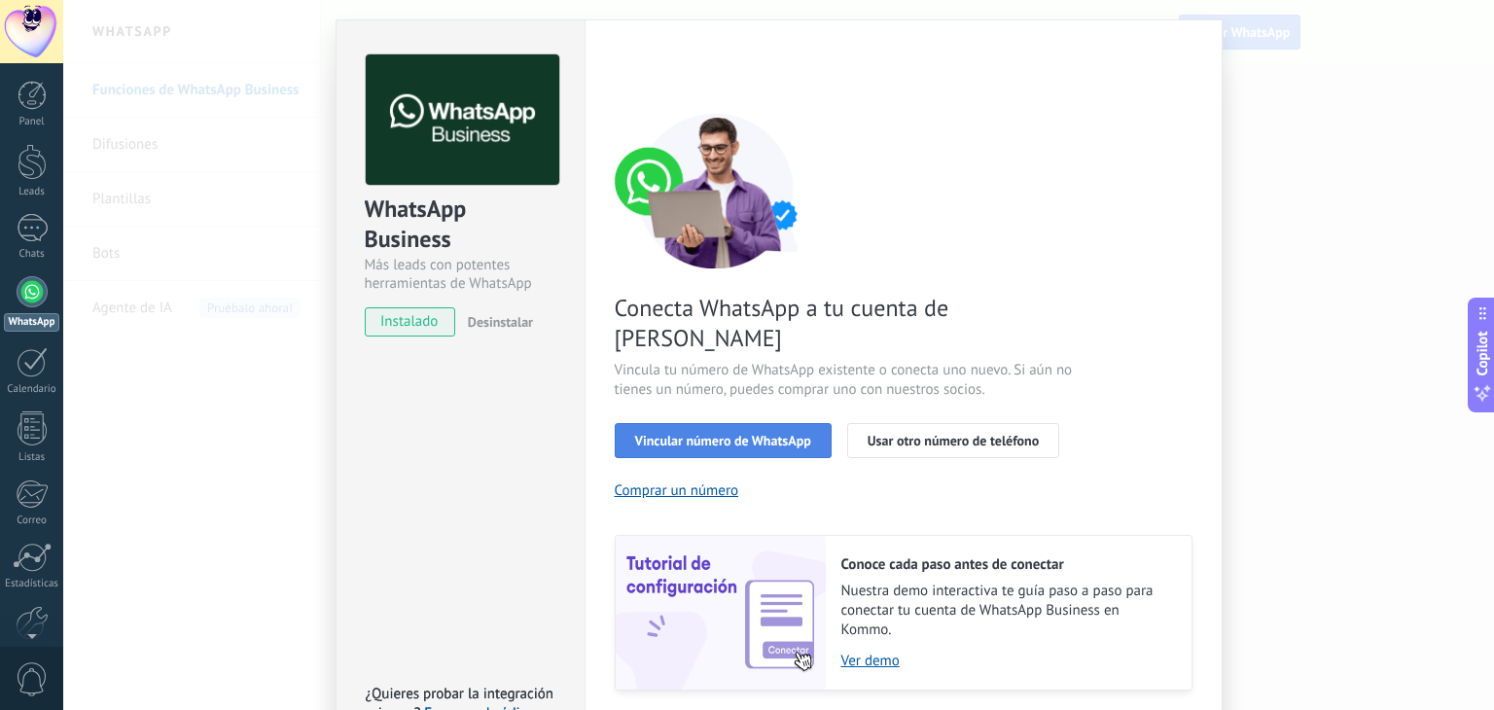
scroll to position [83, 0]
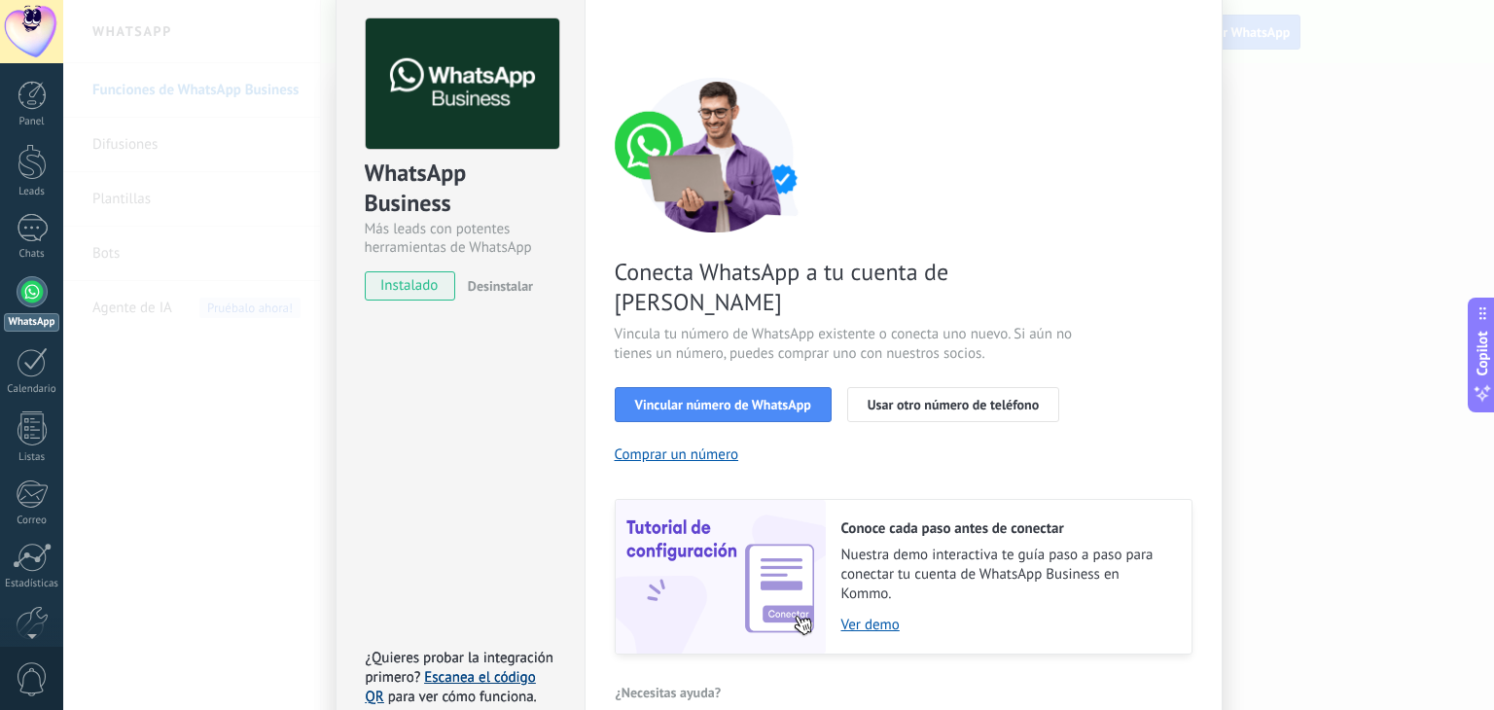
click at [494, 668] on link "Escanea el código QR" at bounding box center [451, 687] width 170 height 38
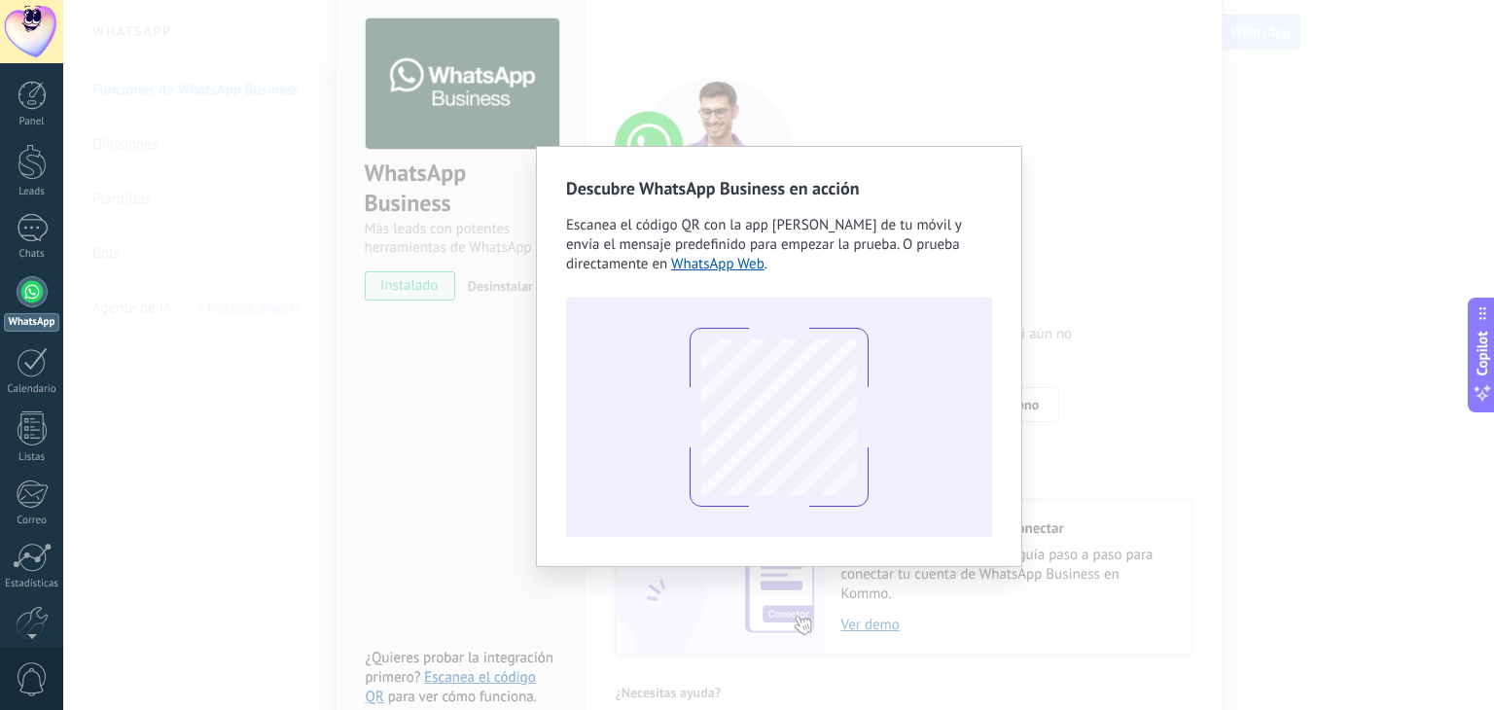
click at [1126, 339] on div "Descubre WhatsApp Business en acción Escanea el código QR con la app [PERSON_NA…" at bounding box center [778, 355] width 1431 height 710
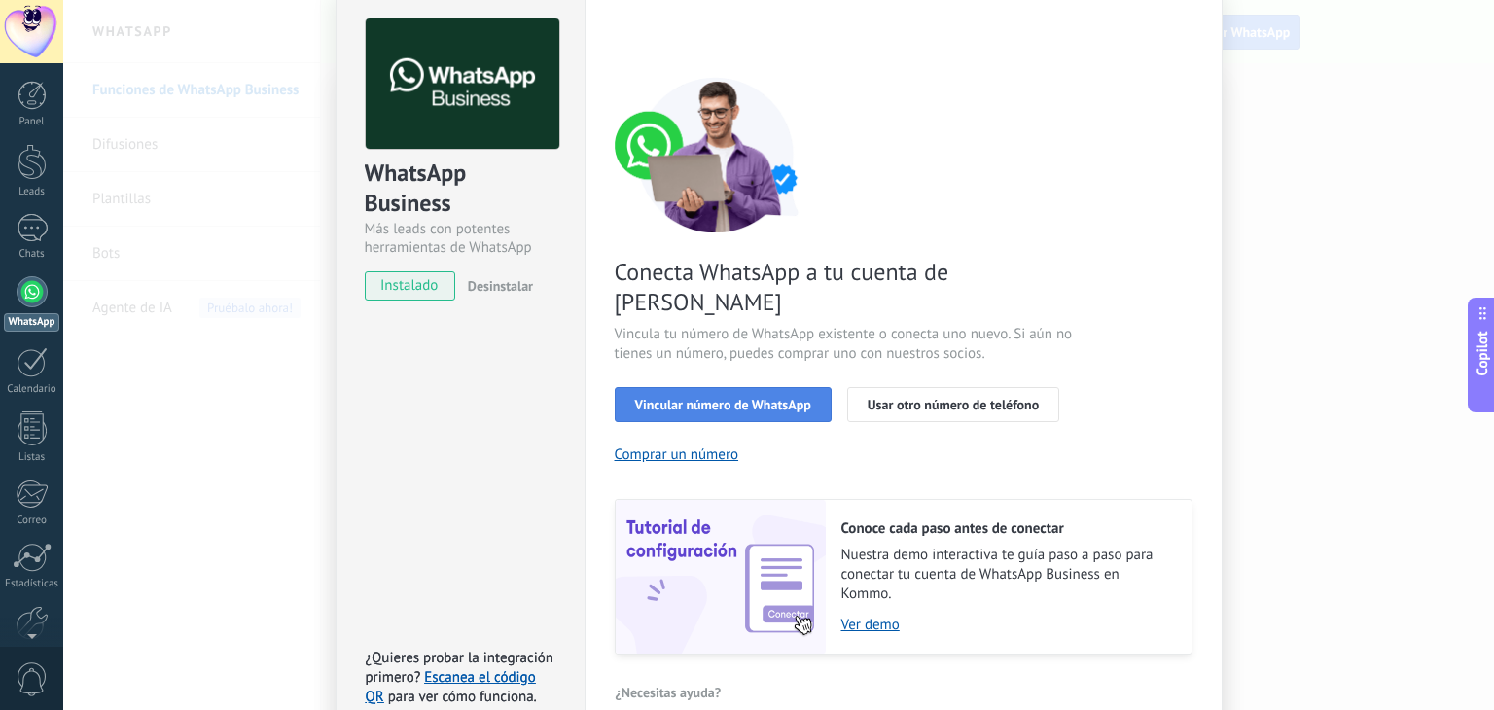
click at [716, 398] on span "Vincular número de WhatsApp" at bounding box center [723, 405] width 176 height 14
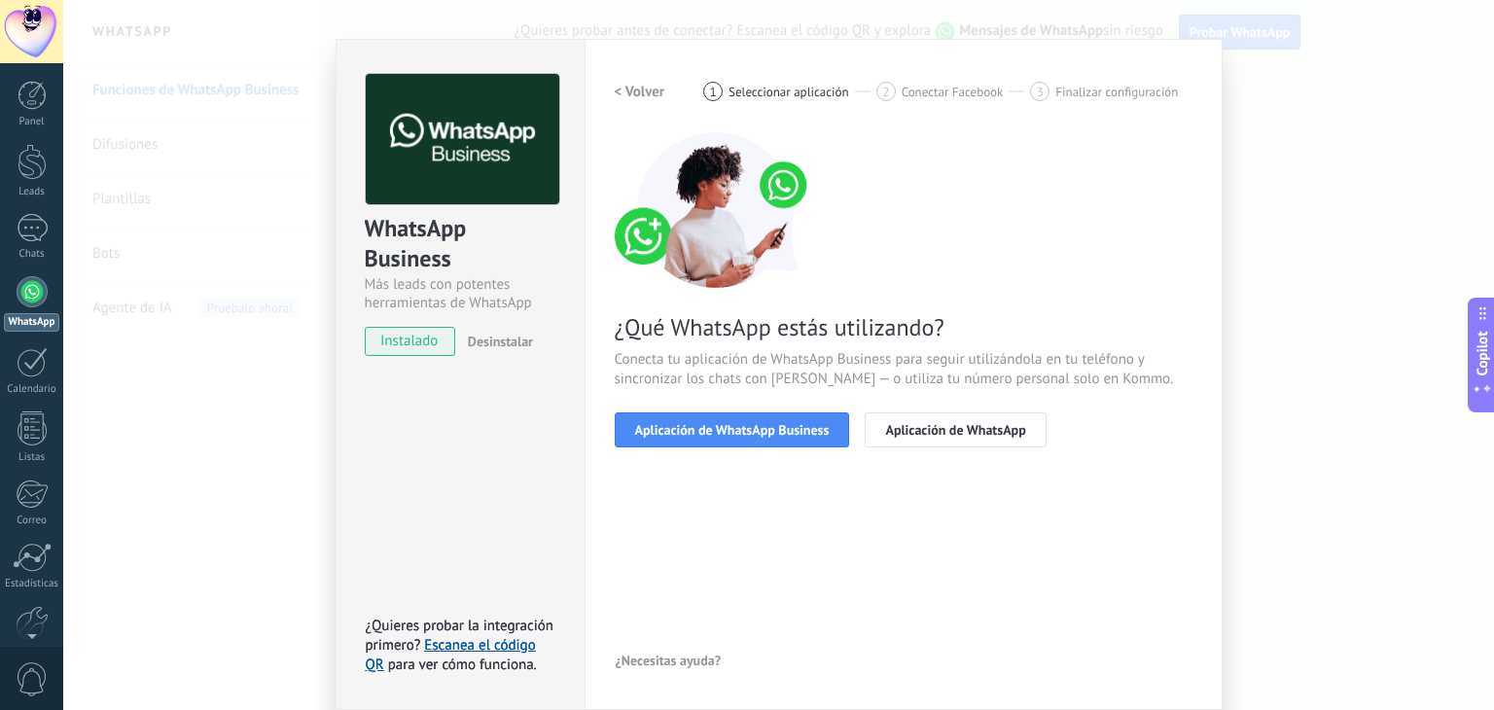
scroll to position [27, 0]
click at [802, 429] on span "Aplicación de WhatsApp Business" at bounding box center [732, 430] width 195 height 14
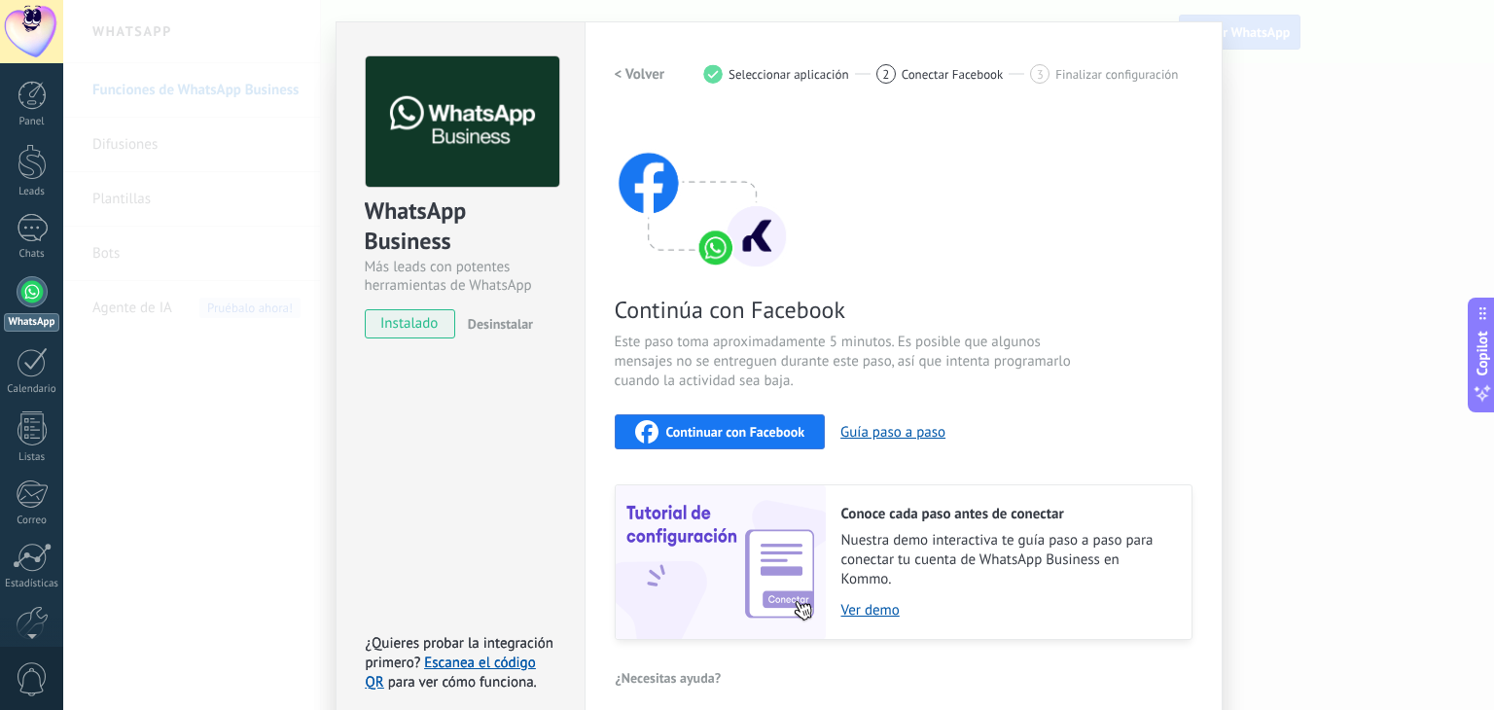
scroll to position [60, 0]
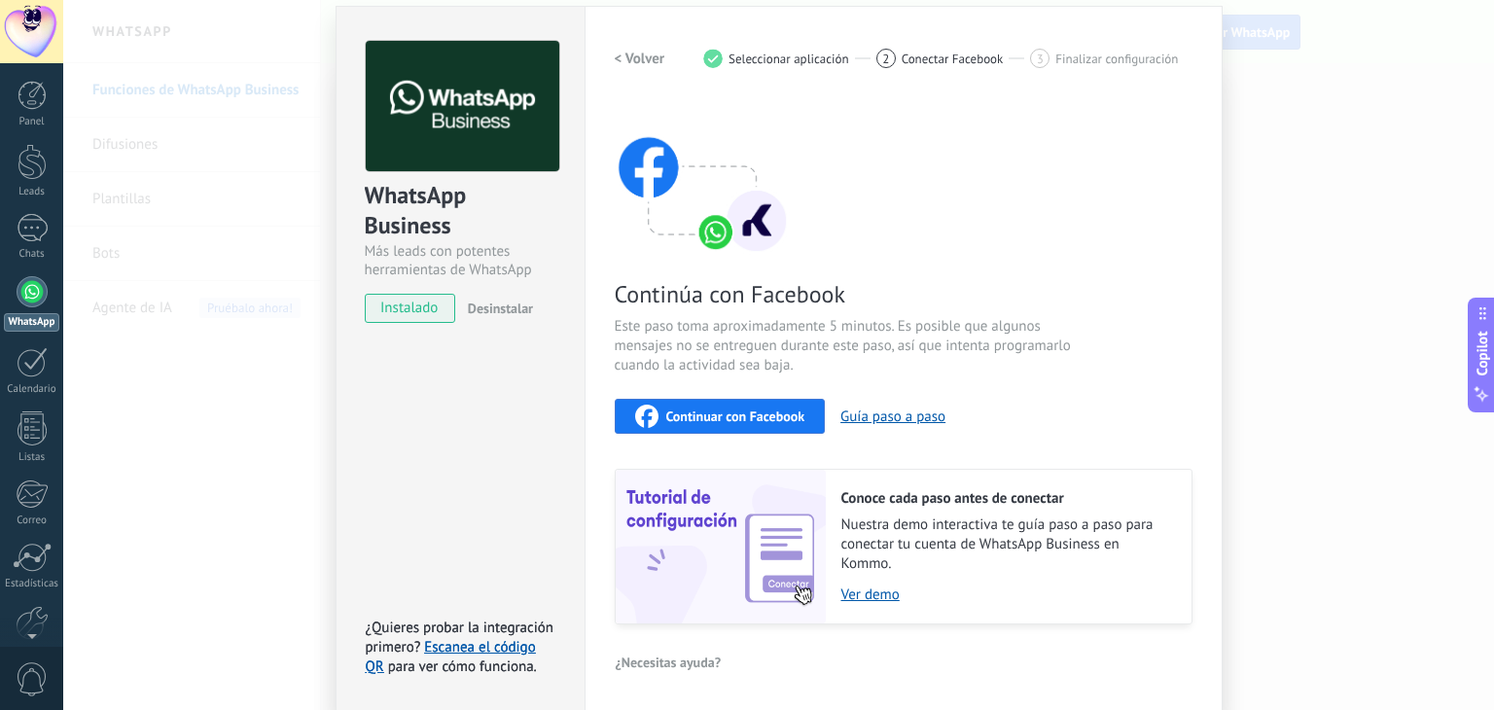
click at [684, 399] on div "Continuar con Facebook Guía paso a paso" at bounding box center [904, 416] width 578 height 35
click at [745, 420] on span "Continuar con Facebook" at bounding box center [735, 417] width 139 height 14
click at [189, 256] on div "WhatsApp Business Más leads con potentes herramientas de WhatsApp instalado Des…" at bounding box center [778, 355] width 1431 height 710
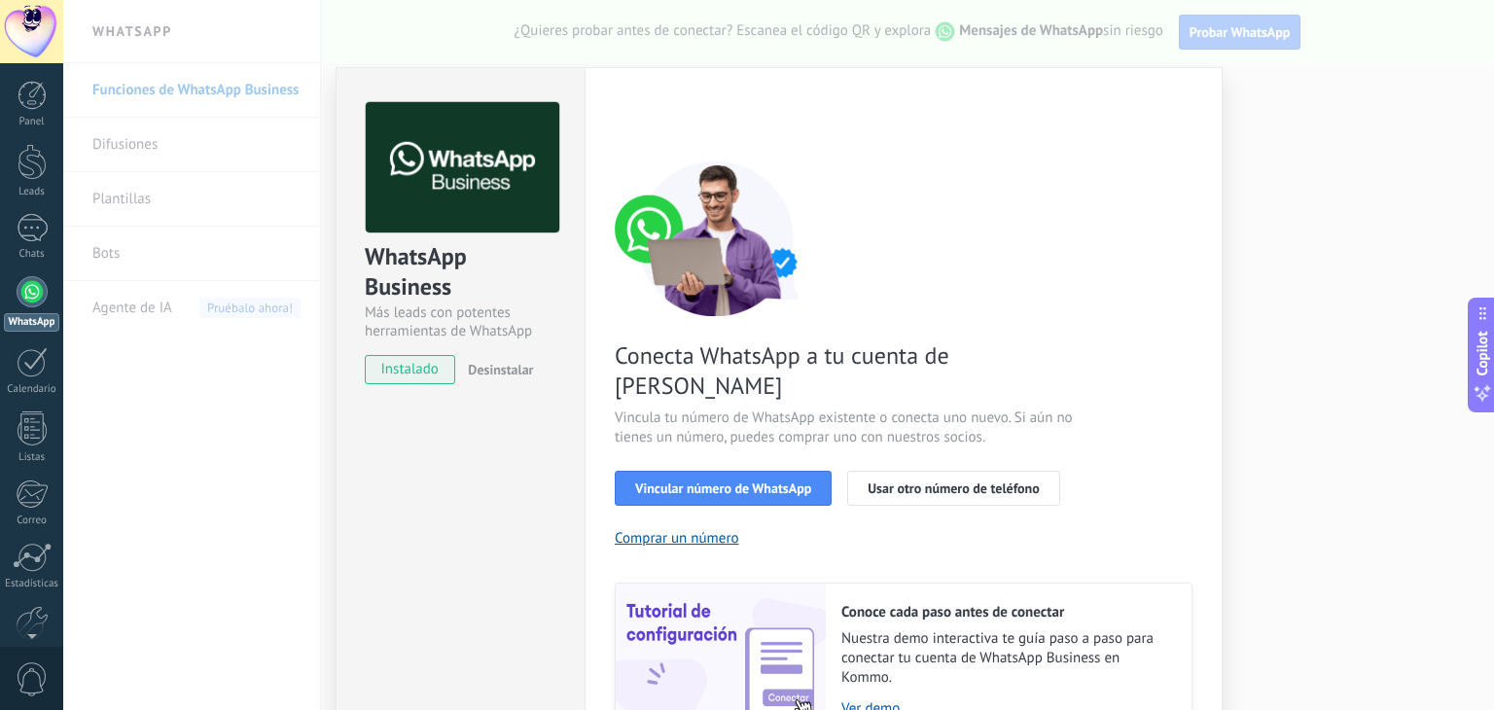
scroll to position [0, 0]
click at [1237, 111] on div "WhatsApp Business Más leads con potentes herramientas de WhatsApp instalado Des…" at bounding box center [778, 355] width 1431 height 710
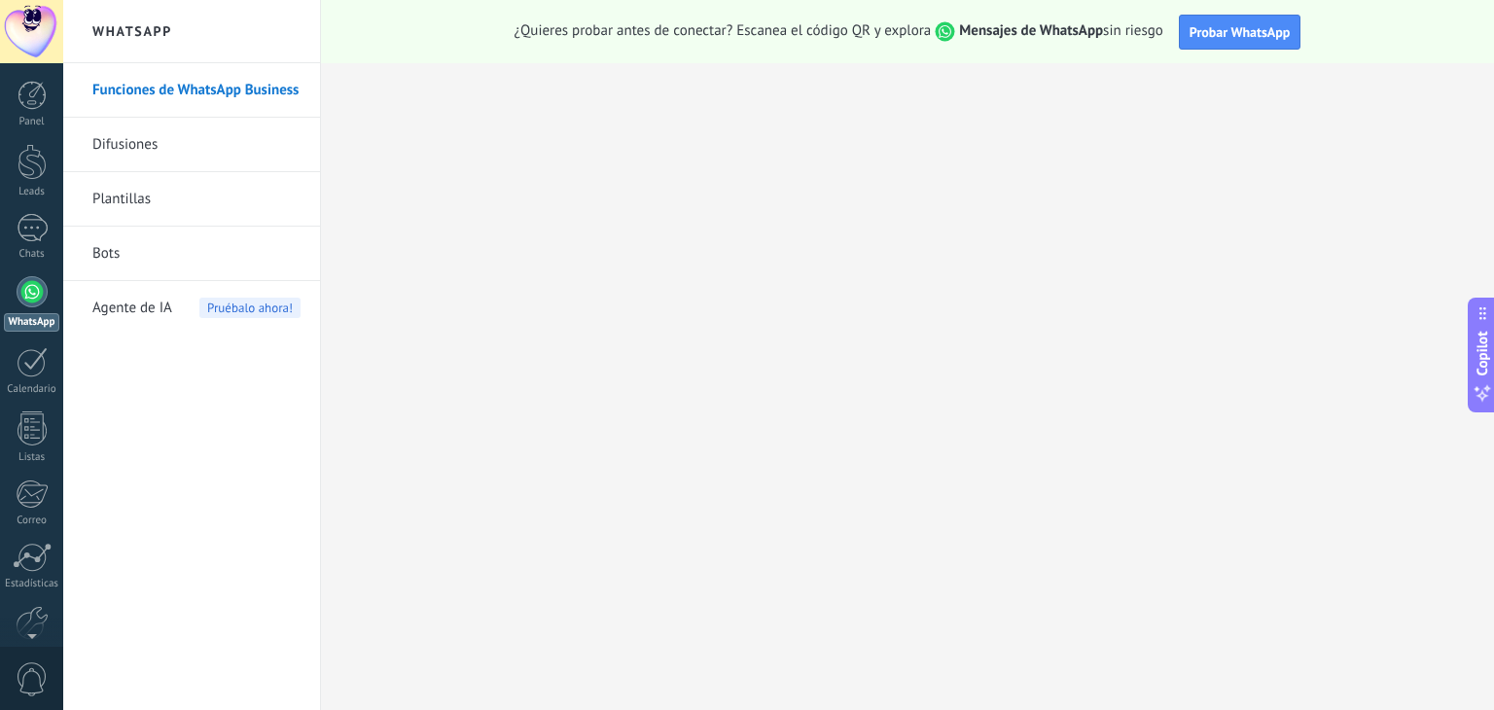
click at [39, 673] on span "0" at bounding box center [32, 679] width 33 height 34
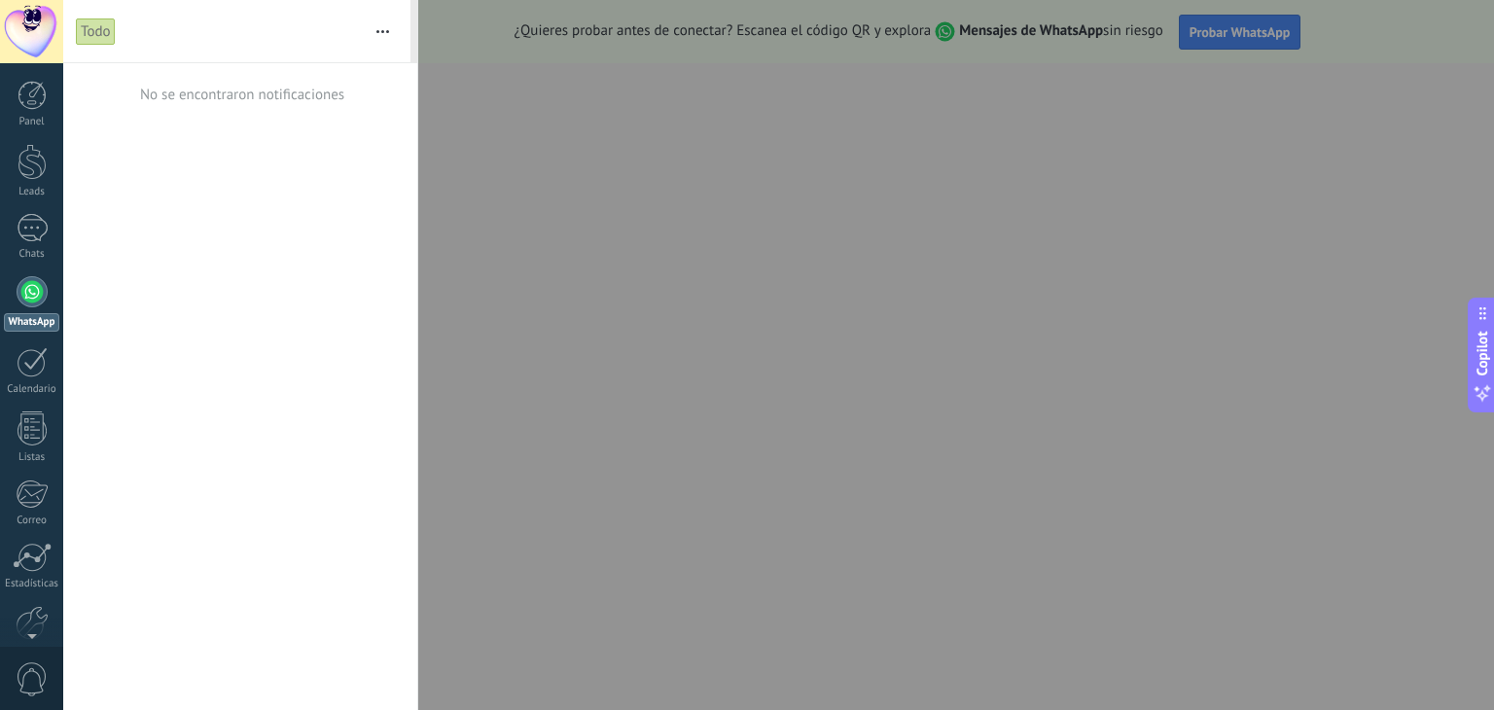
click at [579, 618] on div at bounding box center [747, 355] width 1494 height 710
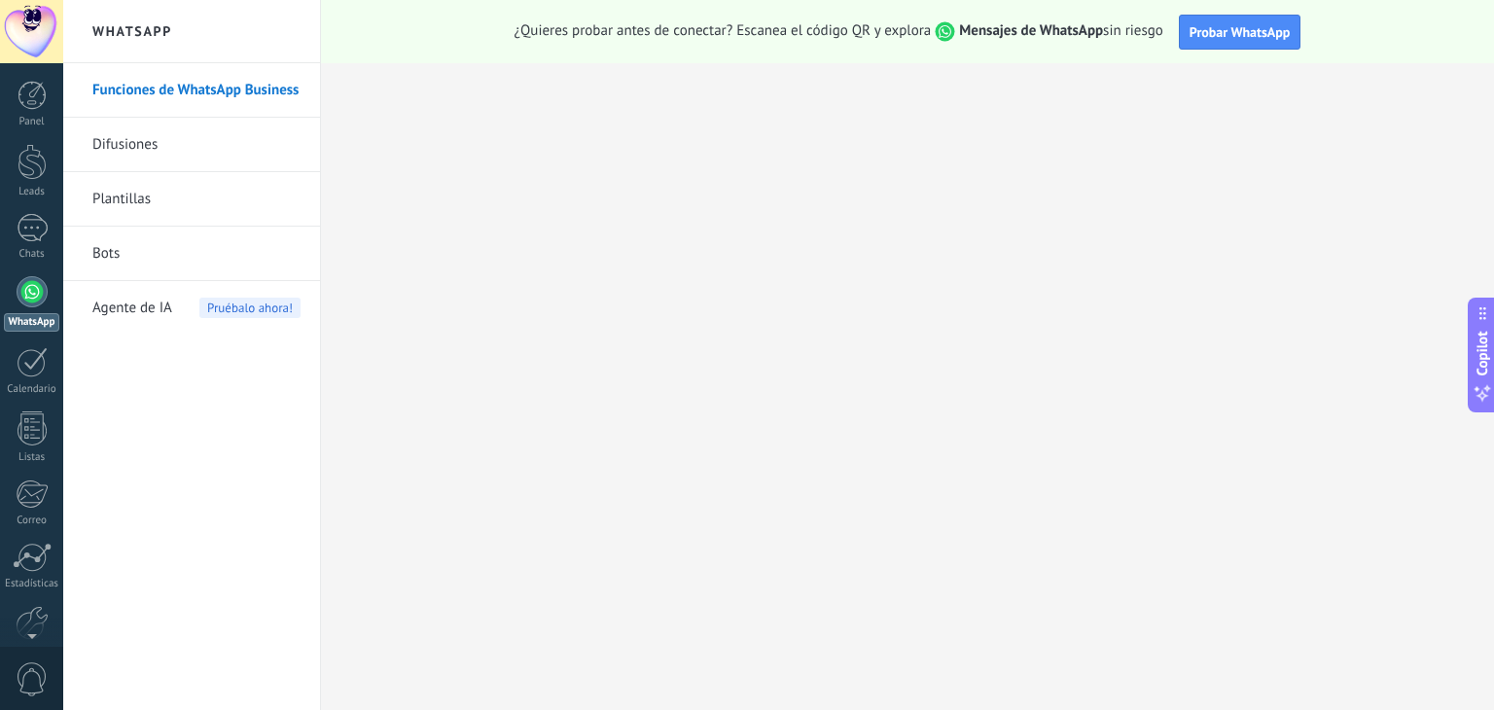
click at [24, 34] on div at bounding box center [31, 31] width 63 height 63
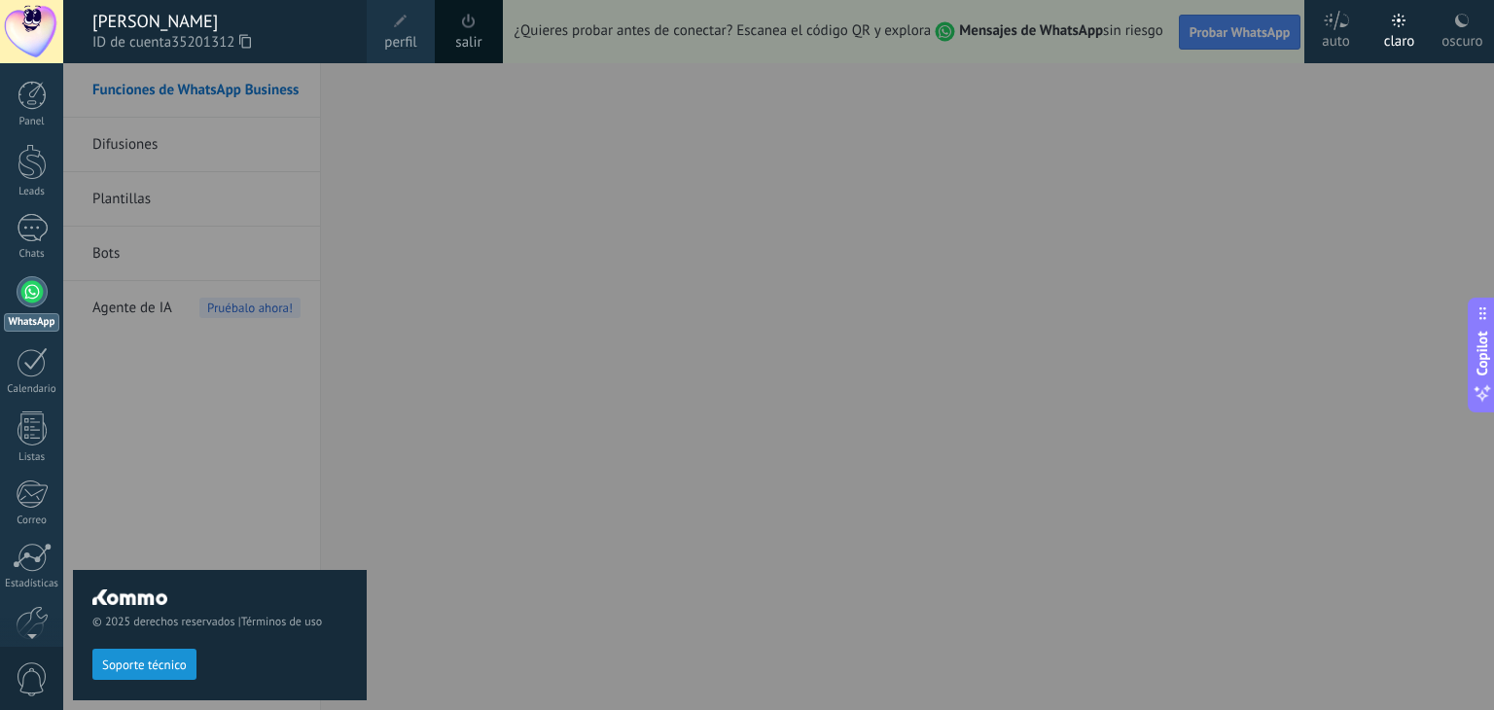
click at [474, 38] on link "salir" at bounding box center [468, 42] width 26 height 21
